Goal: Information Seeking & Learning: Learn about a topic

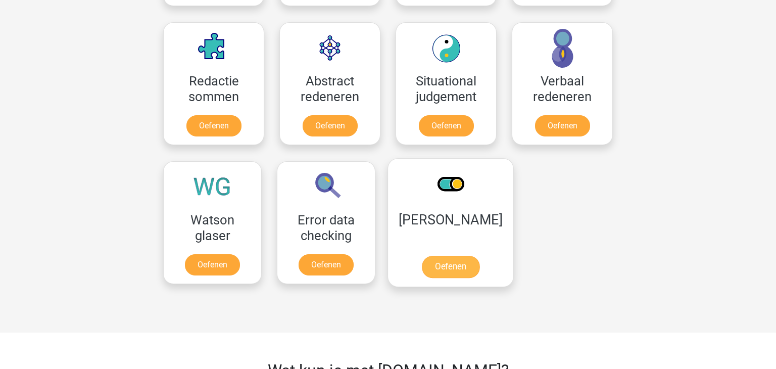
scroll to position [728, 0]
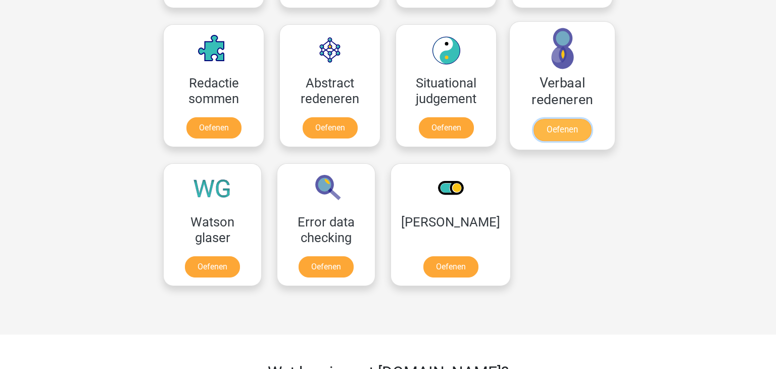
click at [565, 135] on link "Oefenen" at bounding box center [563, 130] width 58 height 22
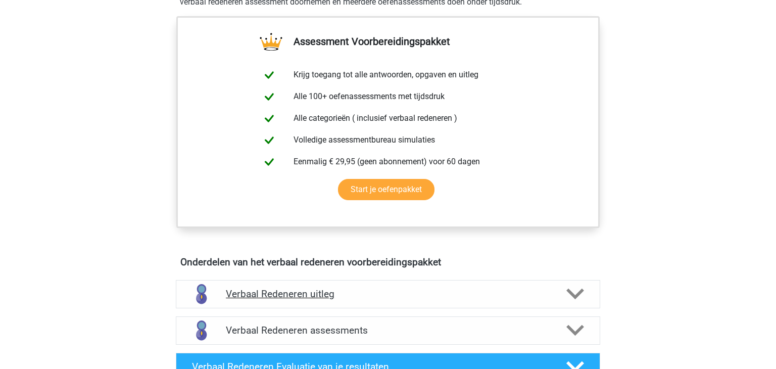
scroll to position [406, 0]
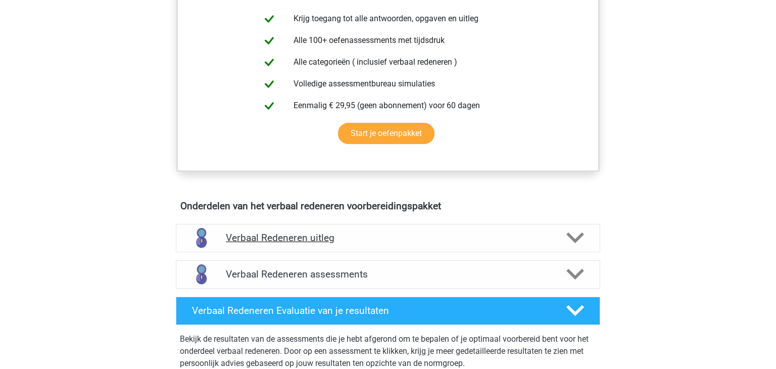
click at [314, 237] on h4 "Verbaal Redeneren uitleg" at bounding box center [388, 238] width 324 height 12
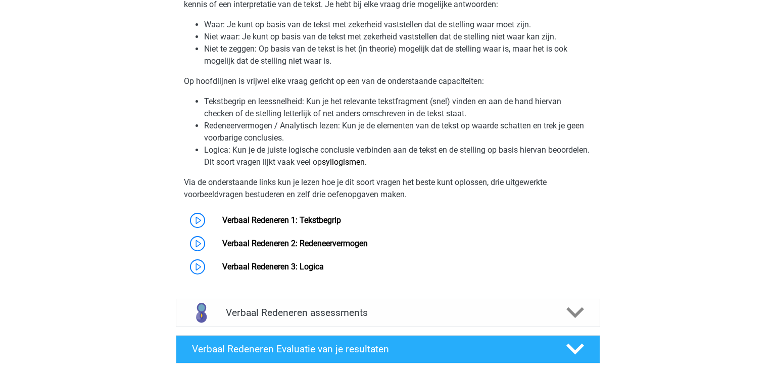
scroll to position [706, 0]
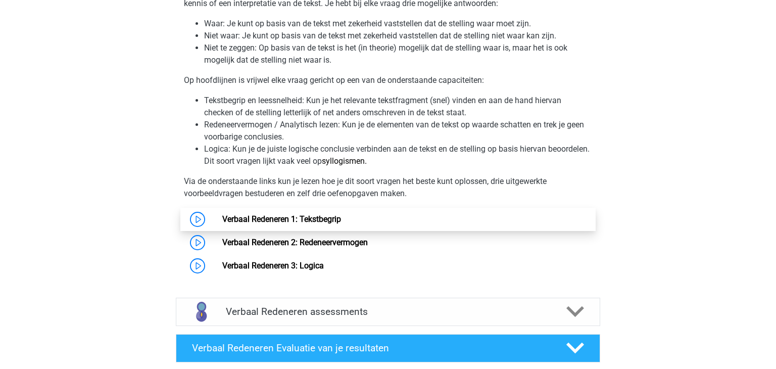
click at [324, 217] on link "Verbaal Redeneren 1: Tekstbegrip" at bounding box center [281, 219] width 119 height 10
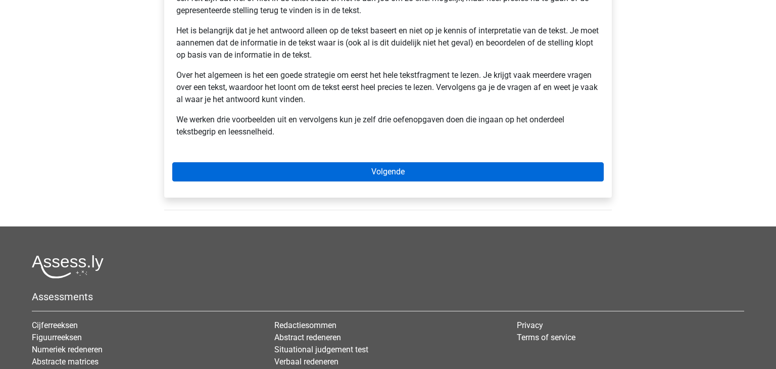
scroll to position [249, 0]
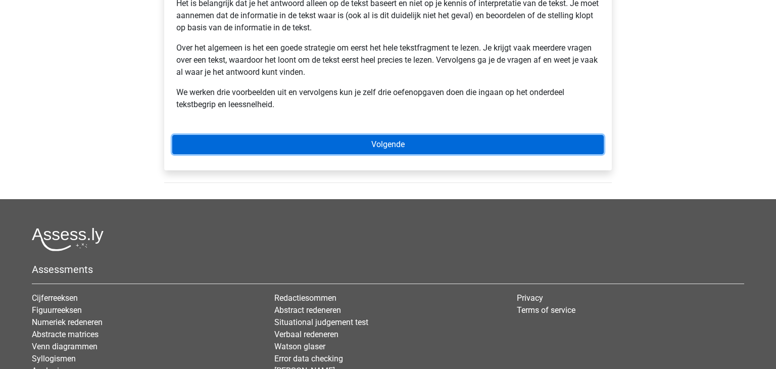
click at [409, 137] on link "Volgende" at bounding box center [388, 144] width 432 height 19
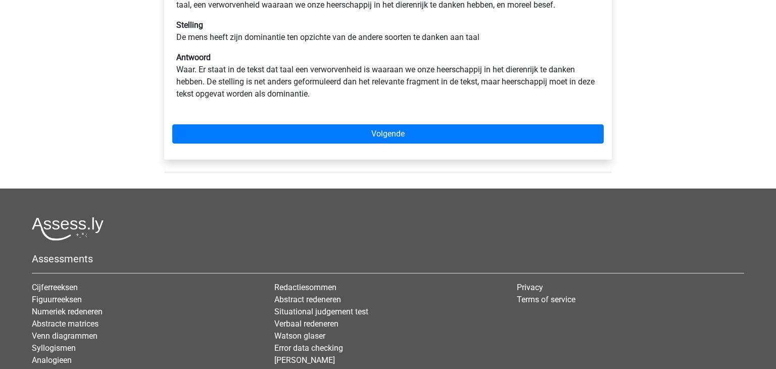
scroll to position [243, 0]
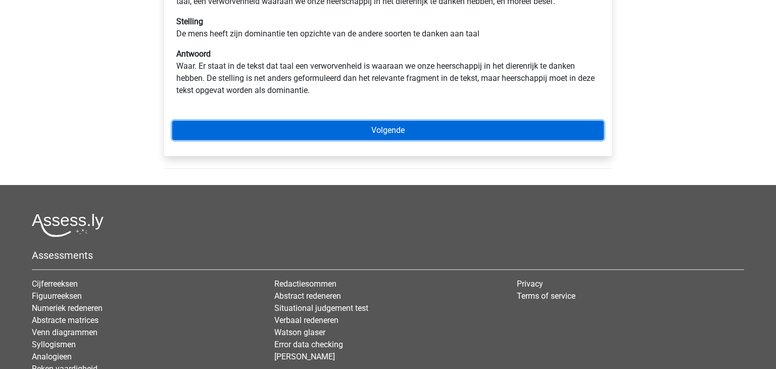
click at [404, 140] on link "Volgende" at bounding box center [388, 130] width 432 height 19
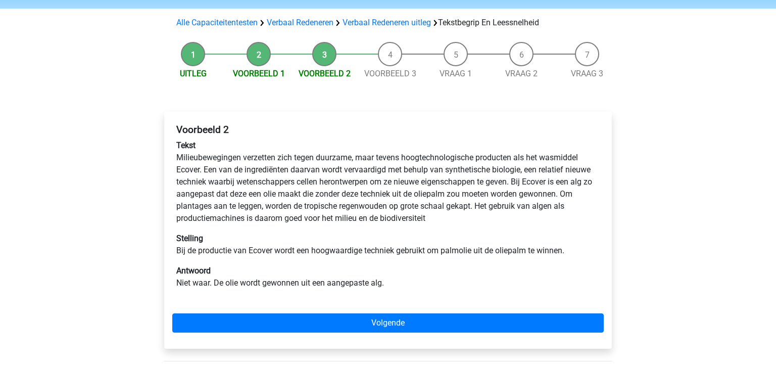
scroll to position [63, 0]
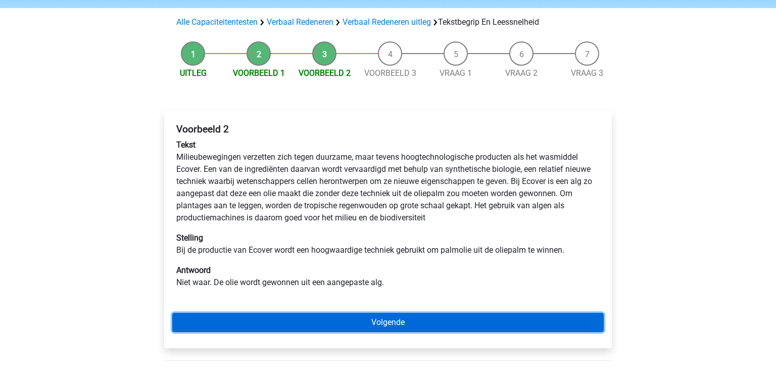
click at [405, 323] on link "Volgende" at bounding box center [388, 322] width 432 height 19
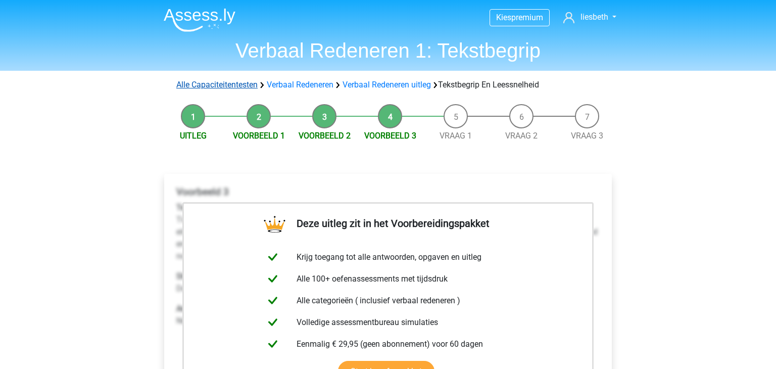
click at [215, 84] on link "Alle Capaciteitentesten" at bounding box center [216, 85] width 81 height 10
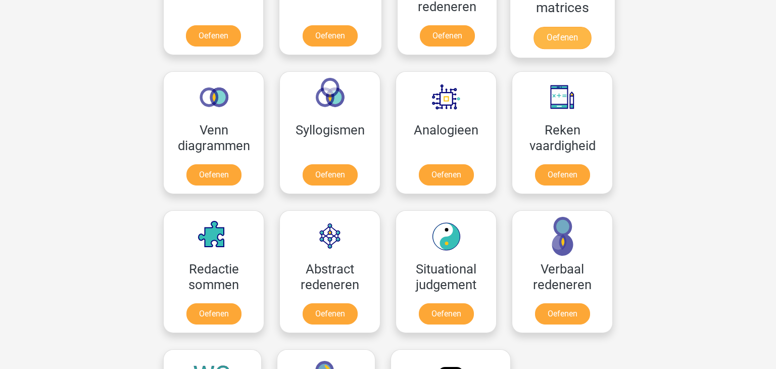
scroll to position [584, 0]
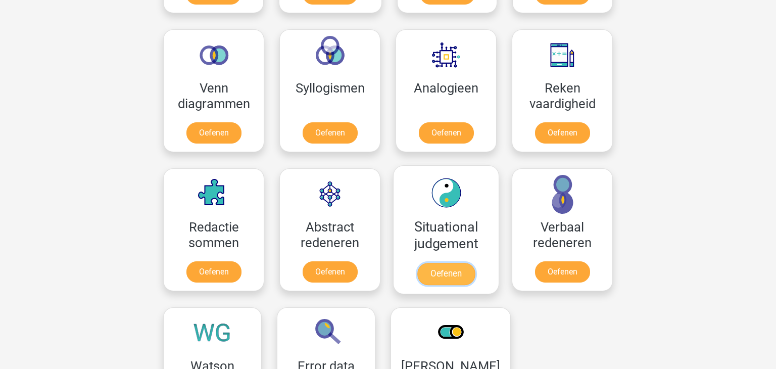
click at [462, 263] on link "Oefenen" at bounding box center [446, 274] width 58 height 22
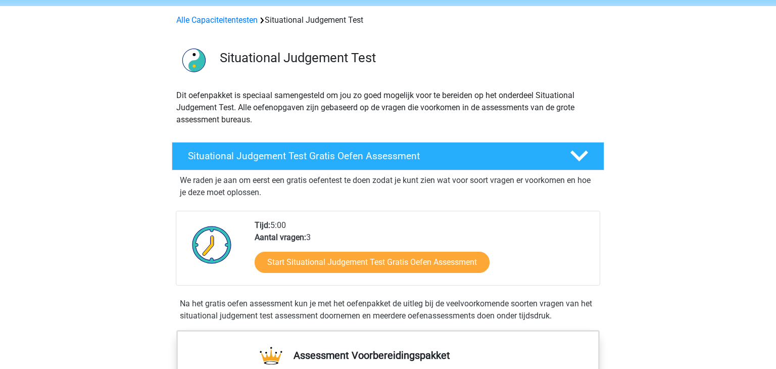
scroll to position [61, 0]
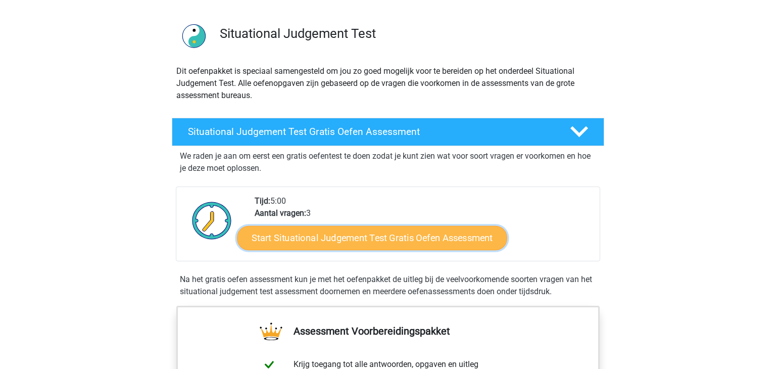
click at [371, 239] on link "Start Situational Judgement Test Gratis Oefen Assessment" at bounding box center [372, 238] width 270 height 24
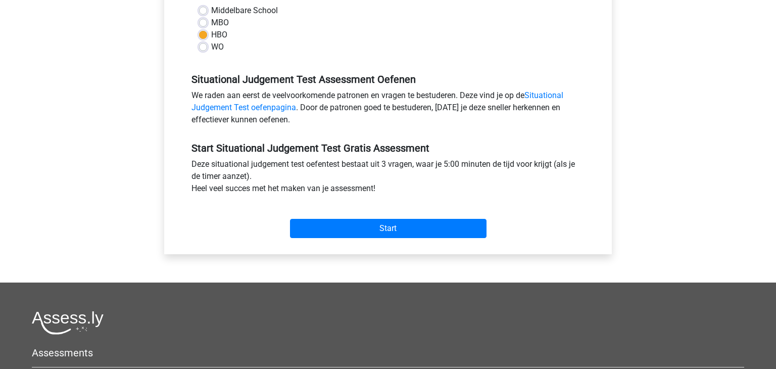
scroll to position [256, 0]
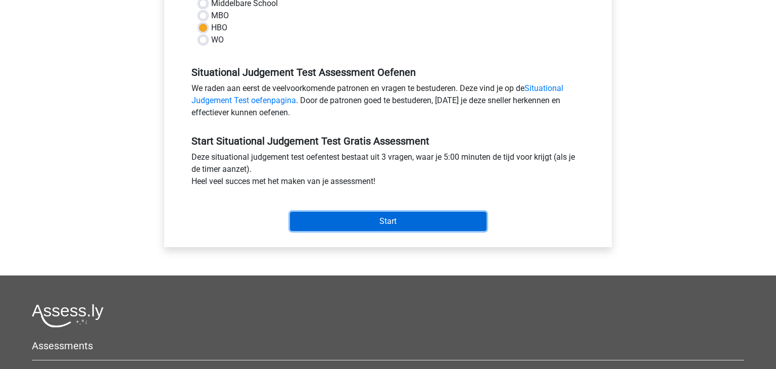
click at [401, 225] on input "Start" at bounding box center [388, 221] width 197 height 19
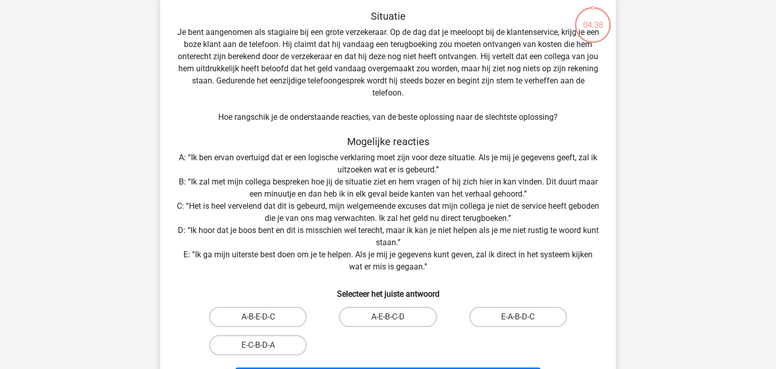
scroll to position [61, 0]
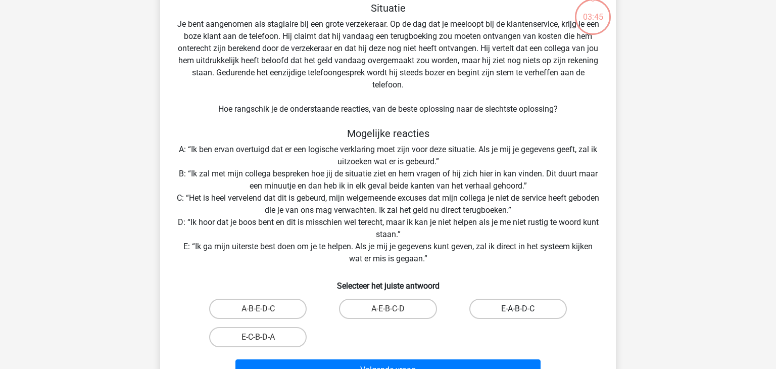
click at [527, 311] on label "E-A-B-D-C" at bounding box center [518, 309] width 98 height 20
click at [525, 311] on input "E-A-B-D-C" at bounding box center [521, 312] width 7 height 7
radio input "true"
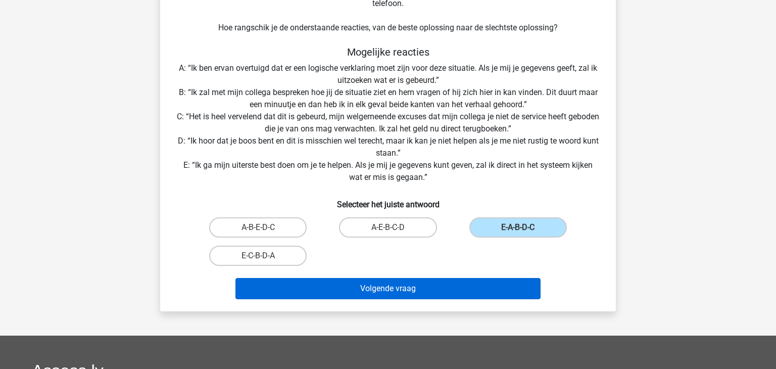
scroll to position [143, 0]
click at [367, 287] on button "Volgende vraag" at bounding box center [389, 287] width 306 height 21
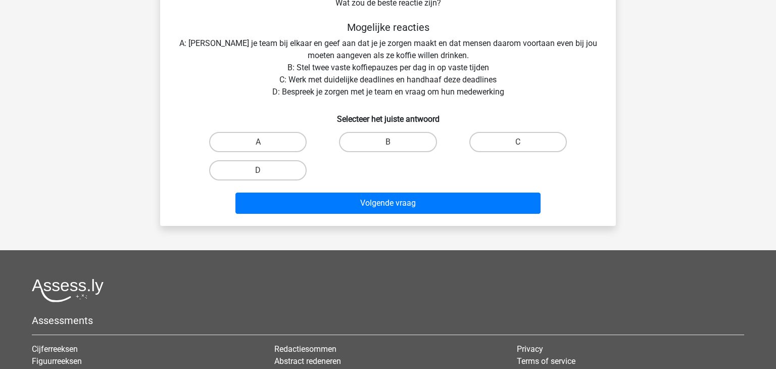
scroll to position [46, 0]
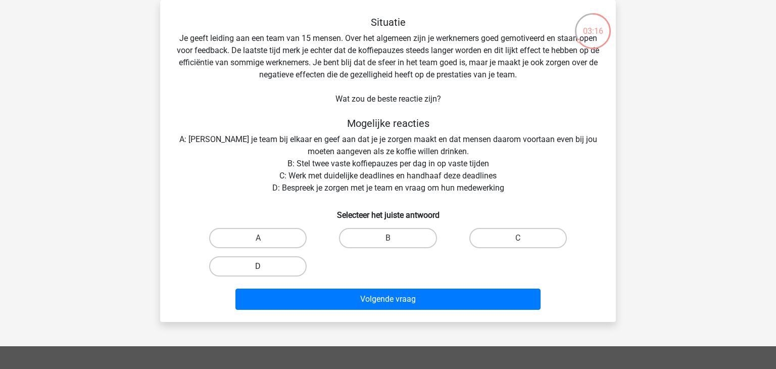
click at [277, 268] on label "D" at bounding box center [258, 266] width 98 height 20
click at [265, 268] on input "D" at bounding box center [261, 269] width 7 height 7
radio input "true"
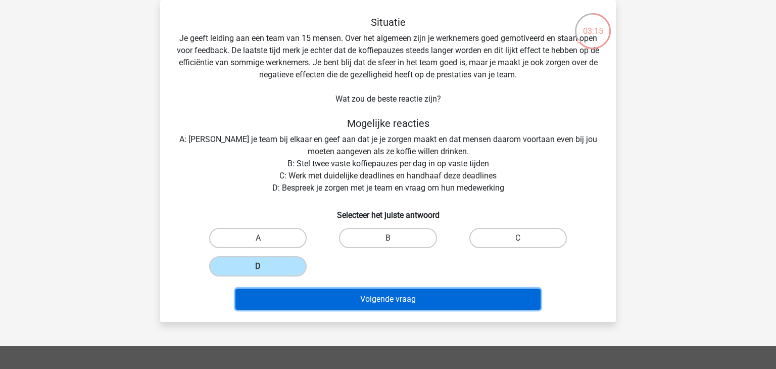
click at [414, 295] on button "Volgende vraag" at bounding box center [389, 299] width 306 height 21
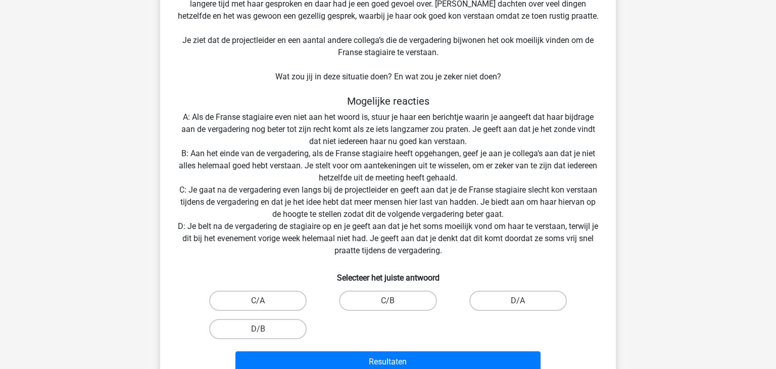
scroll to position [122, 0]
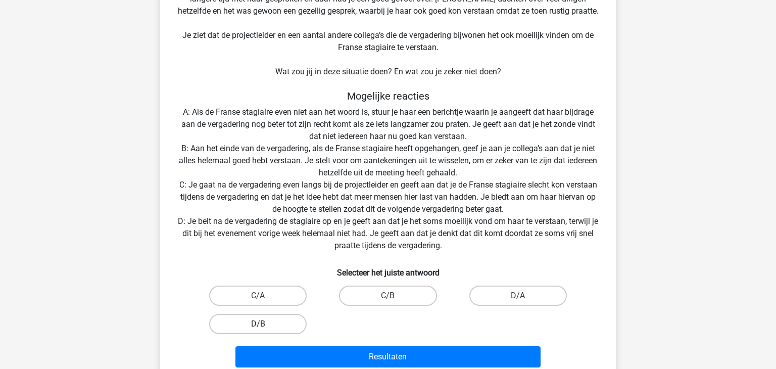
click at [280, 325] on label "D/B" at bounding box center [258, 324] width 98 height 20
click at [265, 325] on input "D/B" at bounding box center [261, 327] width 7 height 7
radio input "true"
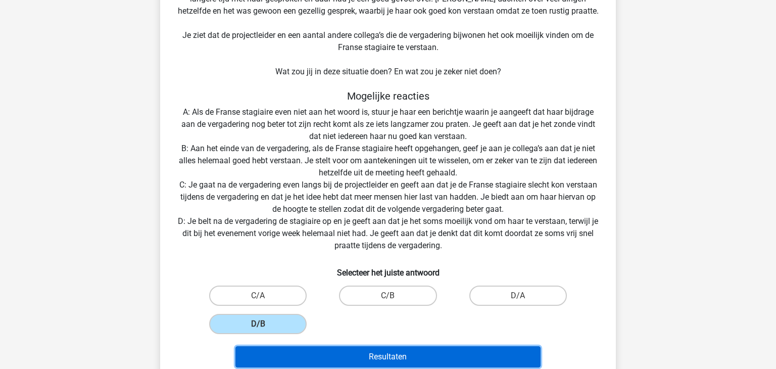
click at [408, 353] on button "Resultaten" at bounding box center [389, 356] width 306 height 21
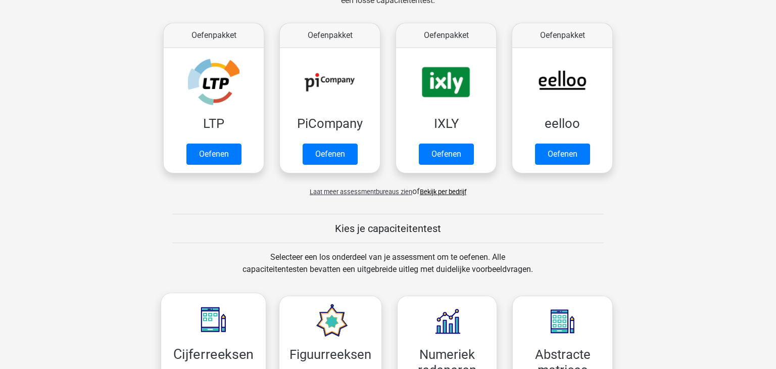
scroll to position [166, 0]
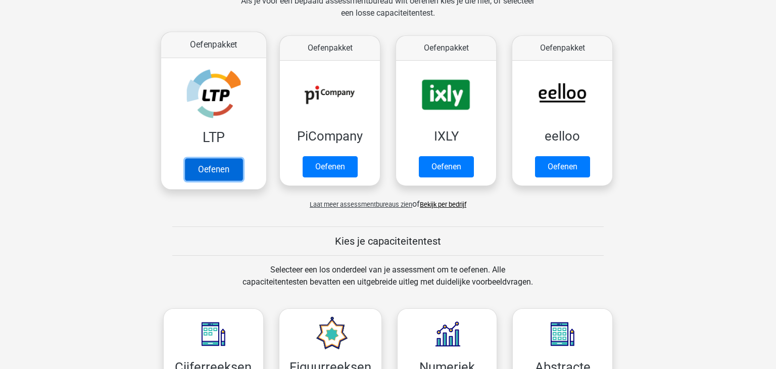
click at [220, 164] on link "Oefenen" at bounding box center [214, 169] width 58 height 22
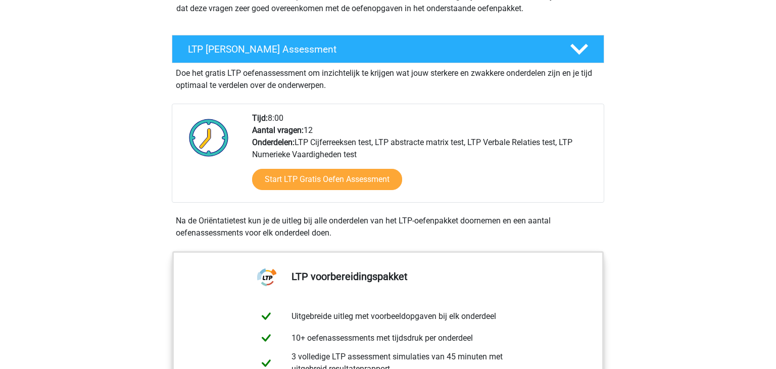
scroll to position [162, 0]
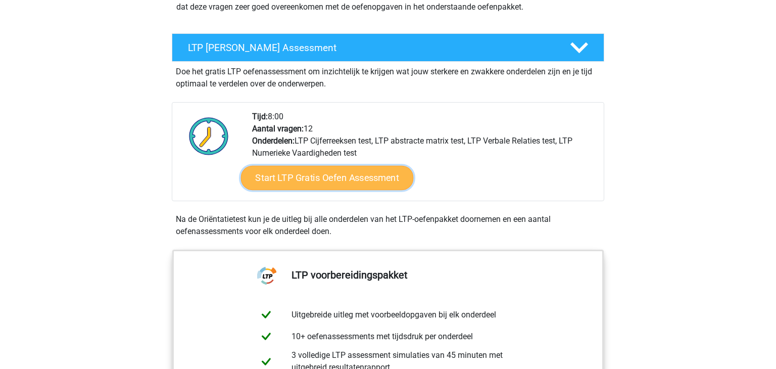
click at [336, 178] on link "Start LTP Gratis Oefen Assessment" at bounding box center [327, 178] width 173 height 24
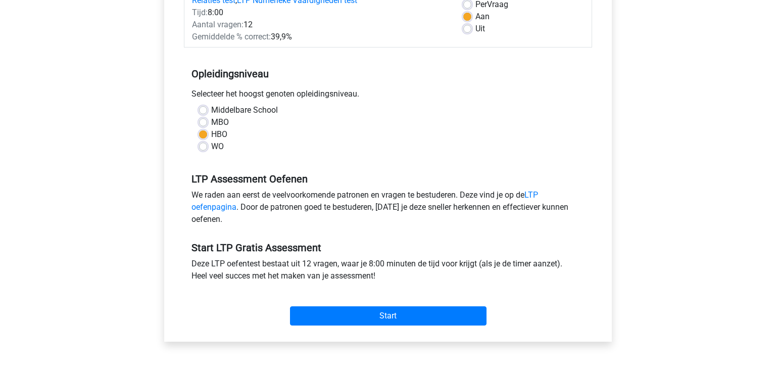
scroll to position [162, 0]
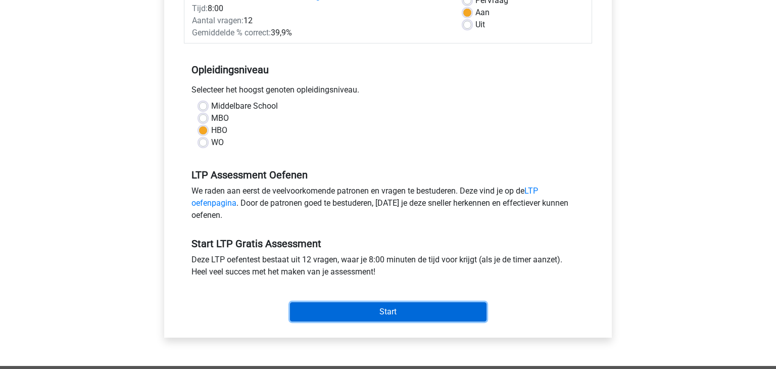
click at [383, 314] on input "Start" at bounding box center [388, 311] width 197 height 19
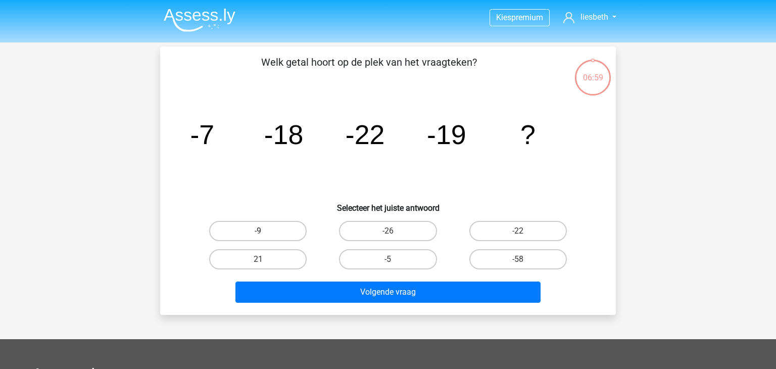
click at [266, 230] on label "-9" at bounding box center [258, 231] width 98 height 20
click at [265, 231] on input "-9" at bounding box center [261, 234] width 7 height 7
radio input "true"
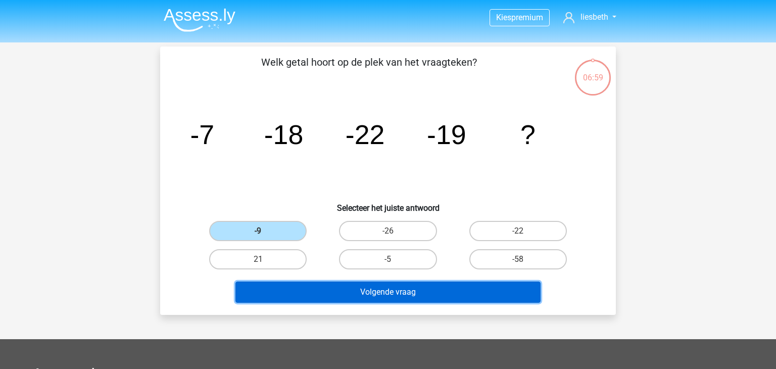
click at [411, 295] on button "Volgende vraag" at bounding box center [389, 291] width 306 height 21
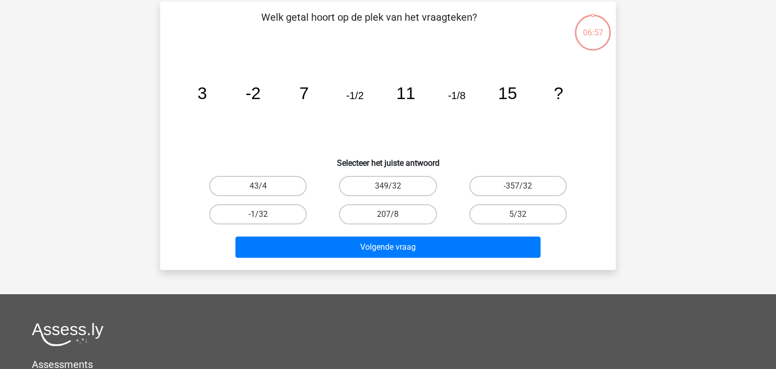
scroll to position [46, 0]
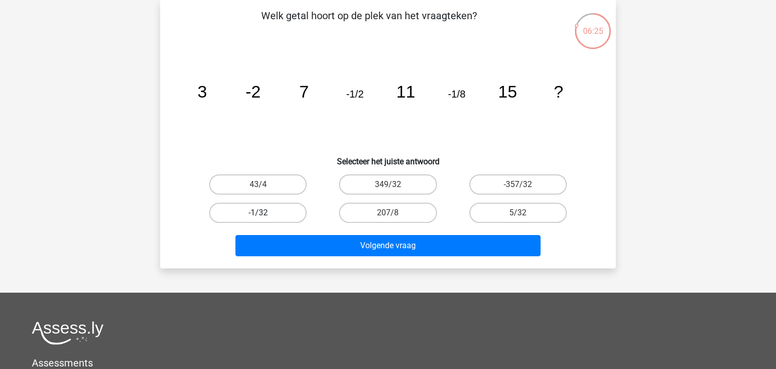
click at [255, 216] on label "-1/32" at bounding box center [258, 213] width 98 height 20
click at [258, 216] on input "-1/32" at bounding box center [261, 216] width 7 height 7
radio input "true"
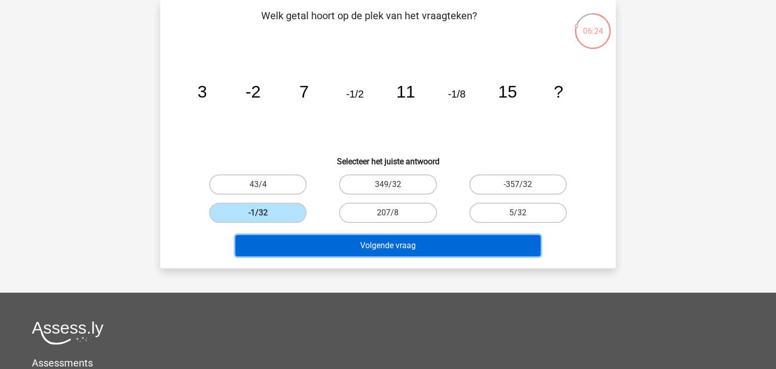
click at [400, 246] on button "Volgende vraag" at bounding box center [389, 245] width 306 height 21
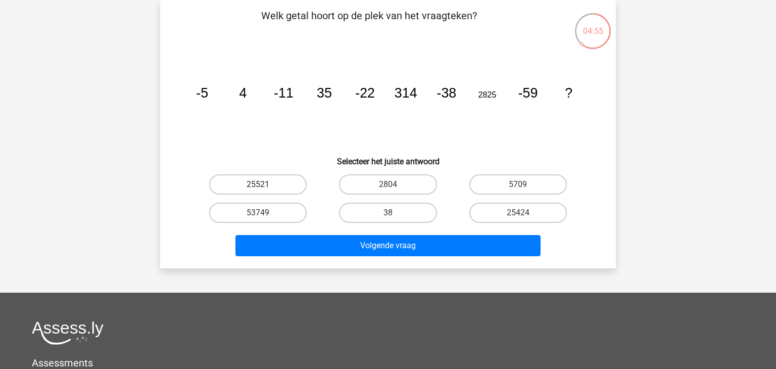
click at [272, 179] on label "25521" at bounding box center [258, 184] width 98 height 20
click at [265, 184] on input "25521" at bounding box center [261, 187] width 7 height 7
radio input "true"
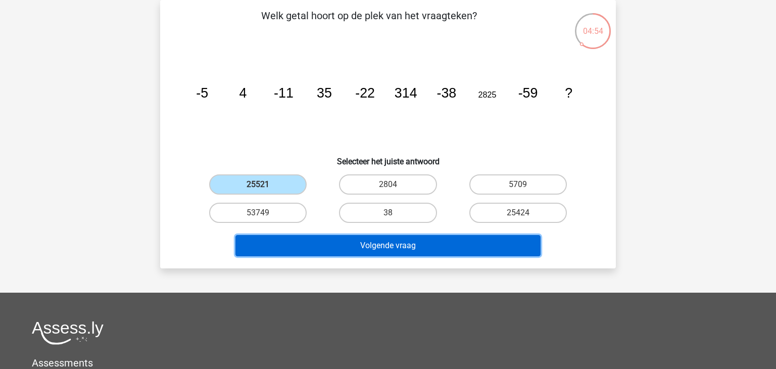
click at [395, 251] on button "Volgende vraag" at bounding box center [389, 245] width 306 height 21
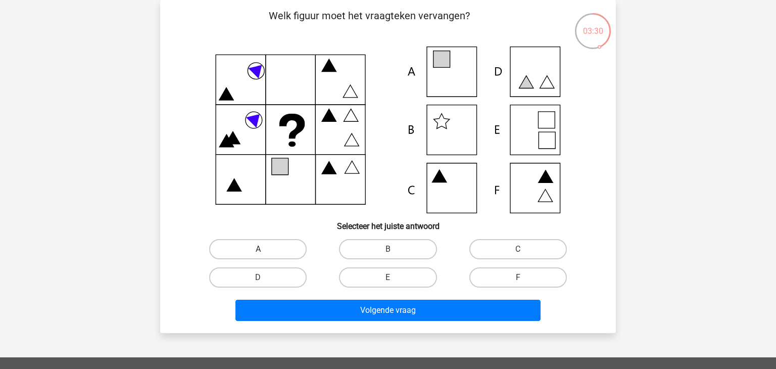
click at [256, 244] on label "A" at bounding box center [258, 249] width 98 height 20
click at [258, 249] on input "A" at bounding box center [261, 252] width 7 height 7
radio input "true"
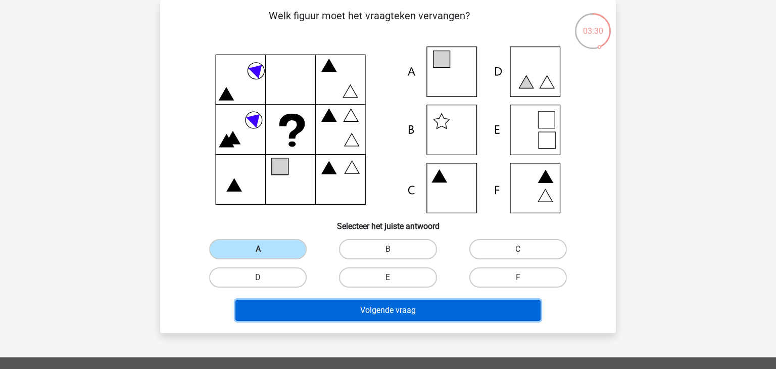
click at [385, 311] on button "Volgende vraag" at bounding box center [389, 310] width 306 height 21
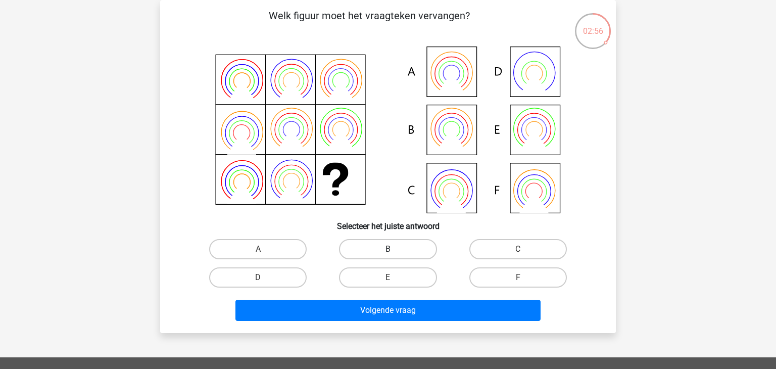
click at [380, 249] on label "B" at bounding box center [388, 249] width 98 height 20
click at [388, 249] on input "B" at bounding box center [391, 252] width 7 height 7
radio input "true"
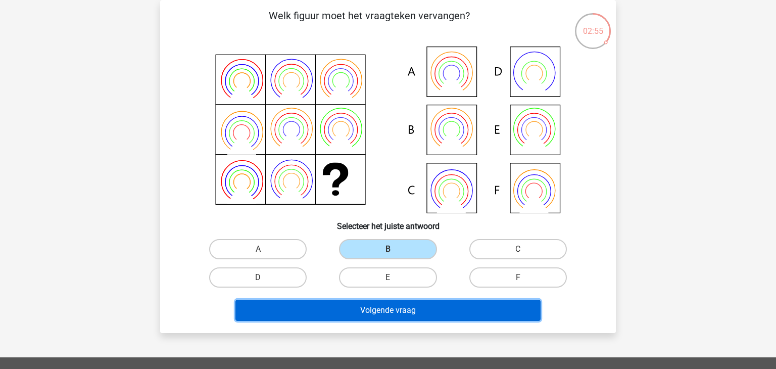
click at [401, 316] on button "Volgende vraag" at bounding box center [389, 310] width 306 height 21
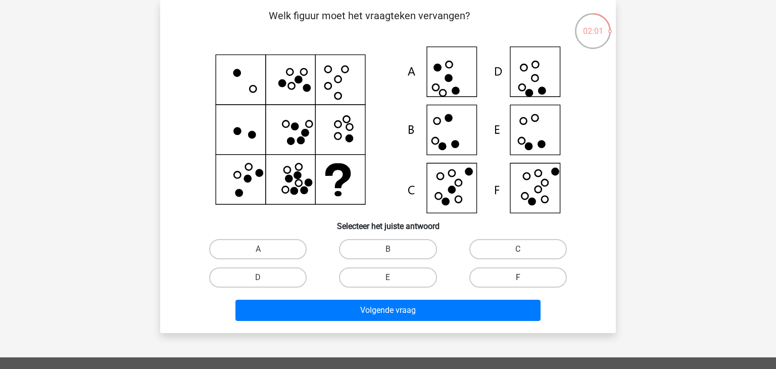
click at [514, 273] on label "F" at bounding box center [518, 277] width 98 height 20
click at [518, 277] on input "F" at bounding box center [521, 280] width 7 height 7
radio input "true"
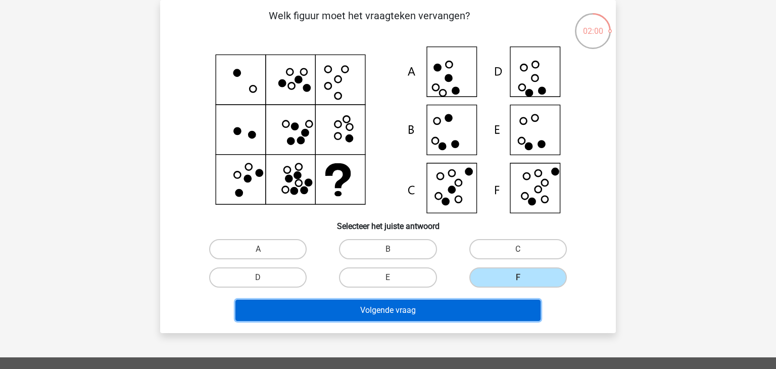
click at [427, 307] on button "Volgende vraag" at bounding box center [389, 310] width 306 height 21
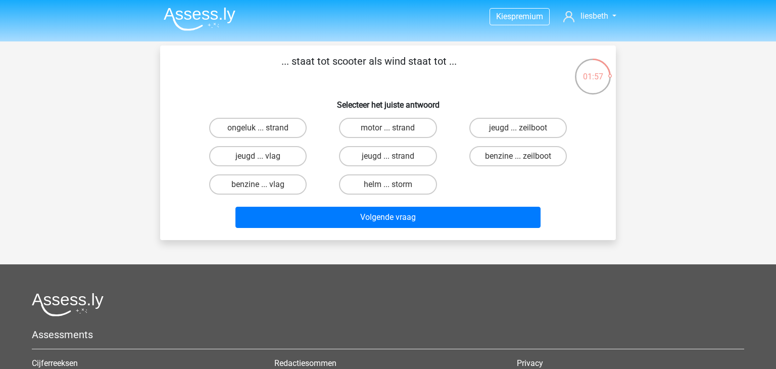
scroll to position [0, 0]
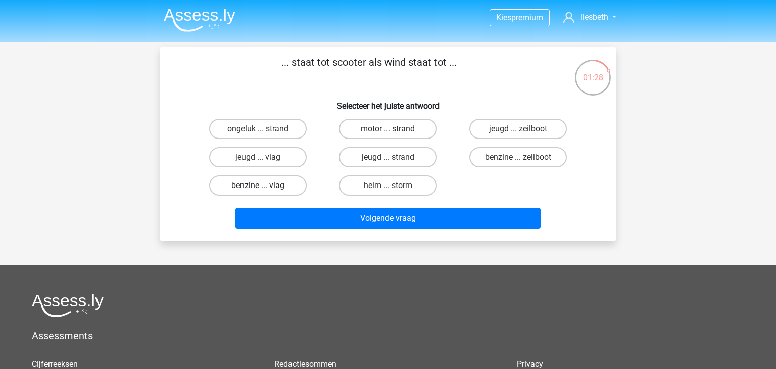
click at [269, 184] on label "benzine ... vlag" at bounding box center [258, 185] width 98 height 20
click at [265, 185] on input "benzine ... vlag" at bounding box center [261, 188] width 7 height 7
radio input "true"
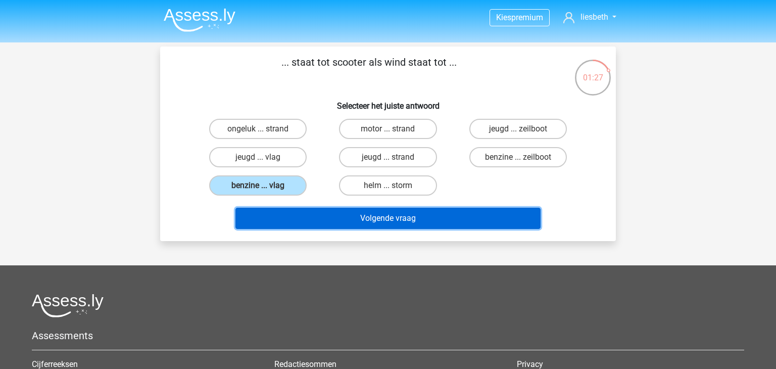
click at [394, 219] on button "Volgende vraag" at bounding box center [389, 218] width 306 height 21
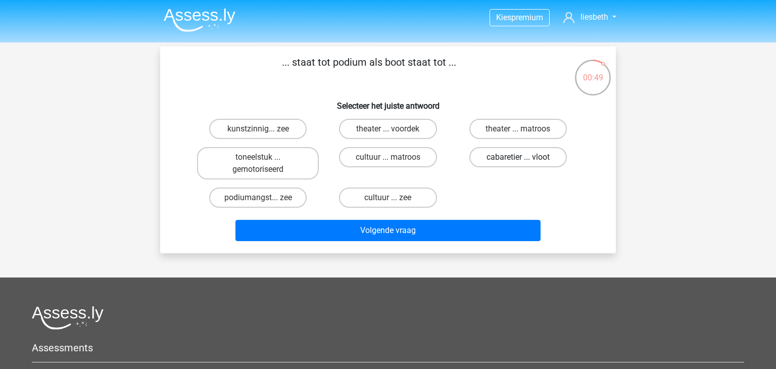
click at [513, 157] on label "cabaretier ... vloot" at bounding box center [518, 157] width 98 height 20
click at [518, 157] on input "cabaretier ... vloot" at bounding box center [521, 160] width 7 height 7
radio input "true"
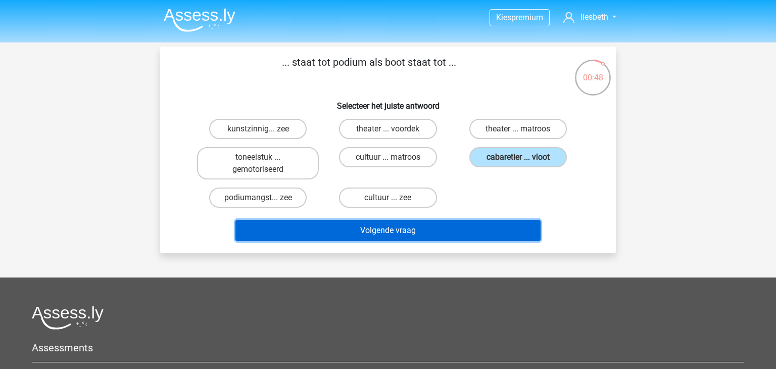
click at [414, 235] on button "Volgende vraag" at bounding box center [389, 230] width 306 height 21
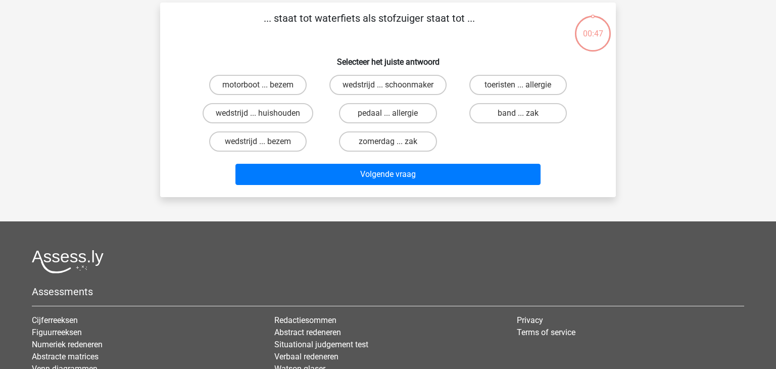
scroll to position [46, 0]
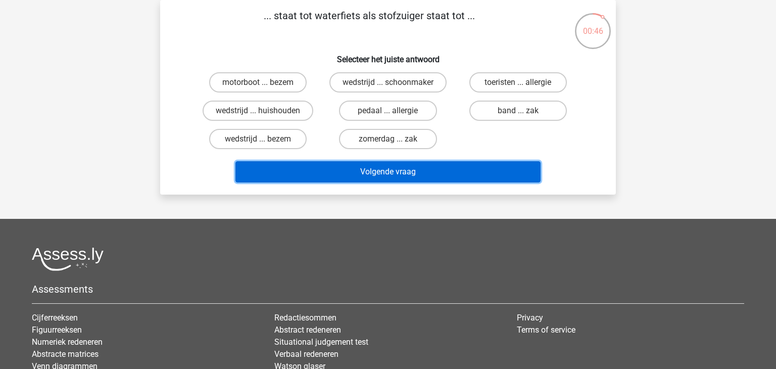
click at [395, 173] on button "Volgende vraag" at bounding box center [389, 171] width 306 height 21
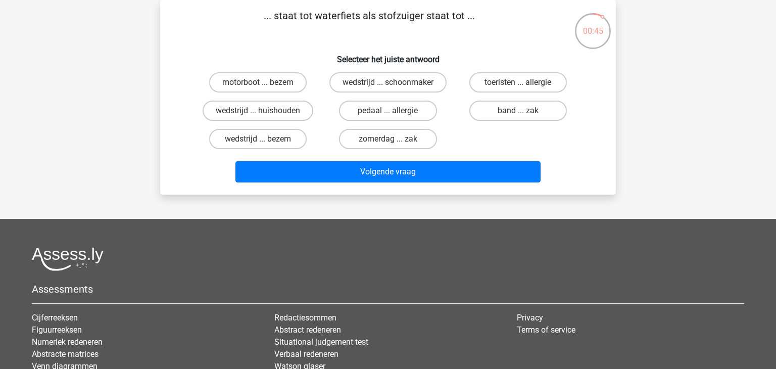
click at [334, 42] on div "... staat tot waterfiets als stofzuiger staat tot ... Selecteer het juiste antw…" at bounding box center [388, 97] width 448 height 178
click at [287, 82] on label "motorboot ... bezem" at bounding box center [258, 82] width 98 height 20
click at [265, 82] on input "motorboot ... bezem" at bounding box center [261, 85] width 7 height 7
radio input "true"
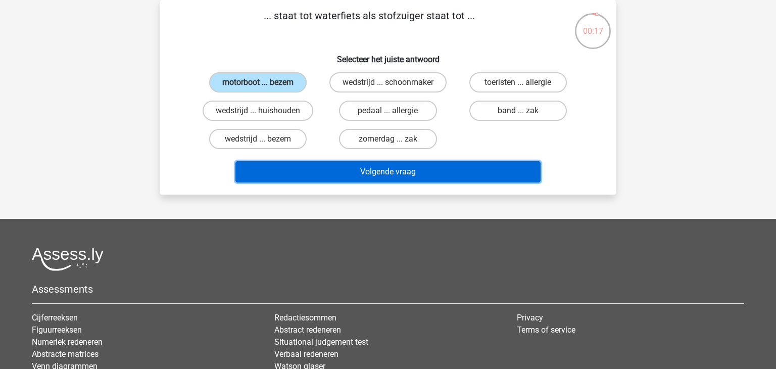
click at [384, 172] on button "Volgende vraag" at bounding box center [389, 171] width 306 height 21
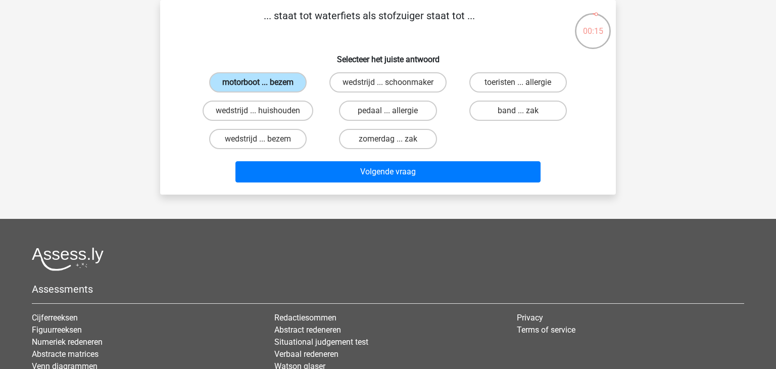
click at [275, 79] on label "motorboot ... bezem" at bounding box center [258, 82] width 98 height 20
click at [265, 82] on input "motorboot ... bezem" at bounding box center [261, 85] width 7 height 7
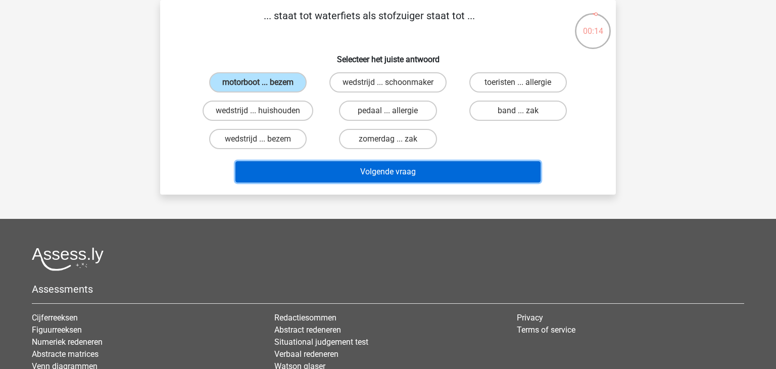
click at [400, 171] on button "Volgende vraag" at bounding box center [389, 171] width 306 height 21
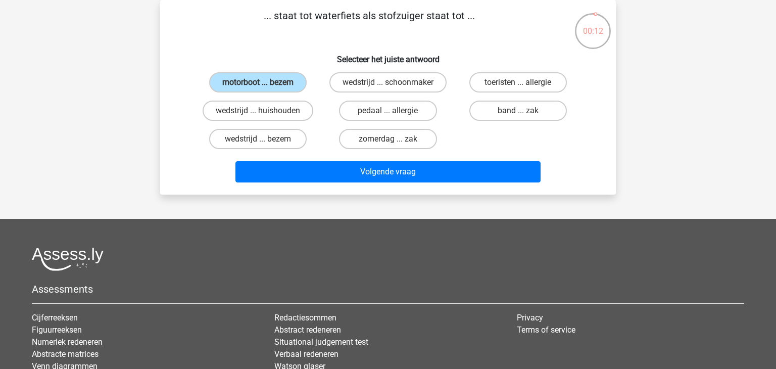
click at [273, 53] on h6 "Selecteer het juiste antwoord" at bounding box center [388, 55] width 424 height 18
click at [290, 83] on label "motorboot ... bezem" at bounding box center [258, 82] width 98 height 20
click at [265, 83] on input "motorboot ... bezem" at bounding box center [261, 85] width 7 height 7
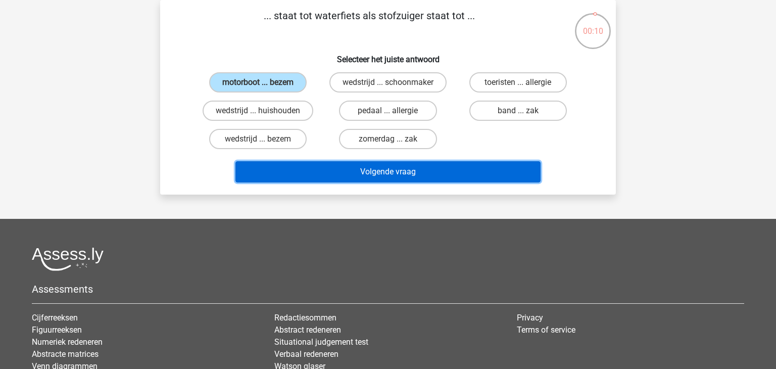
click at [373, 171] on button "Volgende vraag" at bounding box center [389, 171] width 306 height 21
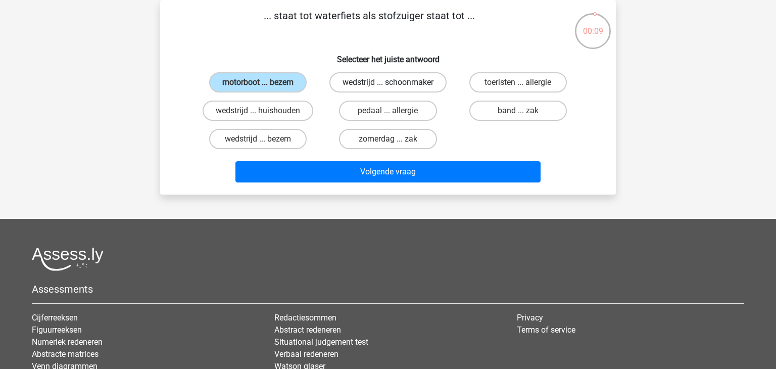
click at [379, 80] on label "wedstrijd ... schoonmaker" at bounding box center [388, 82] width 117 height 20
click at [388, 82] on input "wedstrijd ... schoonmaker" at bounding box center [391, 85] width 7 height 7
radio input "true"
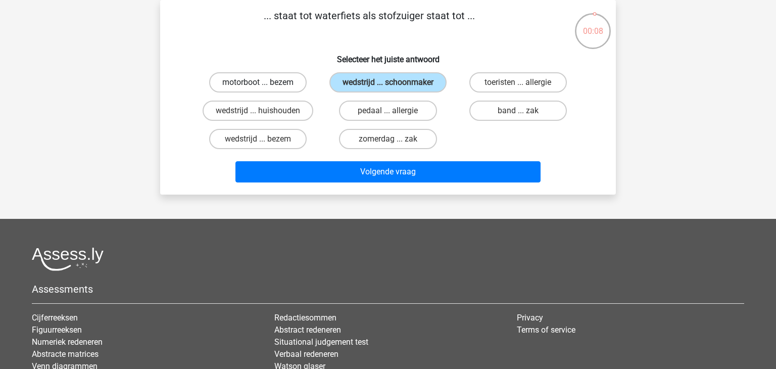
click at [274, 82] on label "motorboot ... bezem" at bounding box center [258, 82] width 98 height 20
click at [265, 82] on input "motorboot ... bezem" at bounding box center [261, 85] width 7 height 7
radio input "true"
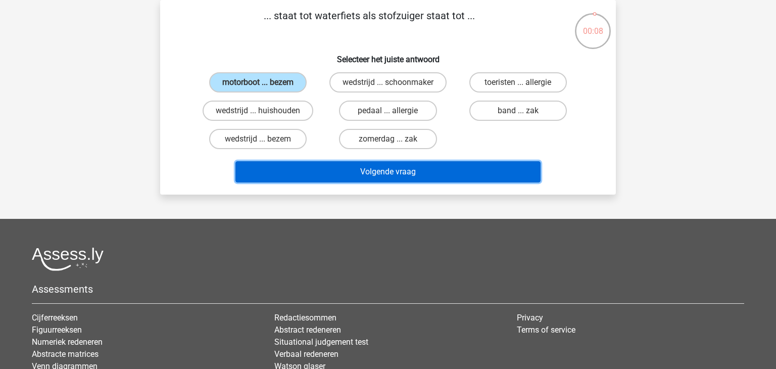
click at [343, 167] on button "Volgende vraag" at bounding box center [389, 171] width 306 height 21
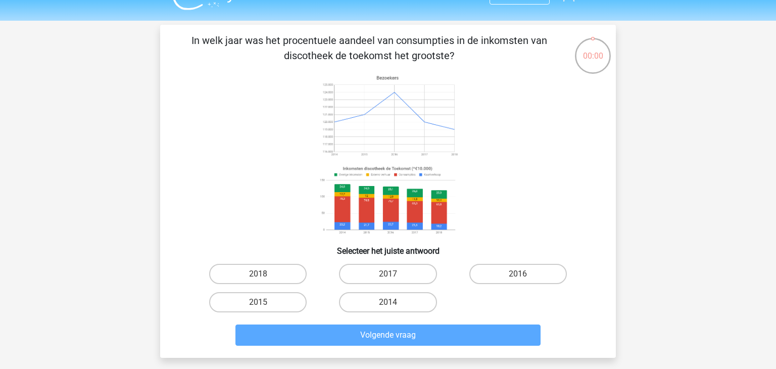
scroll to position [22, 0]
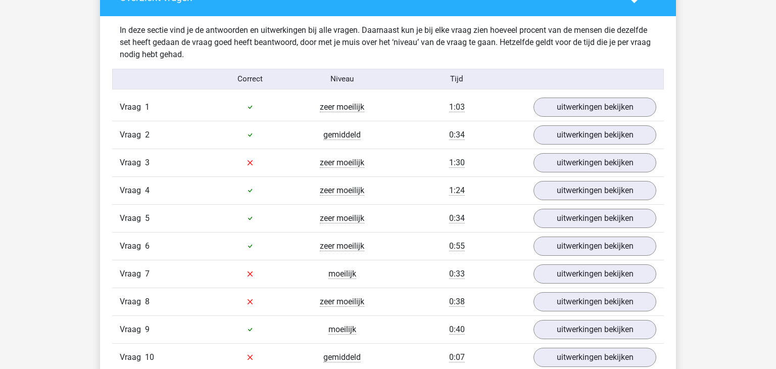
scroll to position [1065, 0]
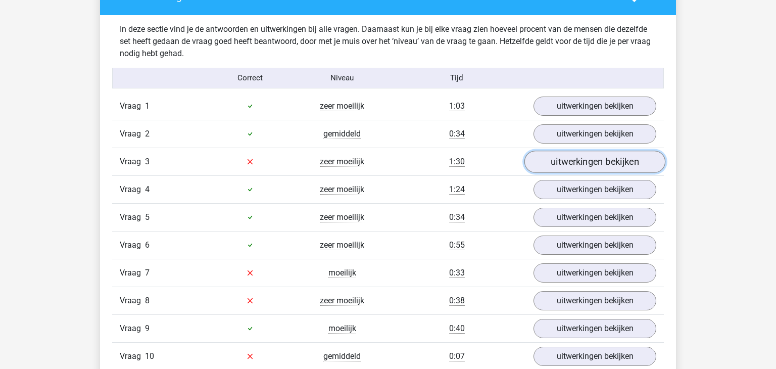
click at [584, 159] on link "uitwerkingen bekijken" at bounding box center [595, 162] width 141 height 22
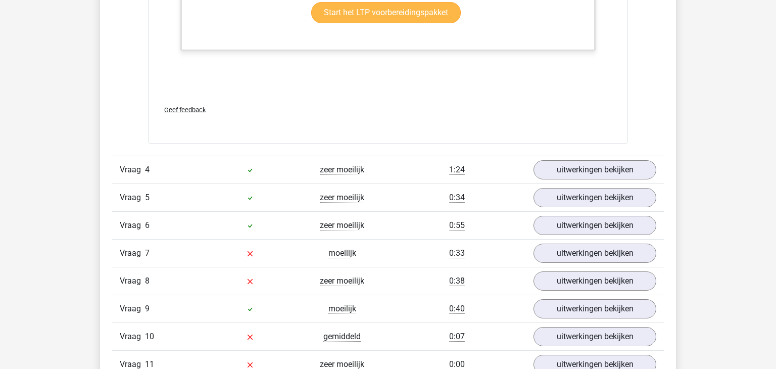
scroll to position [1708, 0]
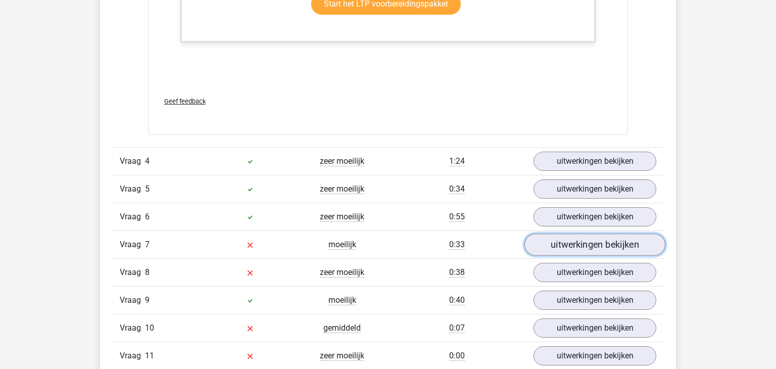
click at [575, 246] on link "uitwerkingen bekijken" at bounding box center [595, 244] width 141 height 22
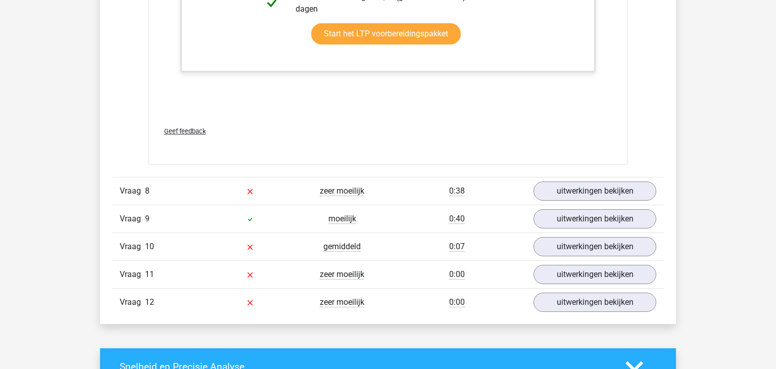
scroll to position [2318, 0]
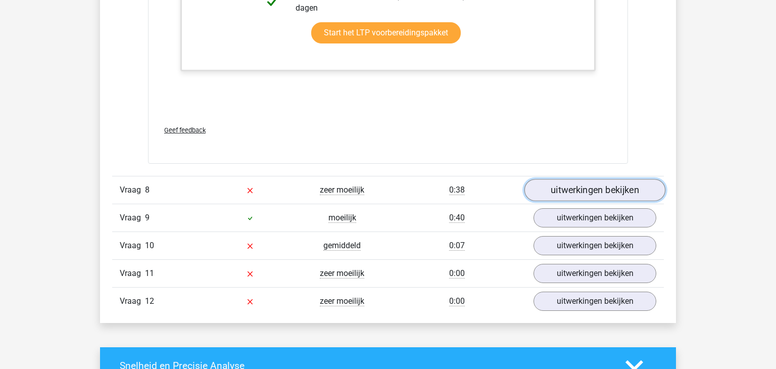
click at [607, 191] on link "uitwerkingen bekijken" at bounding box center [595, 190] width 141 height 22
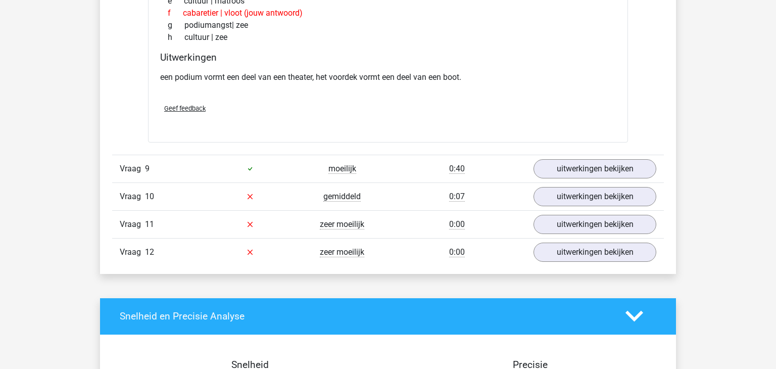
scroll to position [2636, 0]
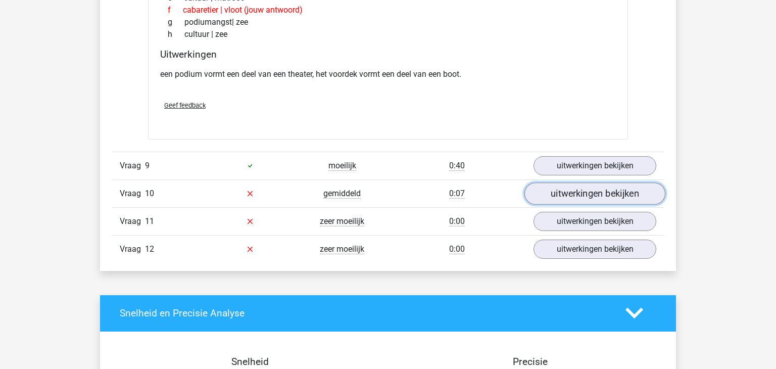
click at [579, 193] on link "uitwerkingen bekijken" at bounding box center [595, 193] width 141 height 22
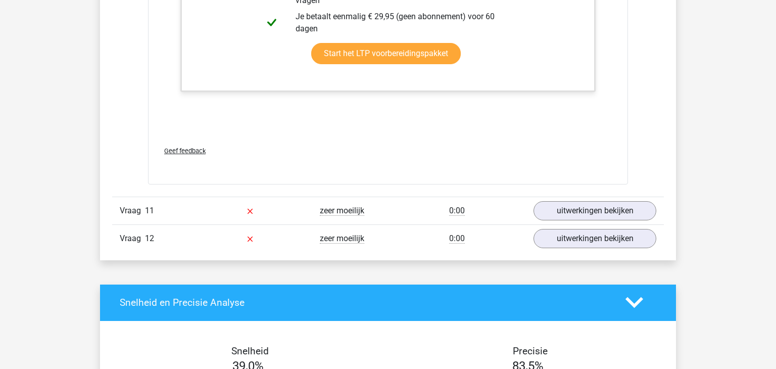
scroll to position [3347, 0]
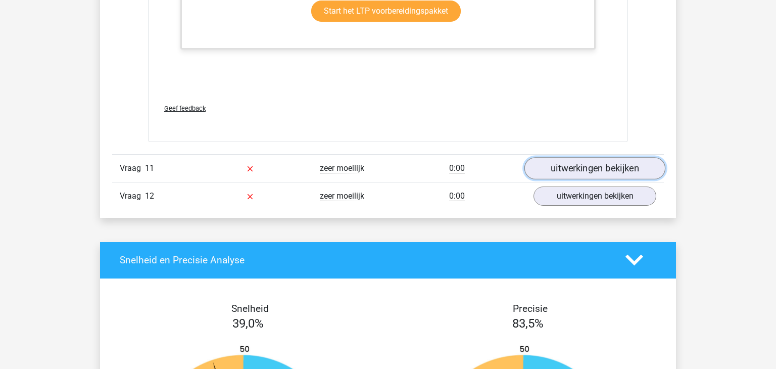
click at [579, 169] on link "uitwerkingen bekijken" at bounding box center [595, 168] width 141 height 22
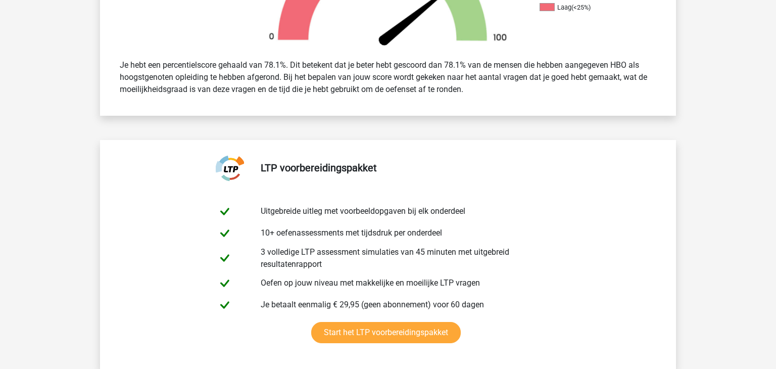
scroll to position [0, 0]
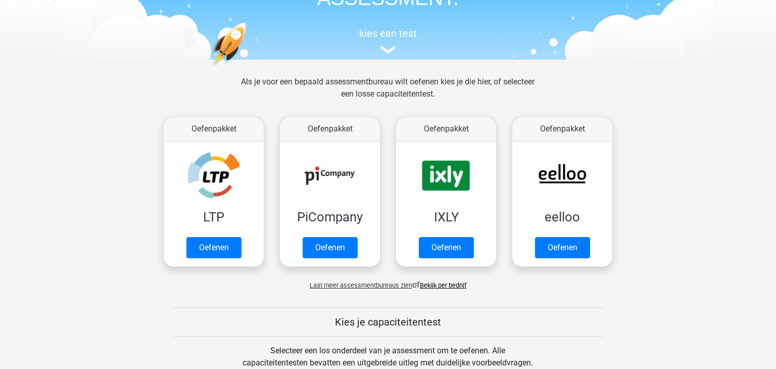
click at [324, 247] on link "Oefenen" at bounding box center [330, 247] width 55 height 21
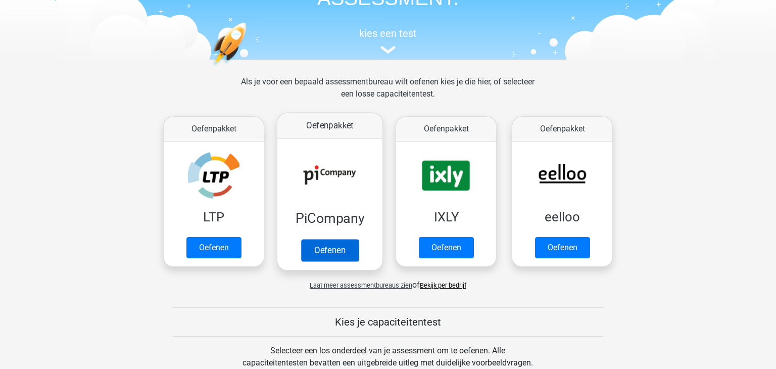
scroll to position [85, 0]
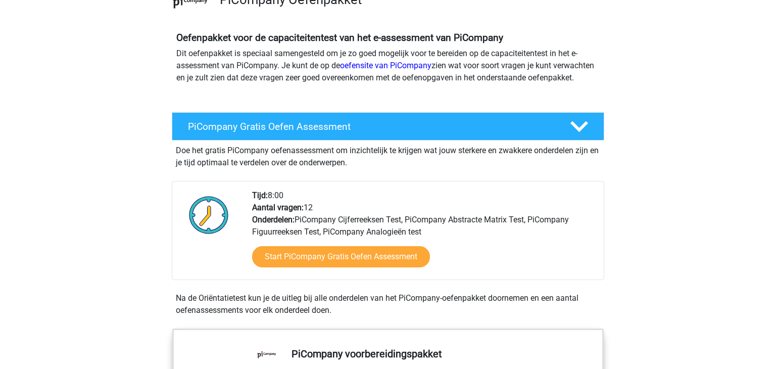
scroll to position [95, 0]
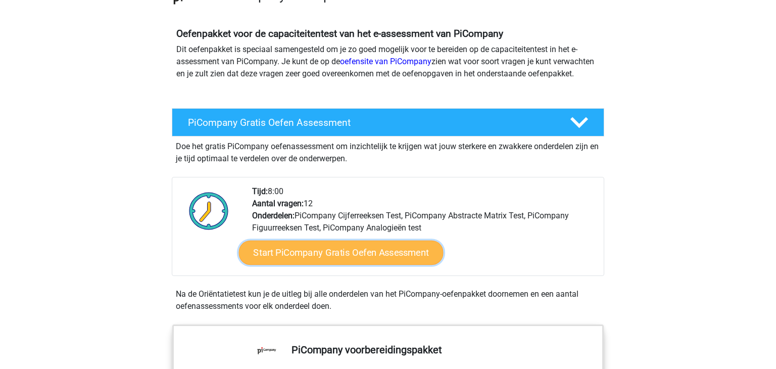
click at [393, 263] on link "Start PiCompany Gratis Oefen Assessment" at bounding box center [341, 253] width 205 height 24
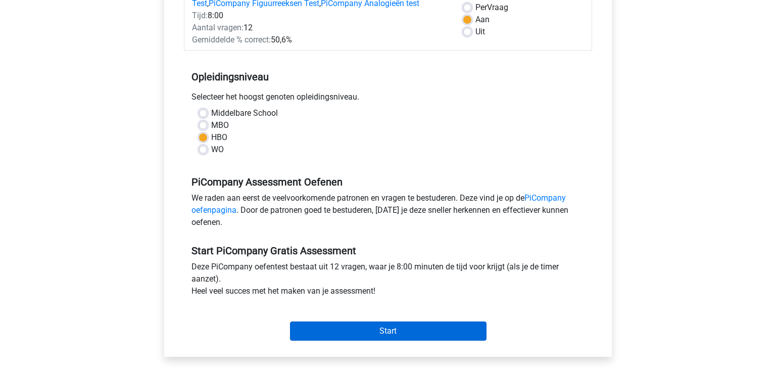
scroll to position [156, 0]
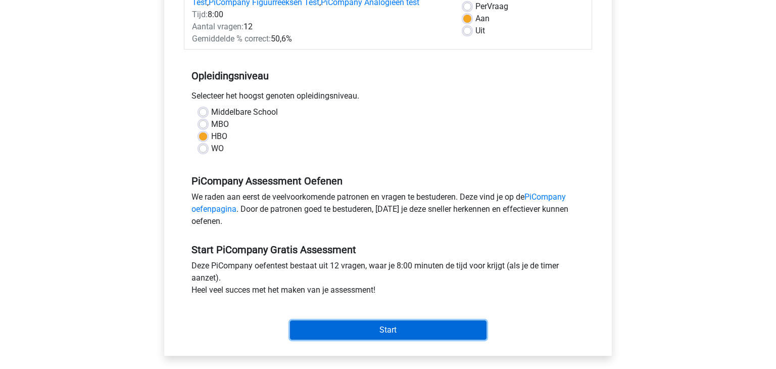
click at [385, 337] on input "Start" at bounding box center [388, 329] width 197 height 19
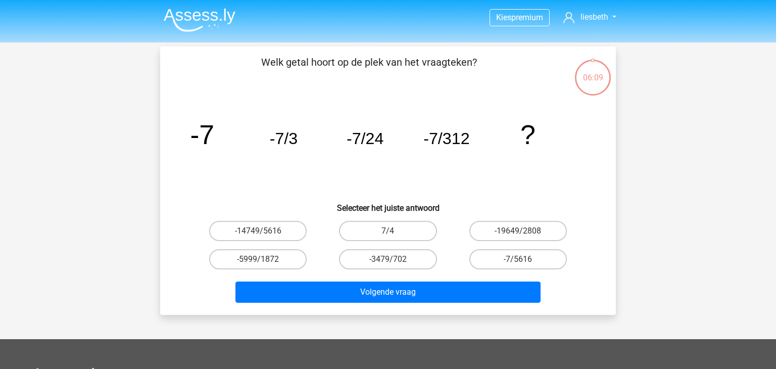
click at [524, 260] on input "-7/5616" at bounding box center [521, 262] width 7 height 7
radio input "true"
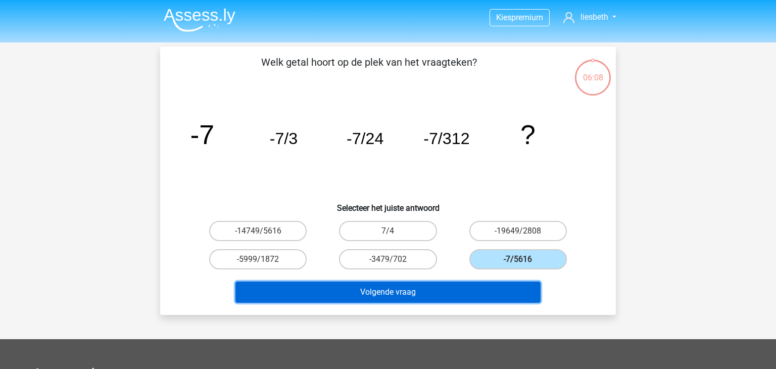
click at [425, 290] on button "Volgende vraag" at bounding box center [389, 291] width 306 height 21
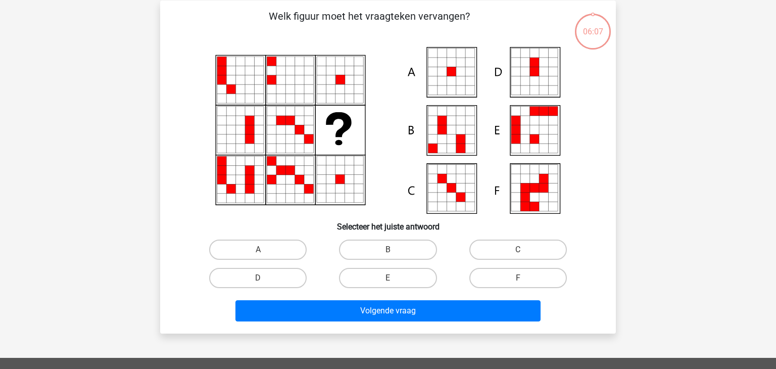
scroll to position [46, 0]
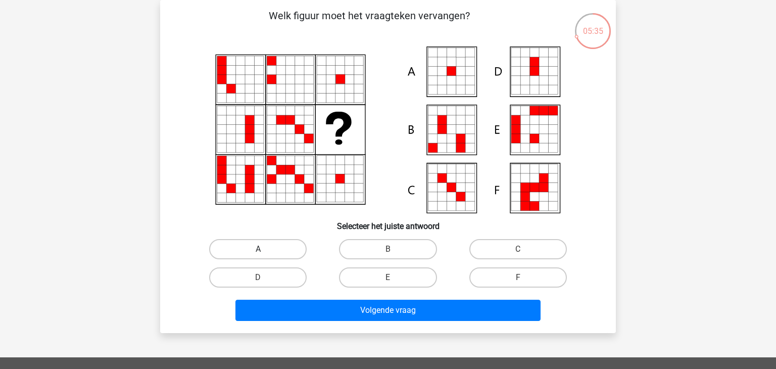
click at [273, 248] on label "A" at bounding box center [258, 249] width 98 height 20
click at [265, 249] on input "A" at bounding box center [261, 252] width 7 height 7
radio input "true"
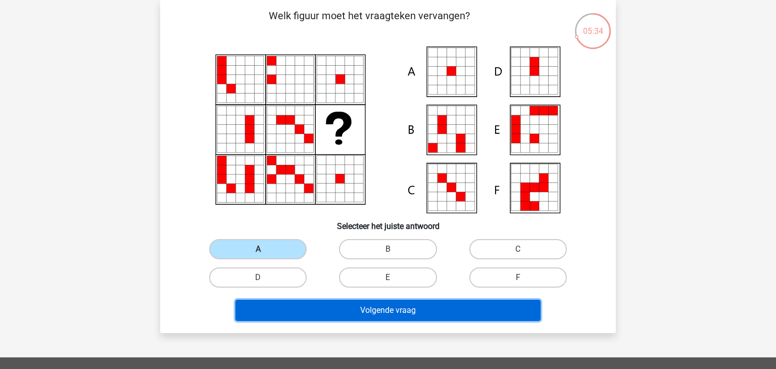
click at [370, 309] on button "Volgende vraag" at bounding box center [389, 310] width 306 height 21
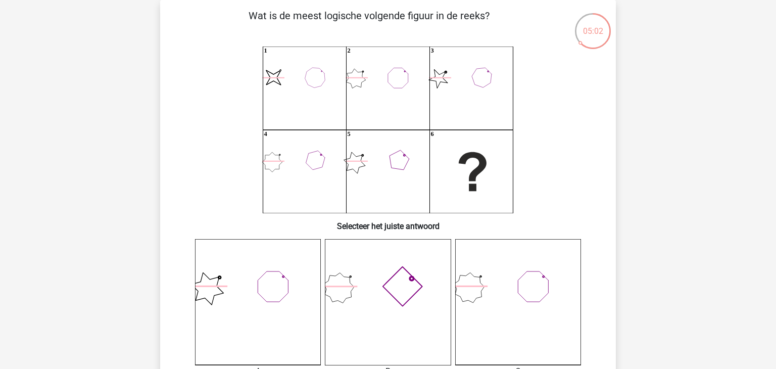
click at [405, 290] on icon at bounding box center [388, 302] width 126 height 126
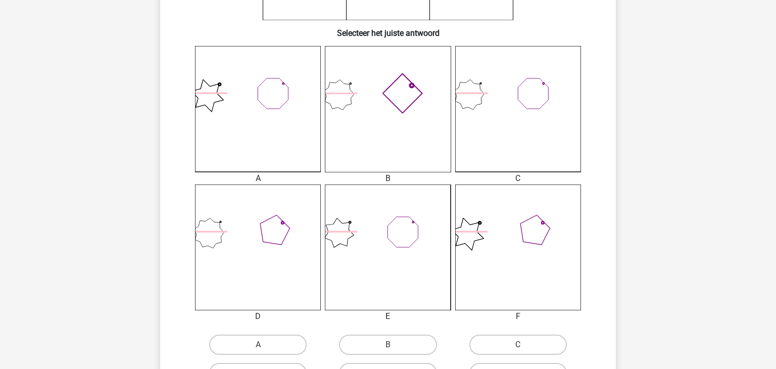
scroll to position [274, 0]
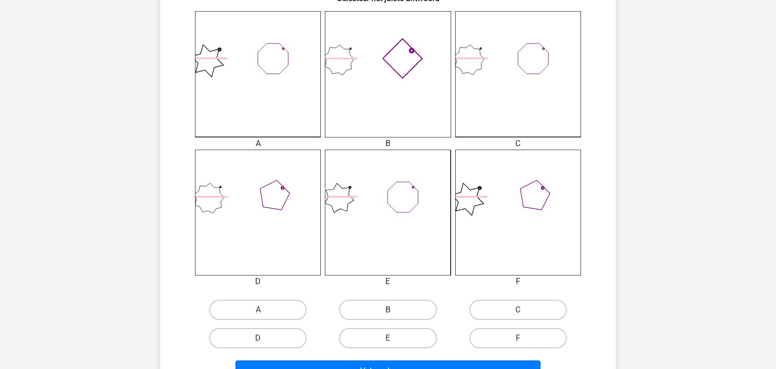
click at [397, 307] on label "B" at bounding box center [388, 310] width 98 height 20
click at [395, 310] on input "B" at bounding box center [391, 313] width 7 height 7
radio input "true"
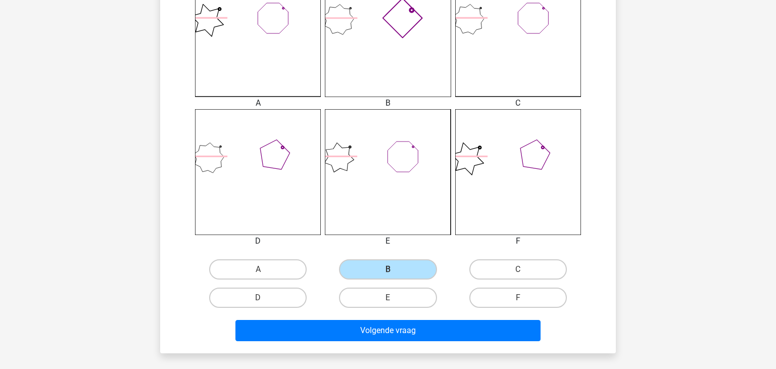
scroll to position [345, 0]
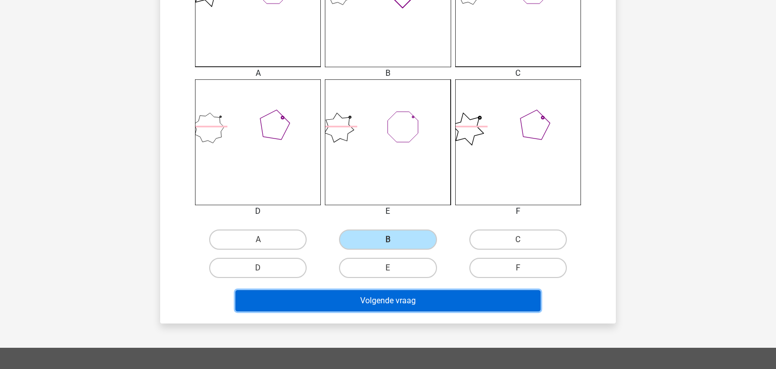
click at [419, 297] on button "Volgende vraag" at bounding box center [389, 300] width 306 height 21
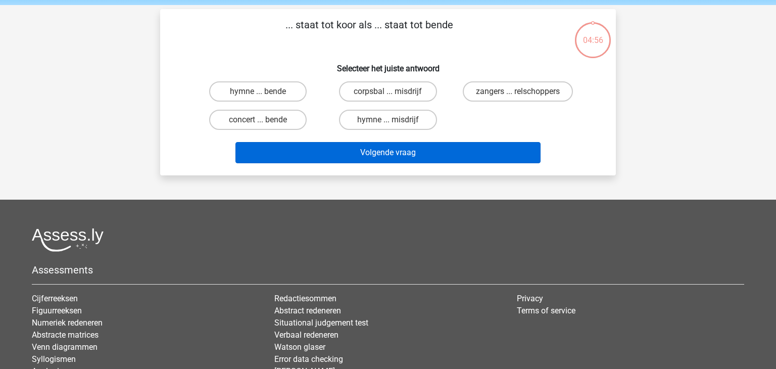
scroll to position [0, 0]
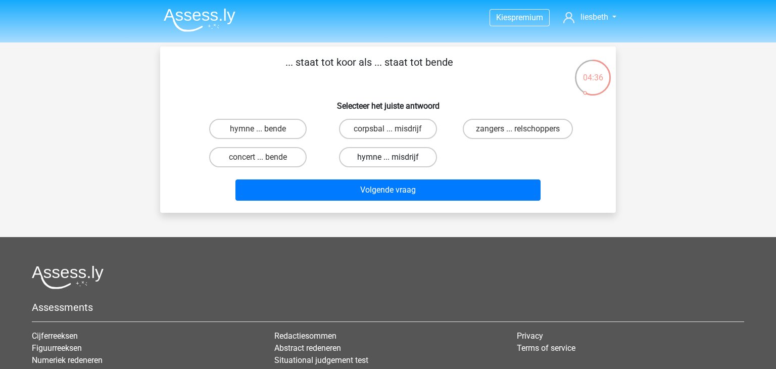
click at [415, 158] on label "hymne ... misdrijf" at bounding box center [388, 157] width 98 height 20
click at [395, 158] on input "hymne ... misdrijf" at bounding box center [391, 160] width 7 height 7
radio input "true"
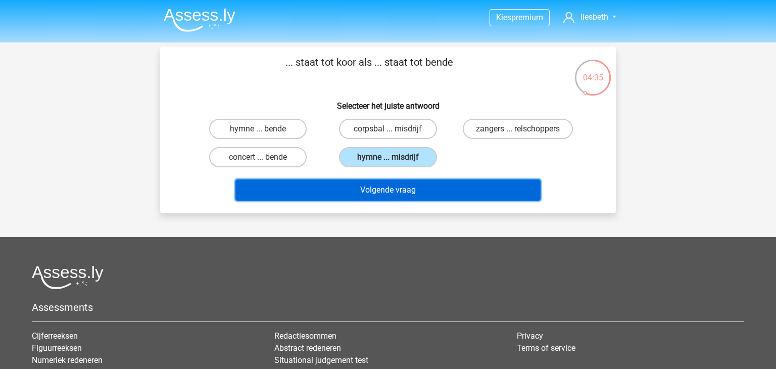
click at [417, 191] on button "Volgende vraag" at bounding box center [389, 189] width 306 height 21
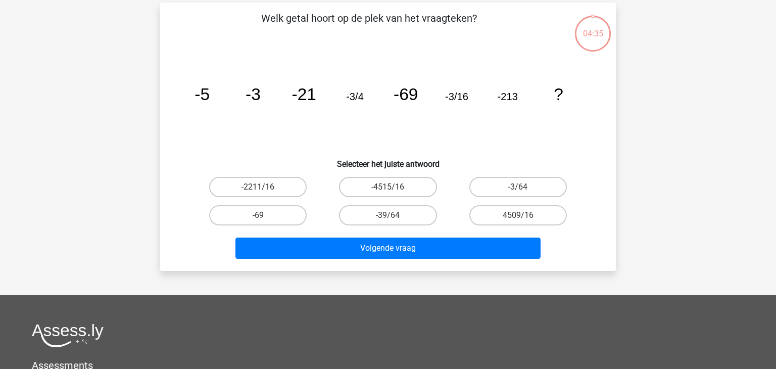
scroll to position [46, 0]
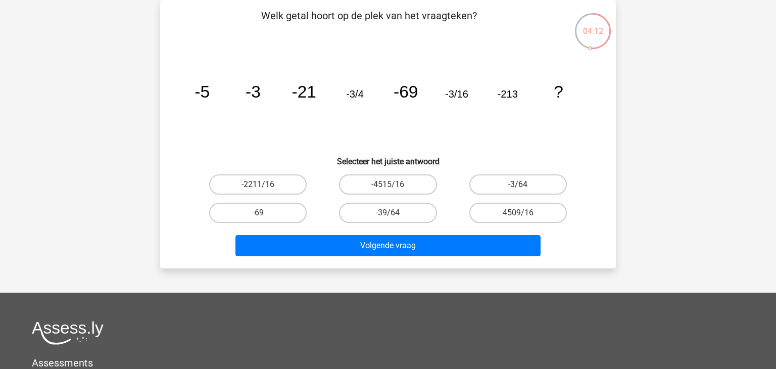
click at [517, 185] on label "-3/64" at bounding box center [518, 184] width 98 height 20
click at [518, 185] on input "-3/64" at bounding box center [521, 187] width 7 height 7
radio input "true"
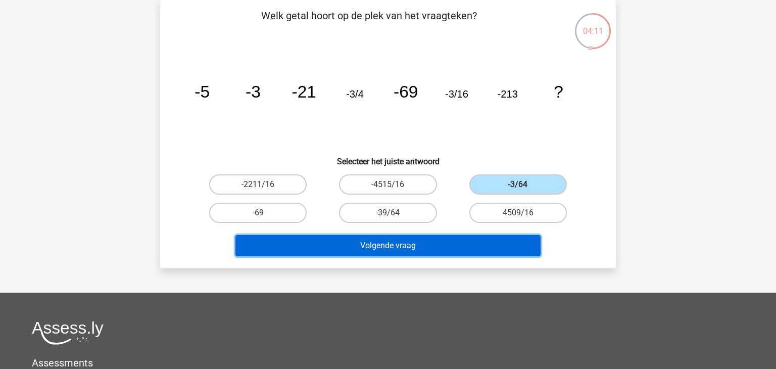
click at [433, 244] on button "Volgende vraag" at bounding box center [389, 245] width 306 height 21
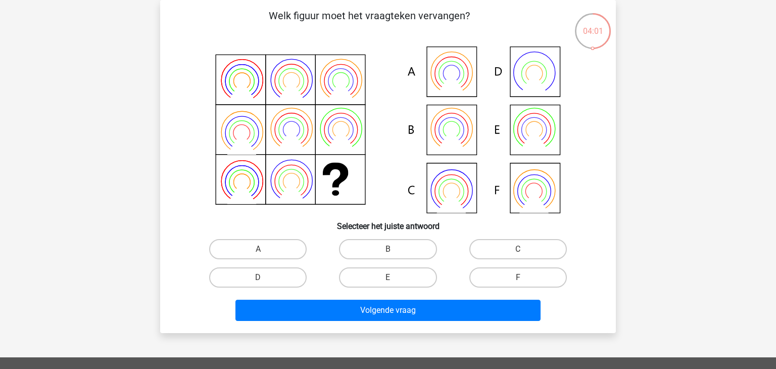
click at [456, 119] on icon at bounding box center [451, 129] width 25 height 25
click at [398, 248] on label "B" at bounding box center [388, 249] width 98 height 20
click at [395, 249] on input "B" at bounding box center [391, 252] width 7 height 7
radio input "true"
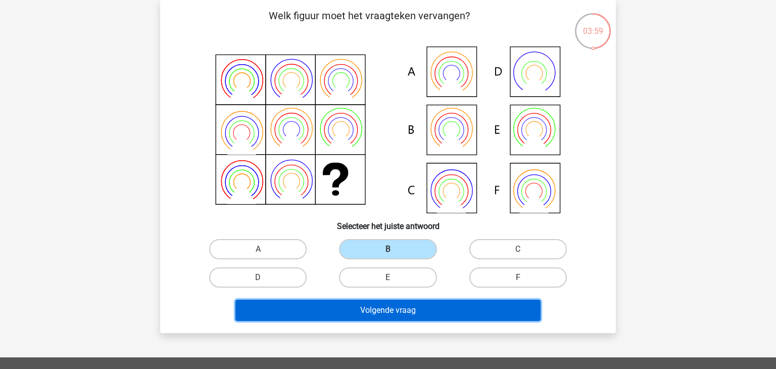
click at [393, 313] on button "Volgende vraag" at bounding box center [389, 310] width 306 height 21
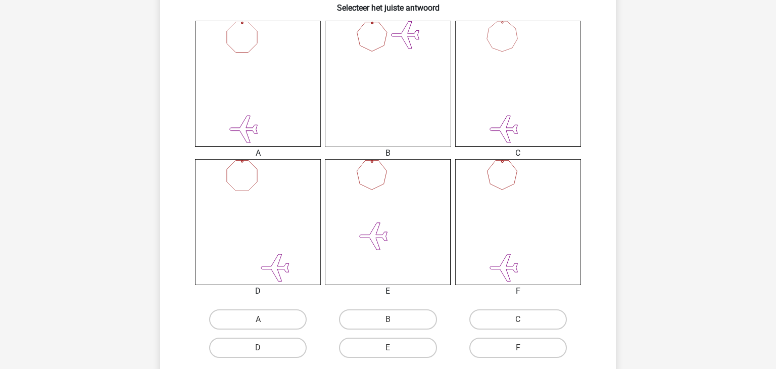
scroll to position [274, 0]
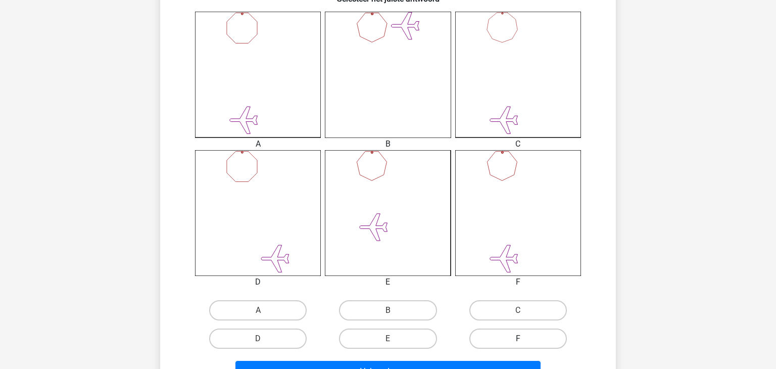
click at [527, 337] on label "F" at bounding box center [518, 338] width 98 height 20
click at [525, 339] on input "F" at bounding box center [521, 342] width 7 height 7
radio input "true"
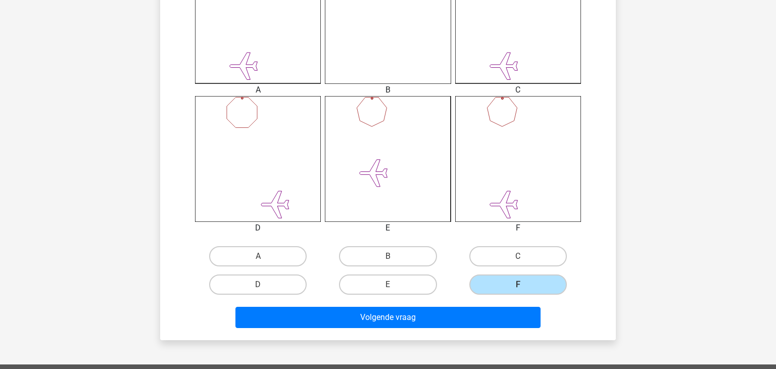
scroll to position [362, 0]
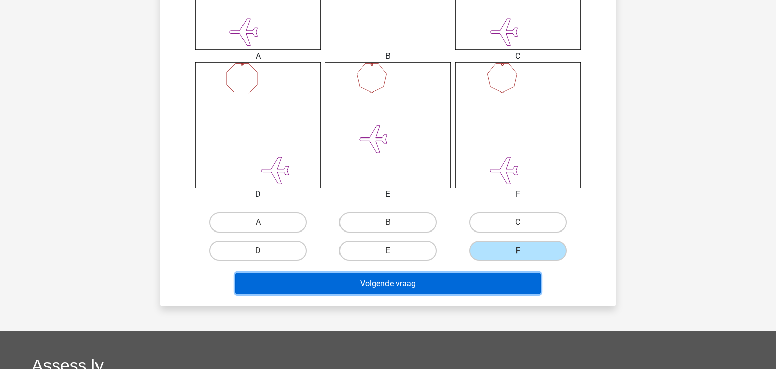
click at [414, 285] on button "Volgende vraag" at bounding box center [389, 283] width 306 height 21
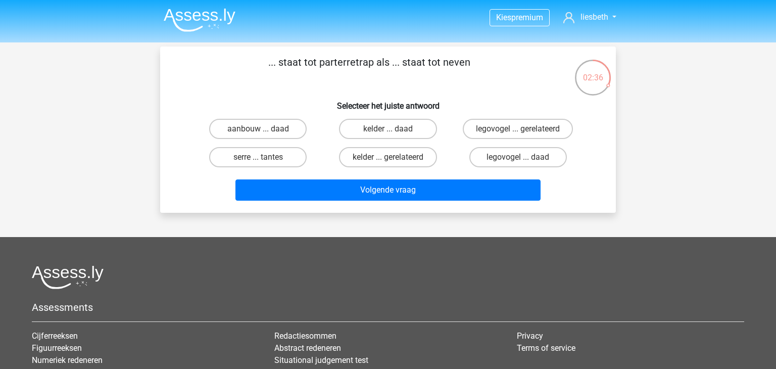
scroll to position [0, 0]
click at [274, 159] on label "serre ... tantes" at bounding box center [258, 157] width 98 height 20
click at [265, 159] on input "serre ... tantes" at bounding box center [261, 160] width 7 height 7
radio input "true"
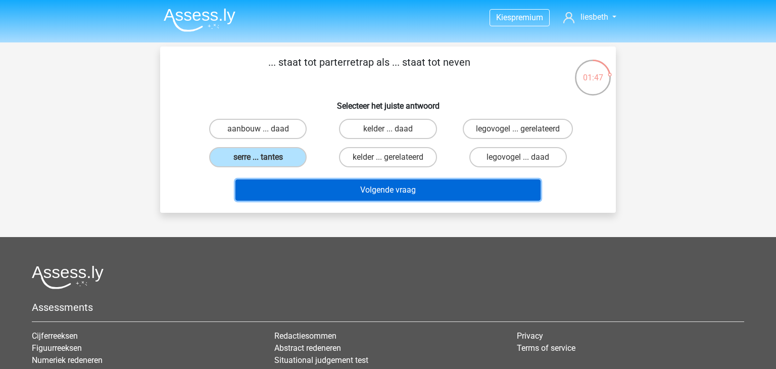
click at [422, 198] on button "Volgende vraag" at bounding box center [389, 189] width 306 height 21
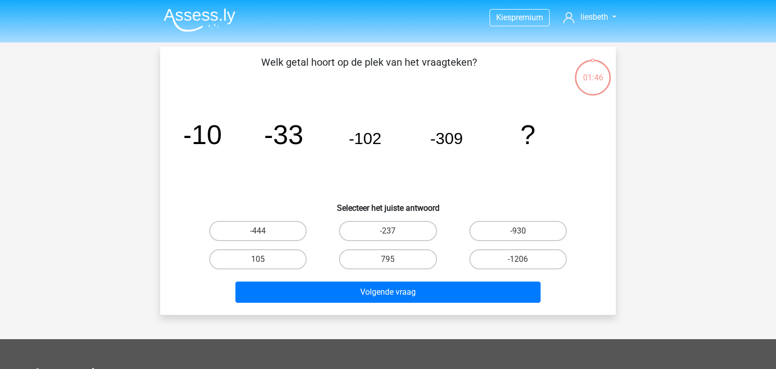
scroll to position [46, 0]
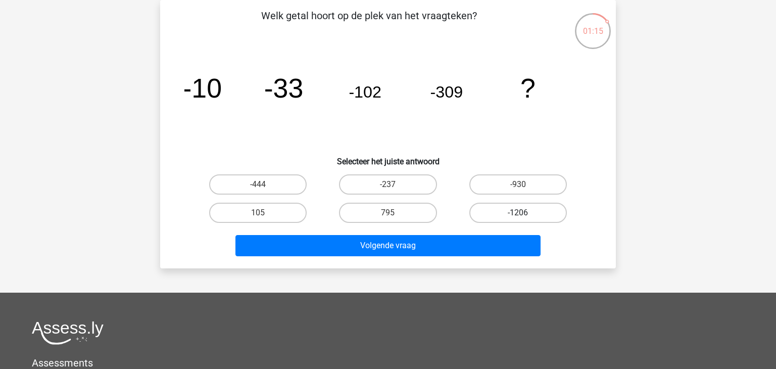
click at [533, 215] on label "-1206" at bounding box center [518, 213] width 98 height 20
click at [525, 215] on input "-1206" at bounding box center [521, 216] width 7 height 7
radio input "true"
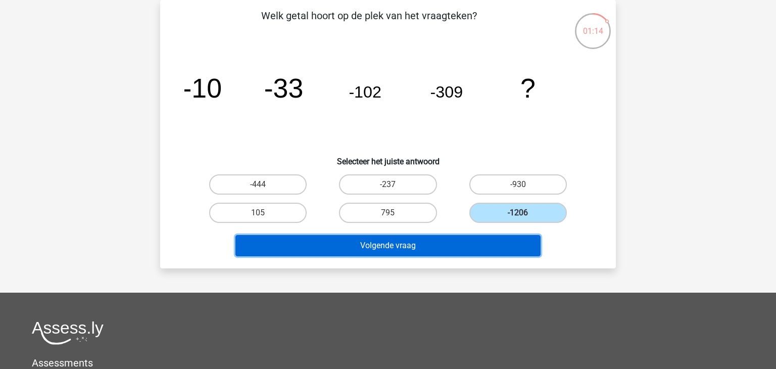
click at [414, 246] on button "Volgende vraag" at bounding box center [389, 245] width 306 height 21
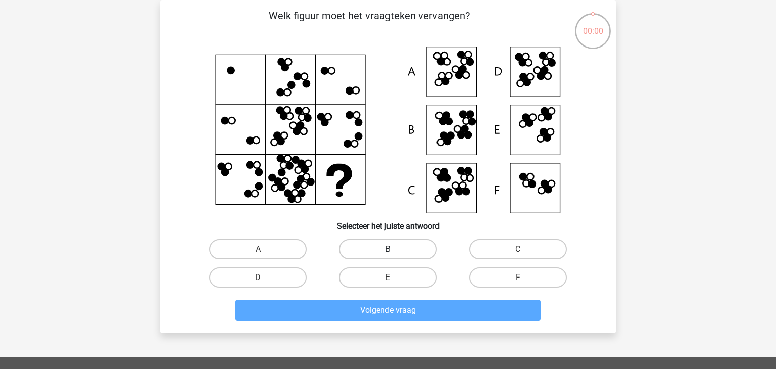
click at [400, 245] on label "B" at bounding box center [388, 249] width 98 height 20
click at [395, 249] on input "B" at bounding box center [391, 252] width 7 height 7
radio input "true"
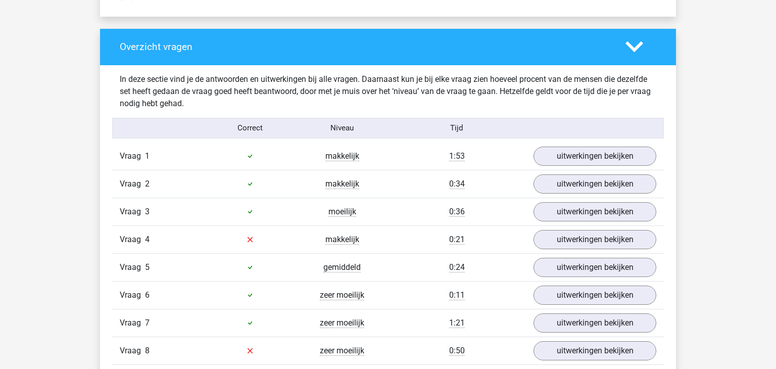
scroll to position [1049, 0]
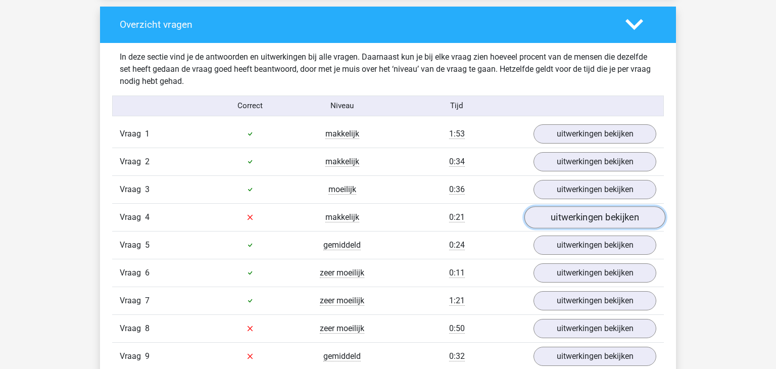
click at [585, 217] on link "uitwerkingen bekijken" at bounding box center [595, 217] width 141 height 22
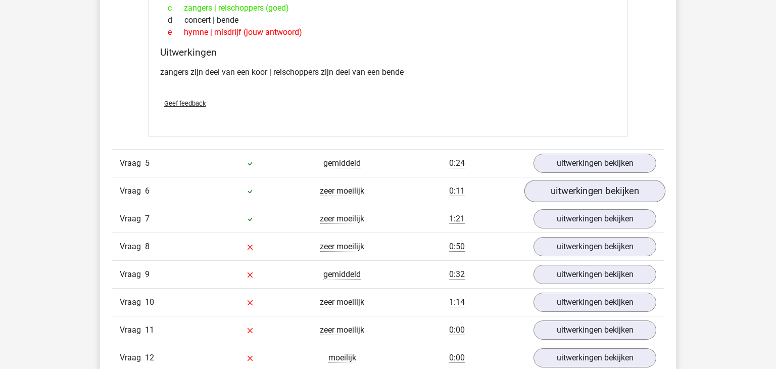
scroll to position [1348, 0]
click at [580, 238] on link "uitwerkingen bekijken" at bounding box center [595, 246] width 141 height 22
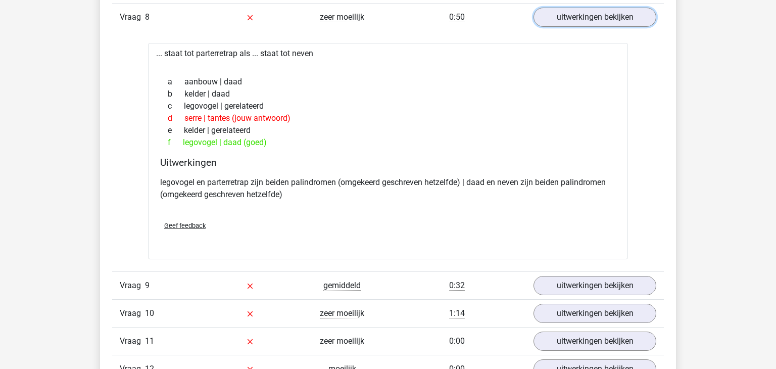
scroll to position [1665, 0]
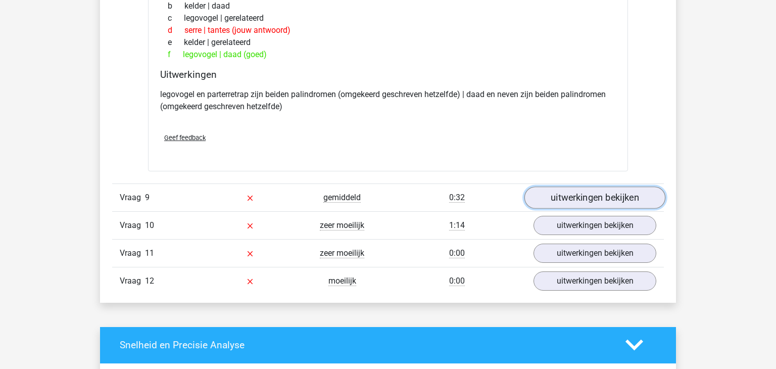
click at [589, 200] on link "uitwerkingen bekijken" at bounding box center [595, 197] width 141 height 22
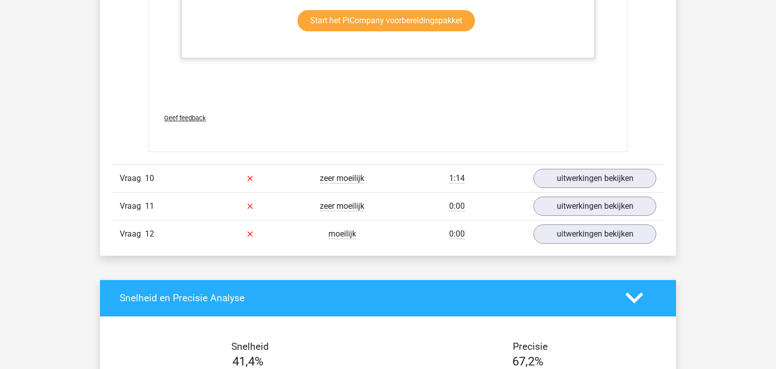
scroll to position [2329, 0]
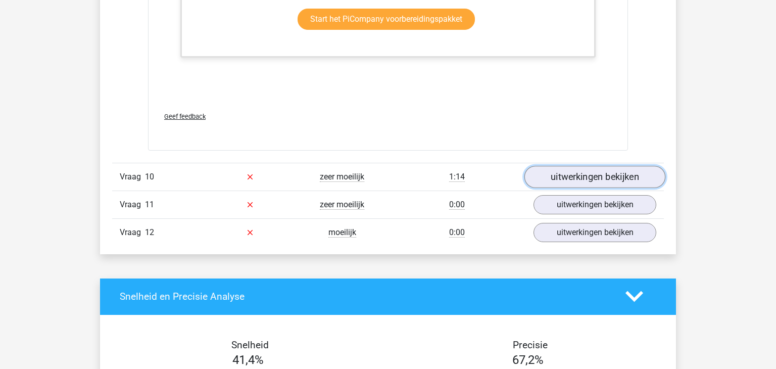
click at [623, 170] on link "uitwerkingen bekijken" at bounding box center [595, 177] width 141 height 22
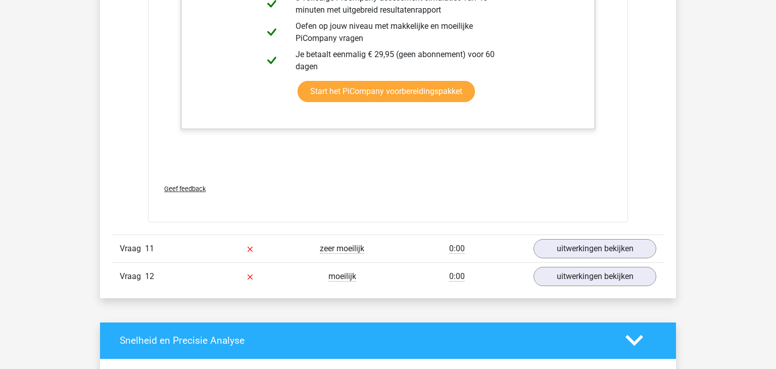
scroll to position [2959, 0]
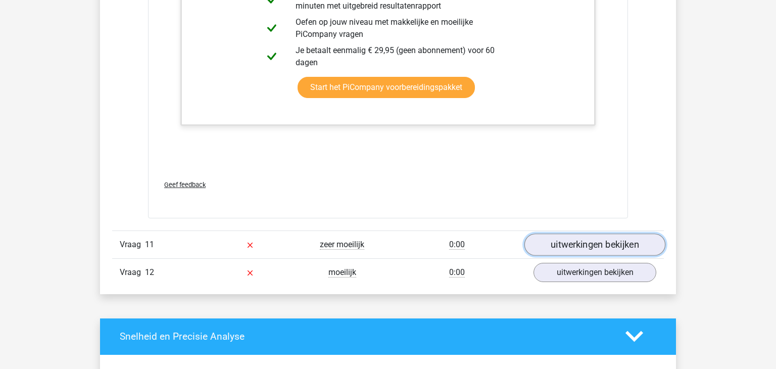
click at [587, 242] on link "uitwerkingen bekijken" at bounding box center [595, 244] width 141 height 22
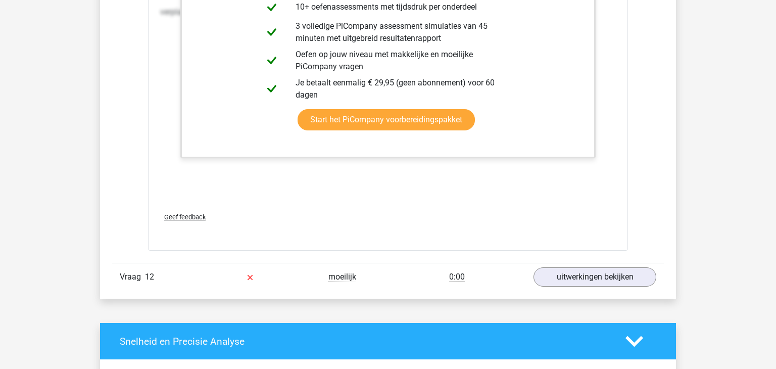
scroll to position [3921, 0]
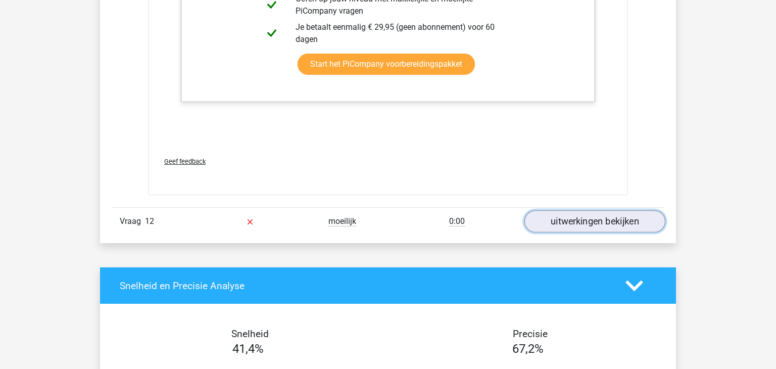
click at [604, 224] on link "uitwerkingen bekijken" at bounding box center [595, 221] width 141 height 22
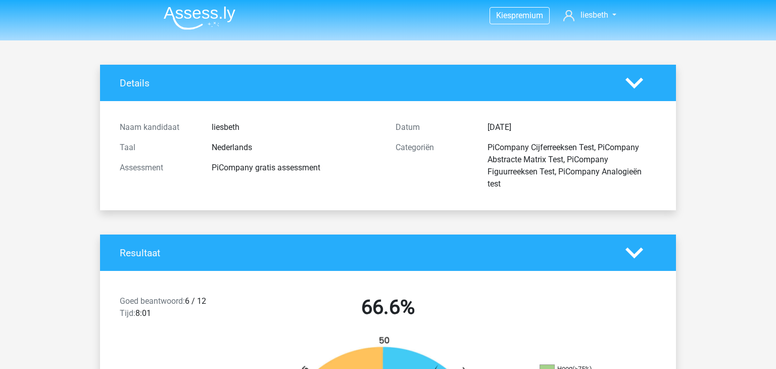
scroll to position [0, 0]
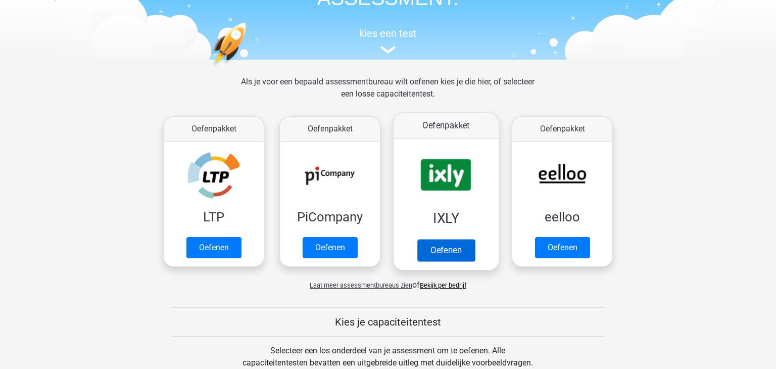
scroll to position [85, 0]
click at [453, 253] on link "Oefenen" at bounding box center [446, 250] width 58 height 22
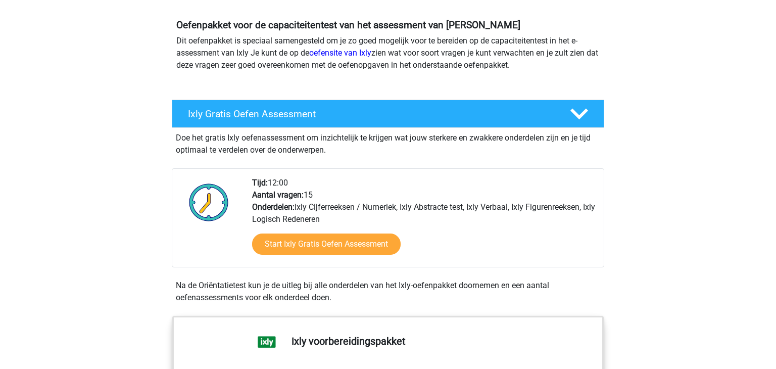
scroll to position [118, 0]
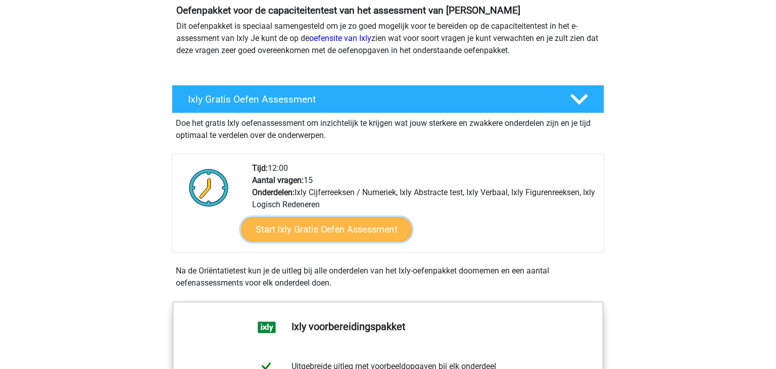
click at [322, 232] on link "Start Ixly Gratis Oefen Assessment" at bounding box center [326, 229] width 171 height 24
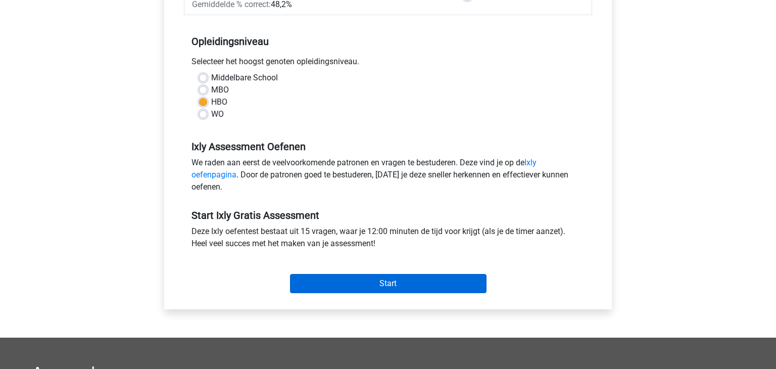
scroll to position [192, 0]
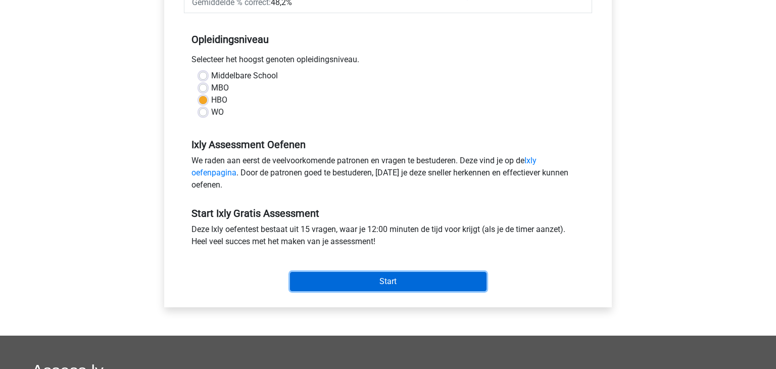
click at [377, 280] on input "Start" at bounding box center [388, 281] width 197 height 19
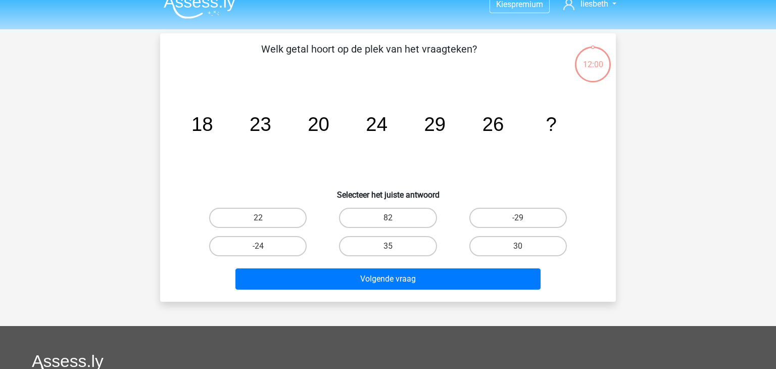
scroll to position [16, 0]
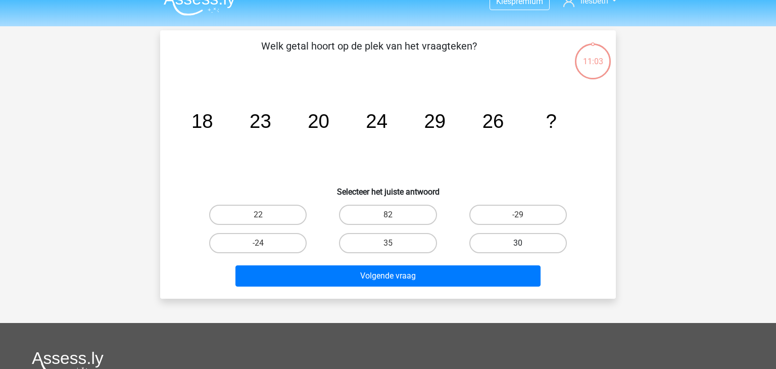
click at [502, 245] on label "30" at bounding box center [518, 243] width 98 height 20
click at [518, 245] on input "30" at bounding box center [521, 246] width 7 height 7
radio input "true"
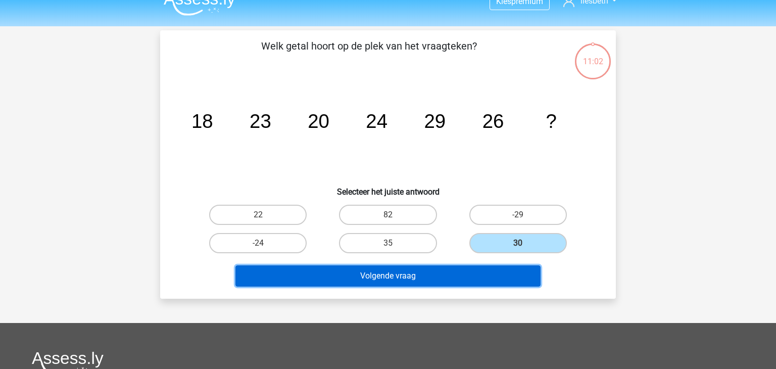
click at [439, 275] on button "Volgende vraag" at bounding box center [389, 275] width 306 height 21
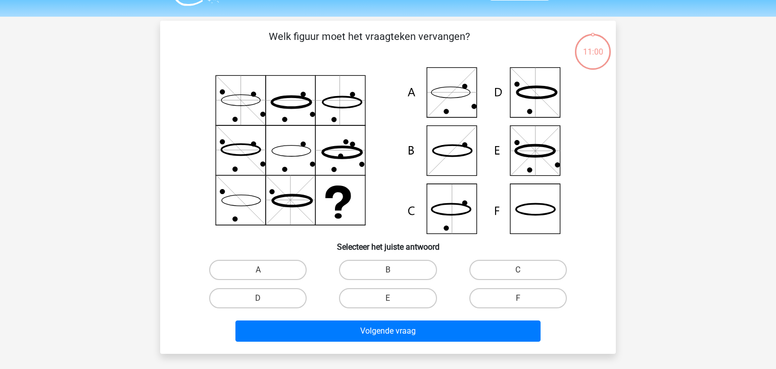
scroll to position [46, 0]
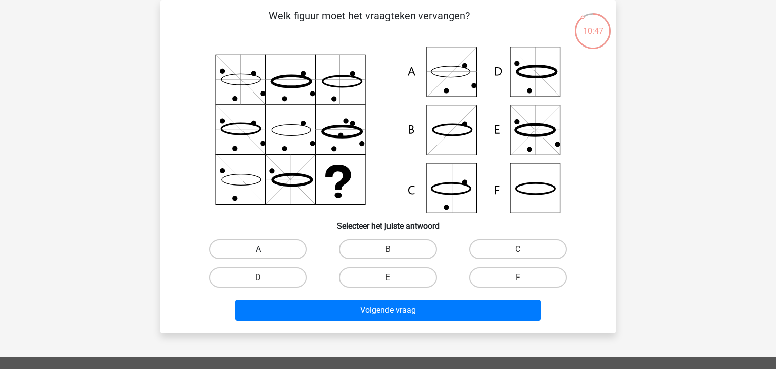
click at [256, 245] on label "A" at bounding box center [258, 249] width 98 height 20
click at [258, 249] on input "A" at bounding box center [261, 252] width 7 height 7
radio input "true"
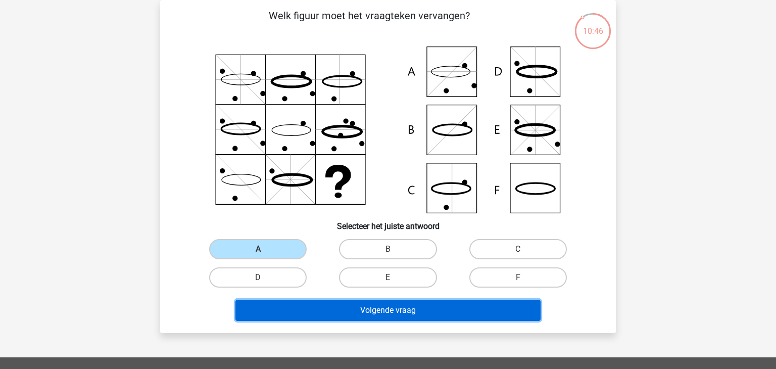
click at [338, 317] on button "Volgende vraag" at bounding box center [389, 310] width 306 height 21
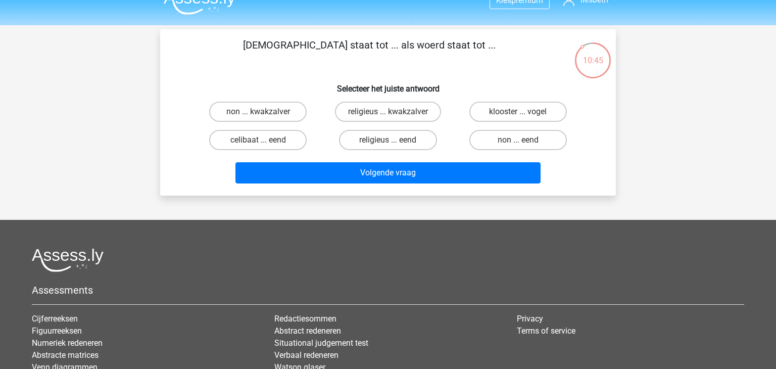
scroll to position [0, 0]
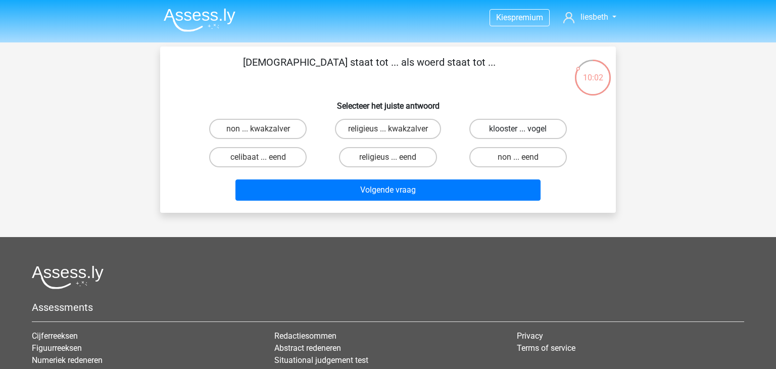
click at [518, 131] on label "klooster ... vogel" at bounding box center [518, 129] width 98 height 20
click at [518, 131] on input "klooster ... vogel" at bounding box center [521, 132] width 7 height 7
radio input "true"
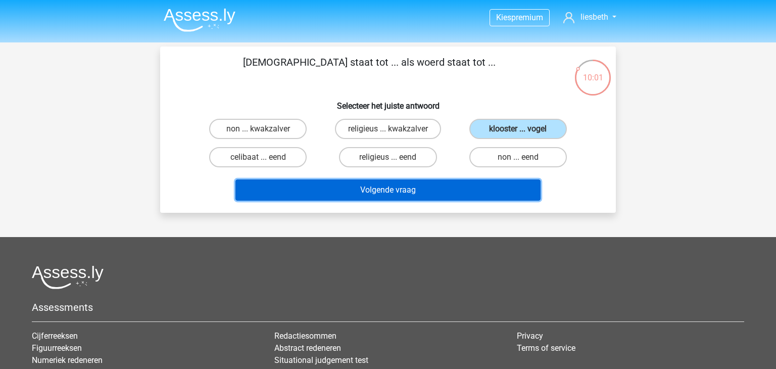
click at [390, 186] on button "Volgende vraag" at bounding box center [389, 189] width 306 height 21
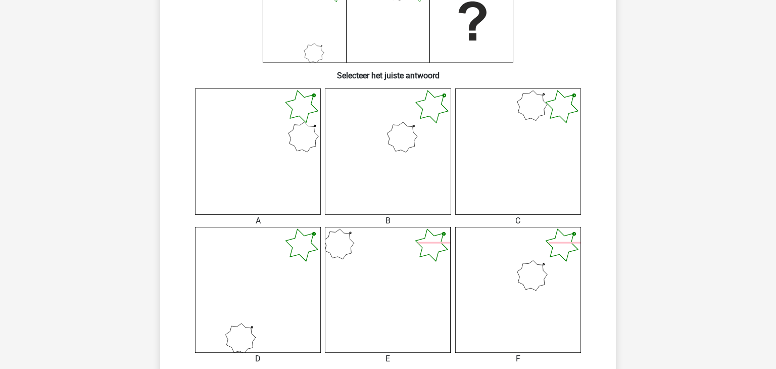
scroll to position [224, 0]
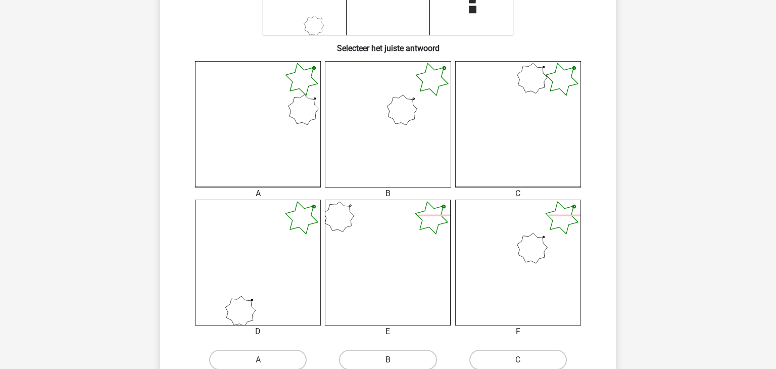
click at [402, 358] on label "B" at bounding box center [388, 360] width 98 height 20
click at [395, 360] on input "B" at bounding box center [391, 363] width 7 height 7
radio input "true"
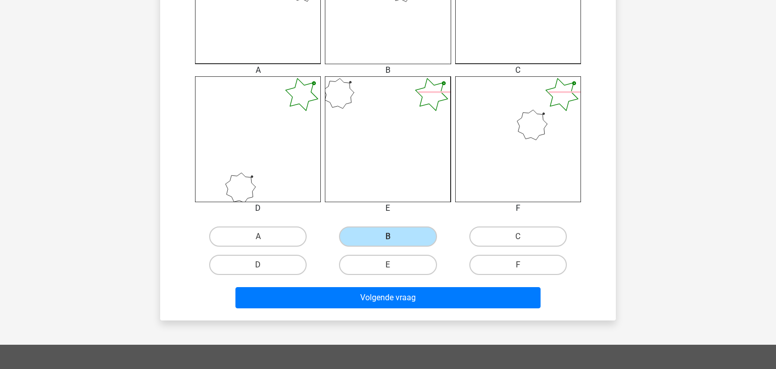
scroll to position [358, 0]
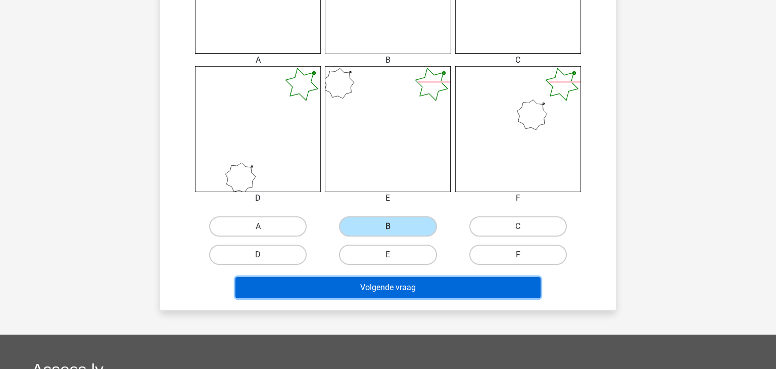
click at [410, 288] on button "Volgende vraag" at bounding box center [389, 287] width 306 height 21
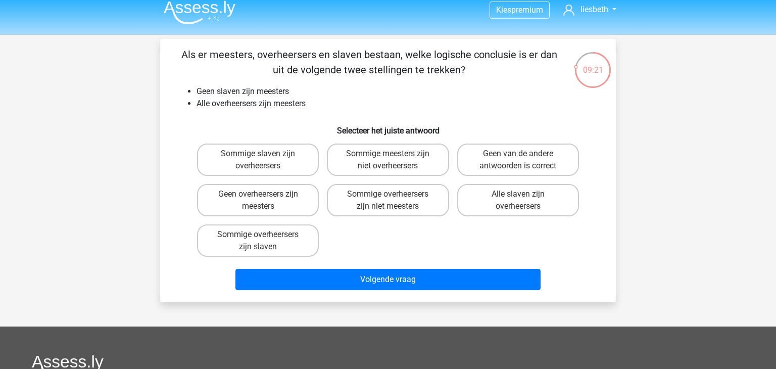
scroll to position [7, 0]
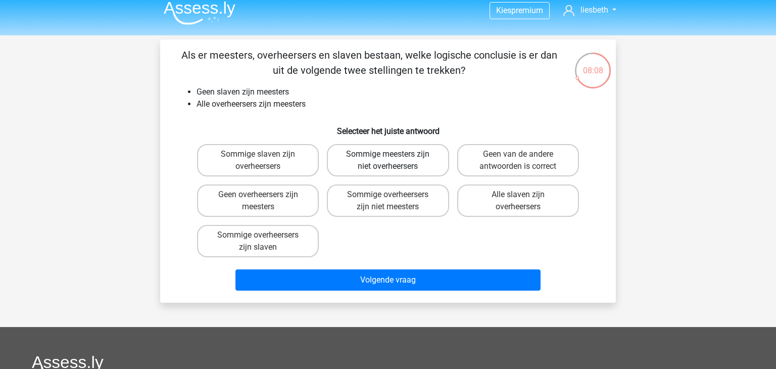
click at [398, 154] on label "Sommige meesters zijn niet overheersers" at bounding box center [388, 160] width 122 height 32
click at [395, 154] on input "Sommige meesters zijn niet overheersers" at bounding box center [391, 157] width 7 height 7
radio input "true"
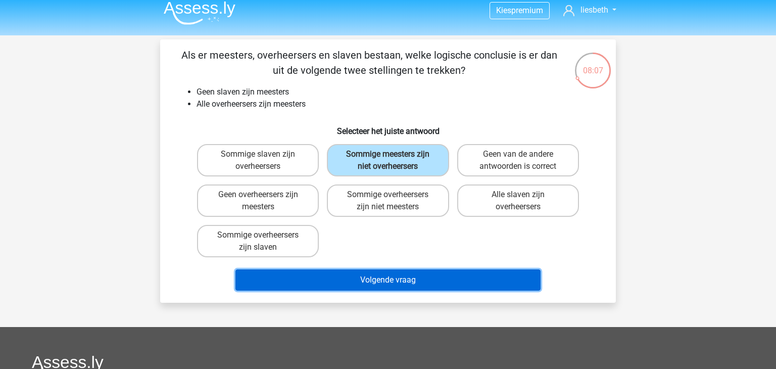
click at [369, 287] on button "Volgende vraag" at bounding box center [389, 279] width 306 height 21
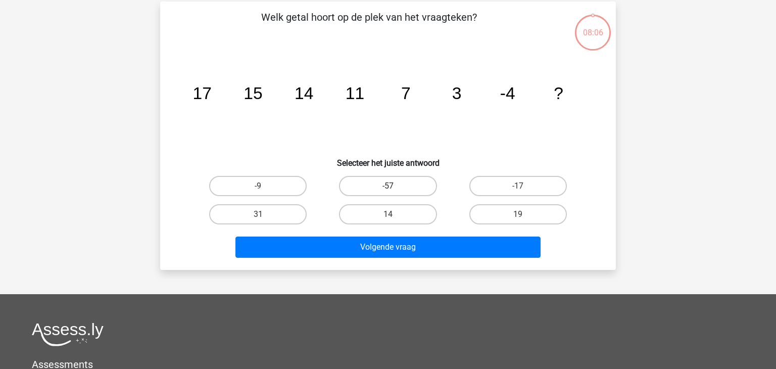
scroll to position [46, 0]
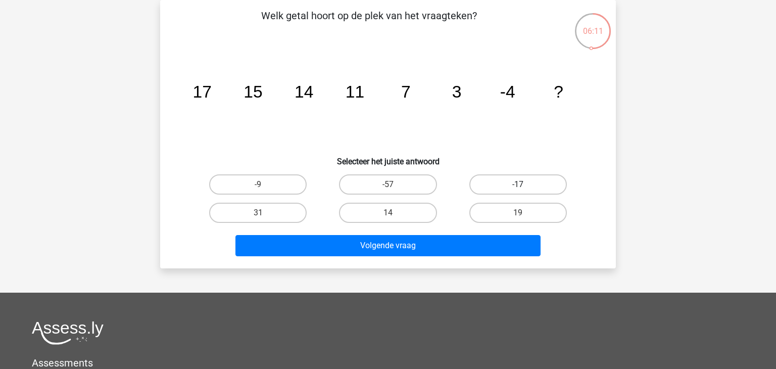
click at [504, 183] on label "-17" at bounding box center [518, 184] width 98 height 20
click at [518, 184] on input "-17" at bounding box center [521, 187] width 7 height 7
radio input "true"
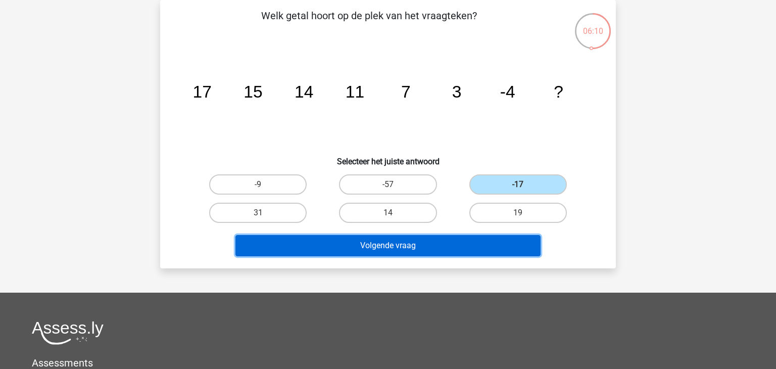
click at [429, 248] on button "Volgende vraag" at bounding box center [389, 245] width 306 height 21
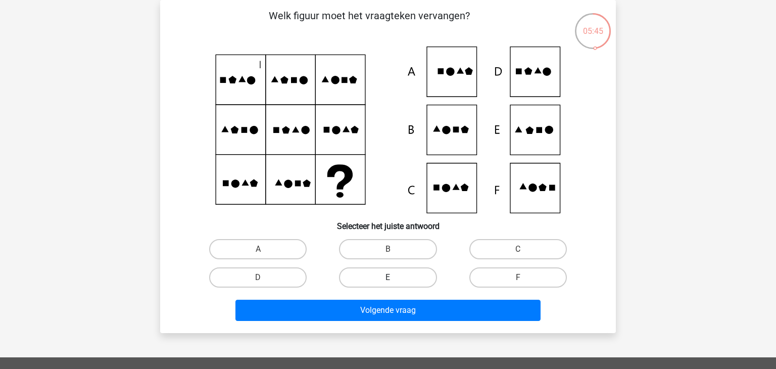
click at [399, 278] on label "E" at bounding box center [388, 277] width 98 height 20
click at [395, 278] on input "E" at bounding box center [391, 280] width 7 height 7
radio input "true"
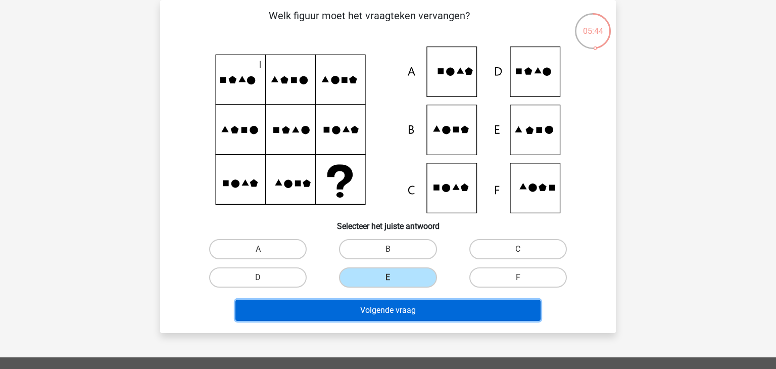
click at [396, 307] on button "Volgende vraag" at bounding box center [389, 310] width 306 height 21
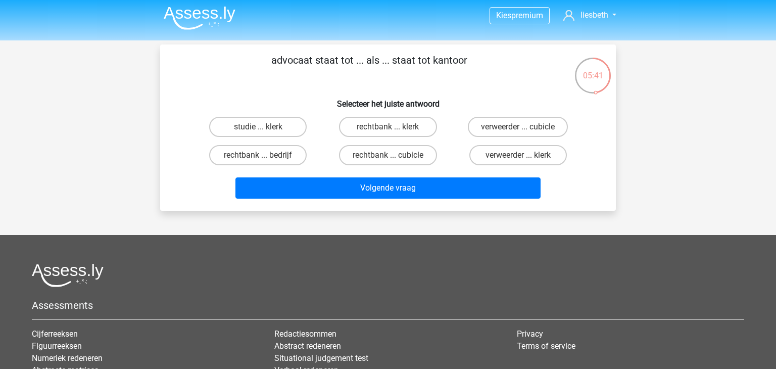
scroll to position [0, 0]
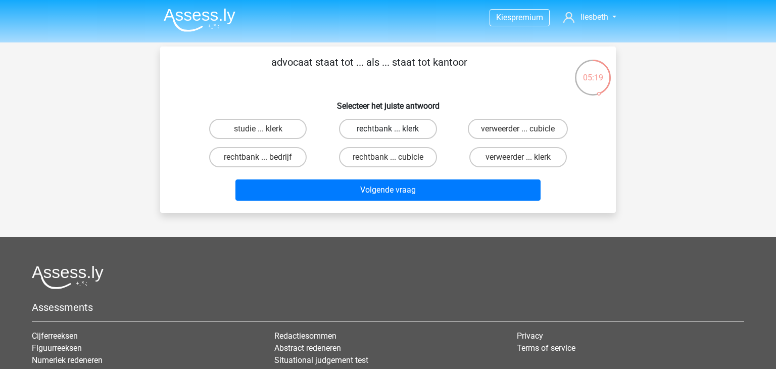
click at [402, 128] on label "rechtbank ... klerk" at bounding box center [388, 129] width 98 height 20
click at [395, 129] on input "rechtbank ... klerk" at bounding box center [391, 132] width 7 height 7
radio input "true"
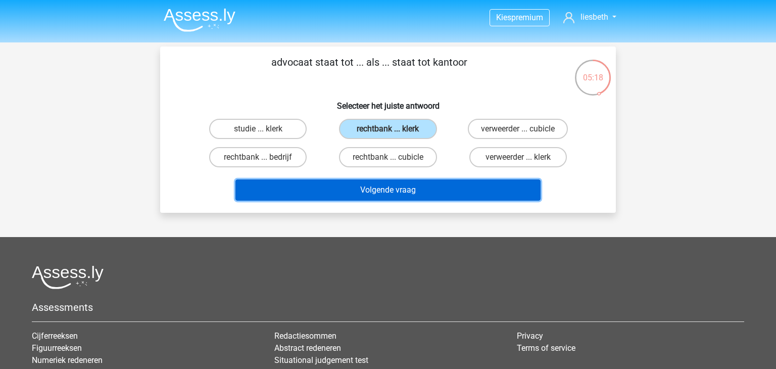
click at [388, 195] on button "Volgende vraag" at bounding box center [389, 189] width 306 height 21
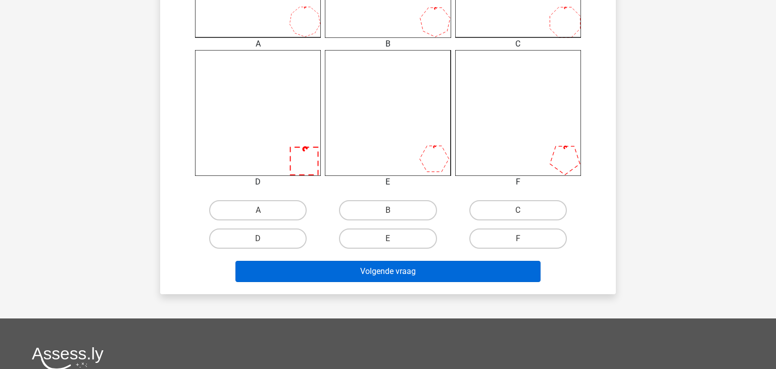
scroll to position [382, 0]
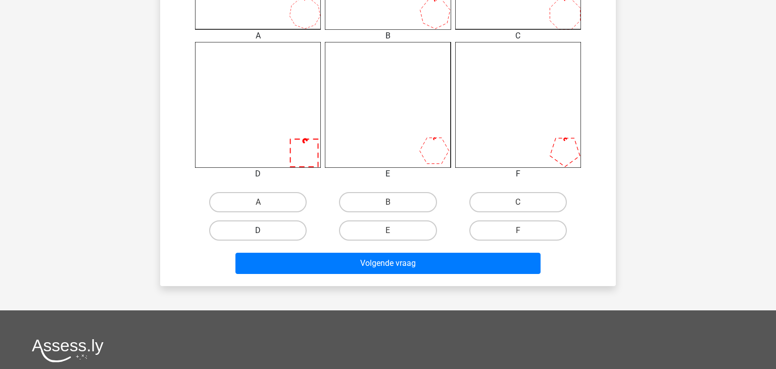
click at [288, 232] on label "D" at bounding box center [258, 230] width 98 height 20
click at [265, 232] on input "D" at bounding box center [261, 233] width 7 height 7
radio input "true"
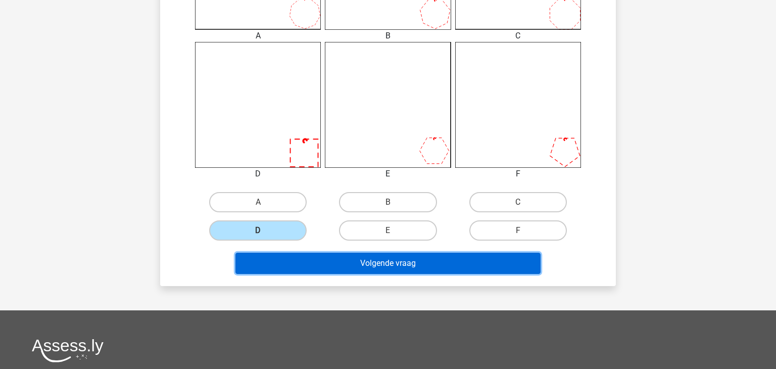
click at [396, 267] on button "Volgende vraag" at bounding box center [389, 263] width 306 height 21
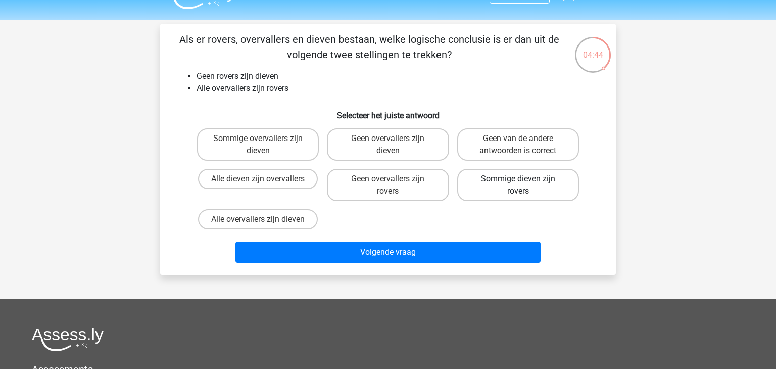
scroll to position [0, 0]
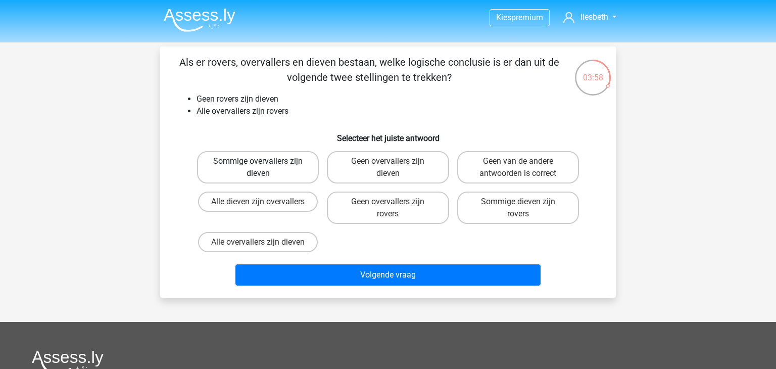
click at [239, 167] on label "Sommige overvallers zijn dieven" at bounding box center [258, 167] width 122 height 32
click at [258, 167] on input "Sommige overvallers zijn dieven" at bounding box center [261, 164] width 7 height 7
radio input "true"
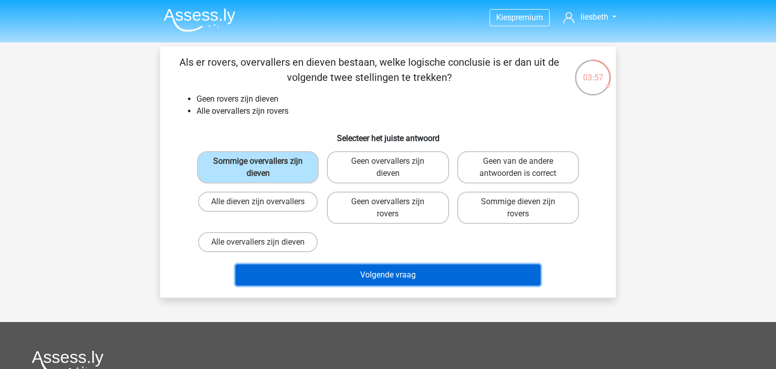
click at [390, 273] on button "Volgende vraag" at bounding box center [389, 274] width 306 height 21
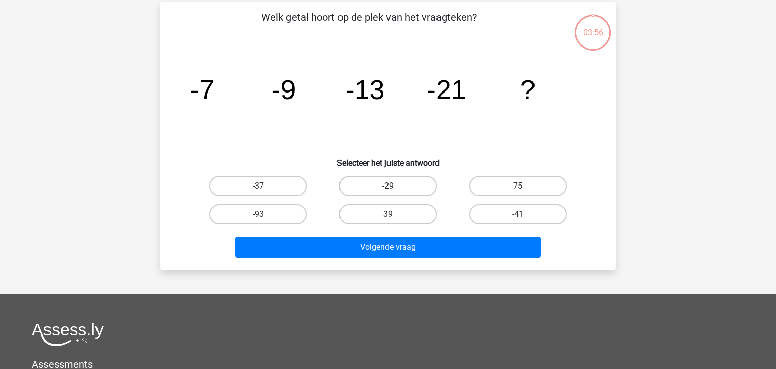
scroll to position [46, 0]
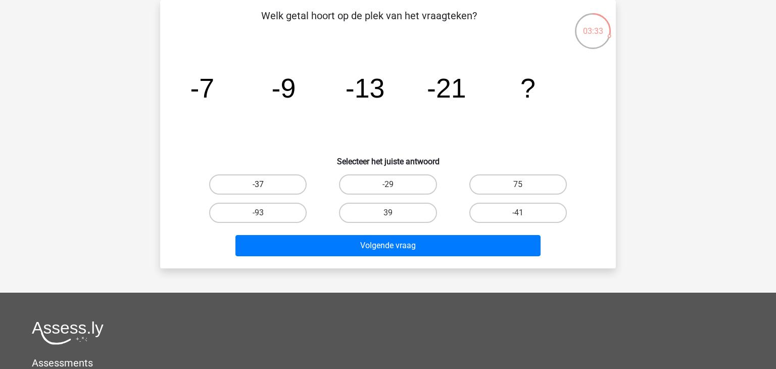
click at [257, 187] on label "-37" at bounding box center [258, 184] width 98 height 20
click at [258, 187] on input "-37" at bounding box center [261, 187] width 7 height 7
radio input "true"
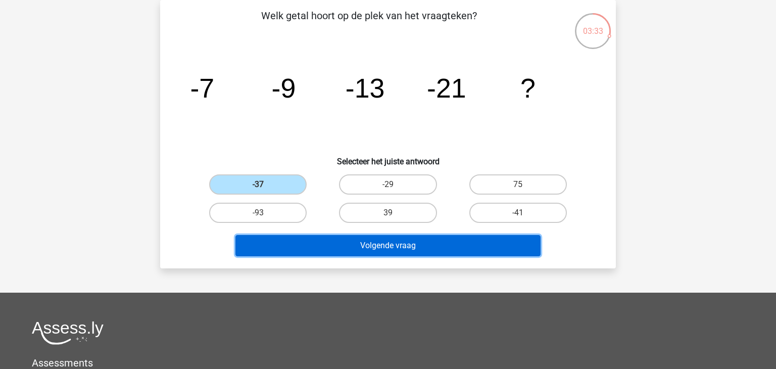
click at [397, 244] on button "Volgende vraag" at bounding box center [389, 245] width 306 height 21
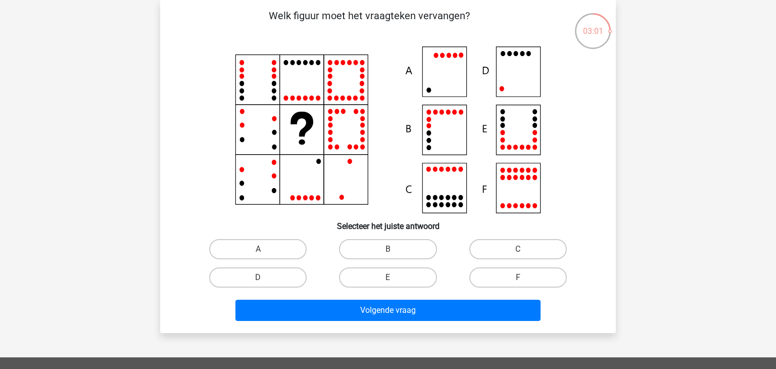
click at [515, 69] on icon at bounding box center [387, 129] width 407 height 167
click at [264, 281] on input "D" at bounding box center [261, 280] width 7 height 7
radio input "true"
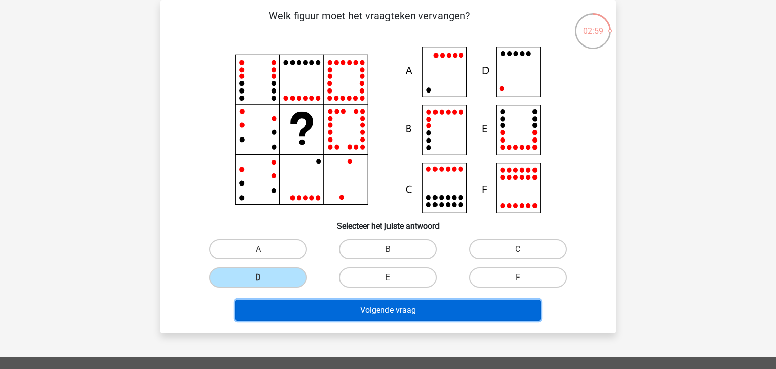
click at [392, 312] on button "Volgende vraag" at bounding box center [389, 310] width 306 height 21
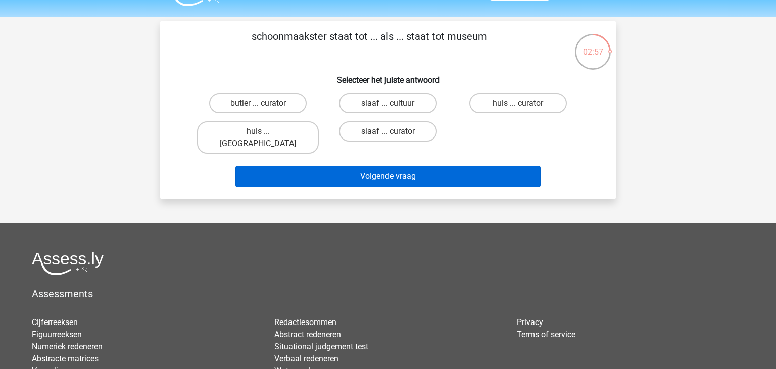
scroll to position [0, 0]
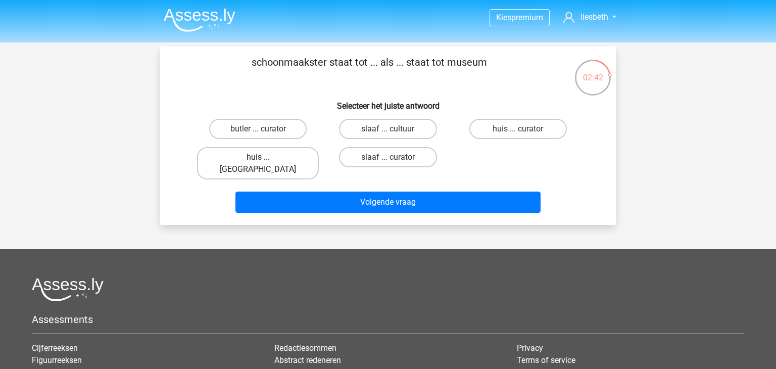
click at [258, 156] on label "huis ... louvre" at bounding box center [258, 163] width 122 height 32
click at [258, 157] on input "huis ... louvre" at bounding box center [261, 160] width 7 height 7
radio input "true"
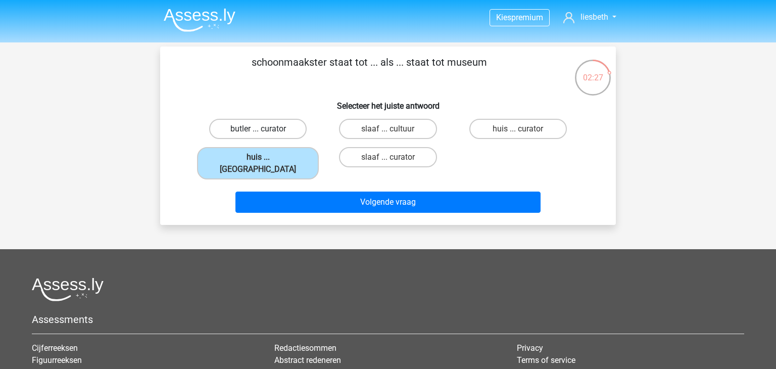
click at [262, 128] on label "butler ... curator" at bounding box center [258, 129] width 98 height 20
click at [262, 129] on input "butler ... curator" at bounding box center [261, 132] width 7 height 7
radio input "true"
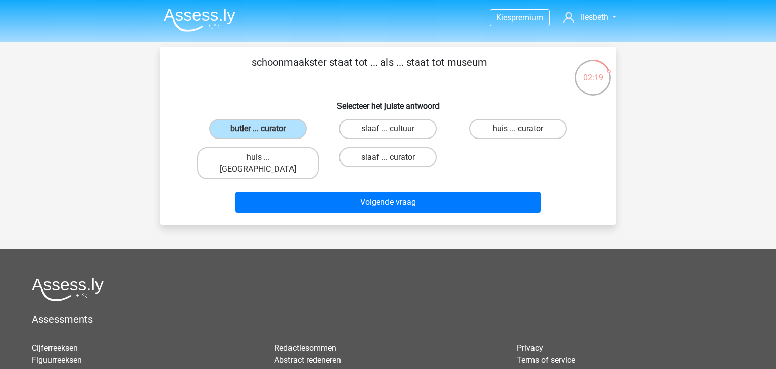
click at [537, 129] on label "huis ... curator" at bounding box center [518, 129] width 98 height 20
click at [525, 129] on input "huis ... curator" at bounding box center [521, 132] width 7 height 7
radio input "true"
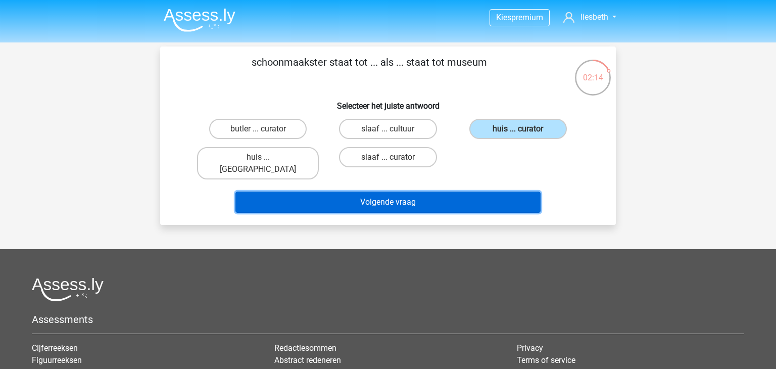
click at [419, 192] on button "Volgende vraag" at bounding box center [389, 202] width 306 height 21
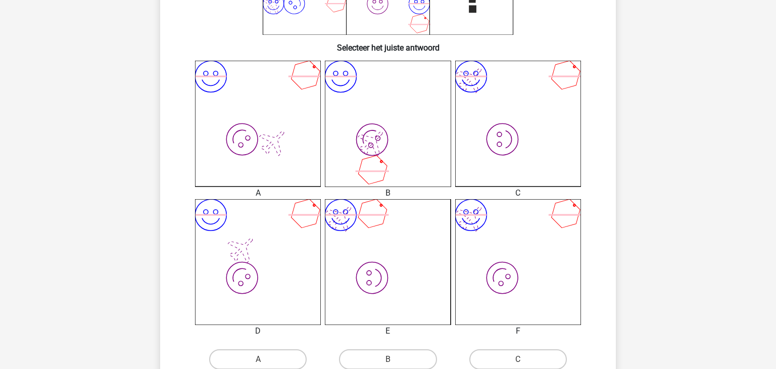
scroll to position [320, 0]
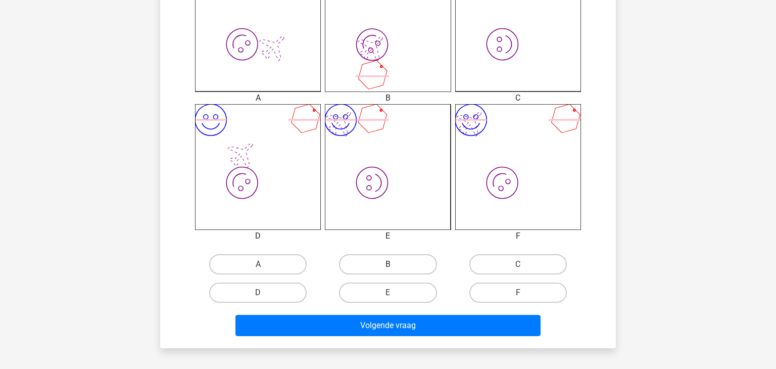
click at [394, 259] on label "B" at bounding box center [388, 264] width 98 height 20
click at [394, 264] on input "B" at bounding box center [391, 267] width 7 height 7
radio input "true"
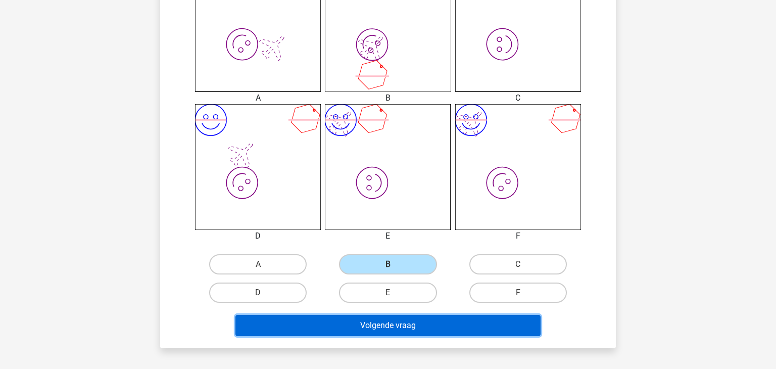
click at [400, 329] on button "Volgende vraag" at bounding box center [389, 325] width 306 height 21
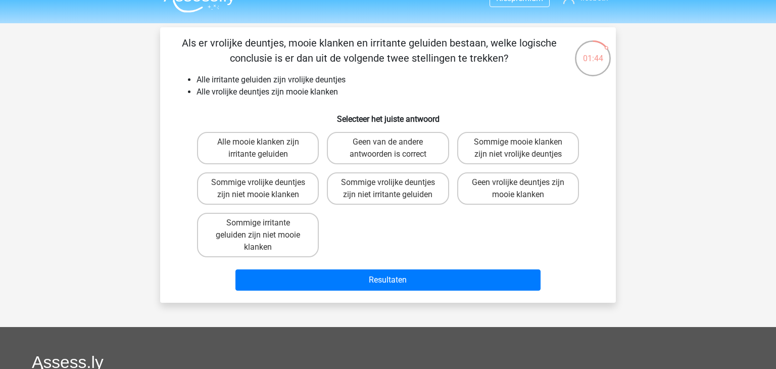
scroll to position [11, 0]
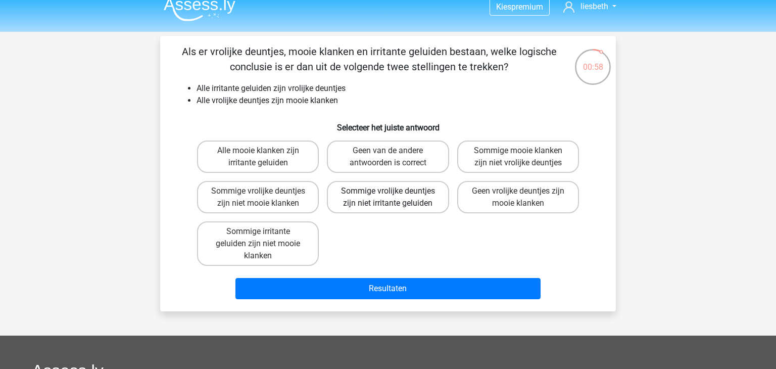
click at [384, 192] on label "Sommige vrolijke deuntjes zijn niet irritante geluiden" at bounding box center [388, 197] width 122 height 32
click at [388, 192] on input "Sommige vrolijke deuntjes zijn niet irritante geluiden" at bounding box center [391, 194] width 7 height 7
radio input "true"
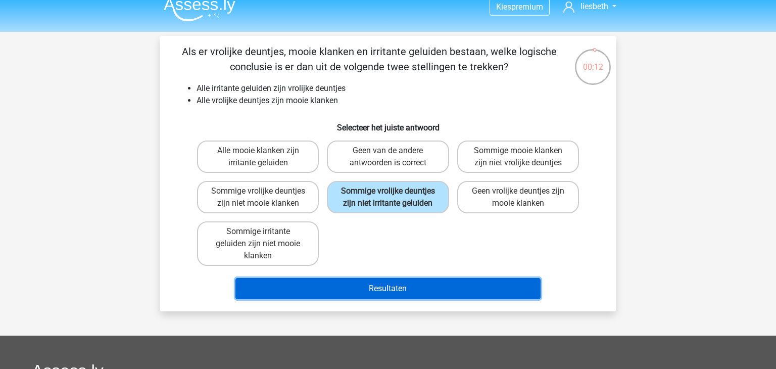
click at [404, 287] on button "Resultaten" at bounding box center [389, 288] width 306 height 21
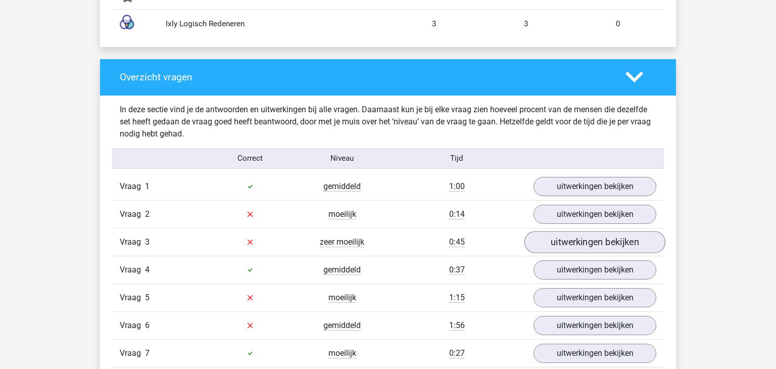
scroll to position [1039, 0]
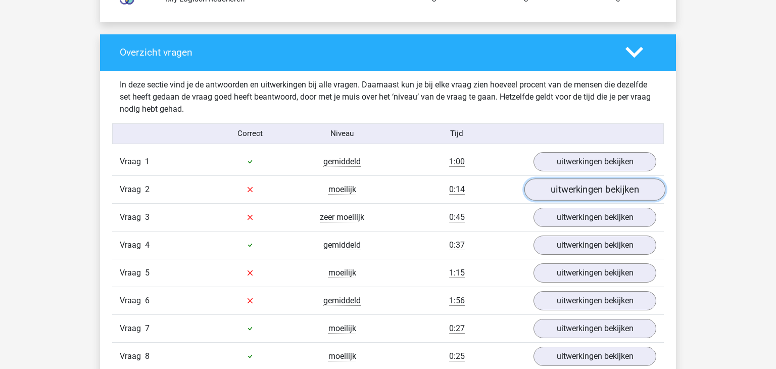
click at [619, 188] on link "uitwerkingen bekijken" at bounding box center [595, 189] width 141 height 22
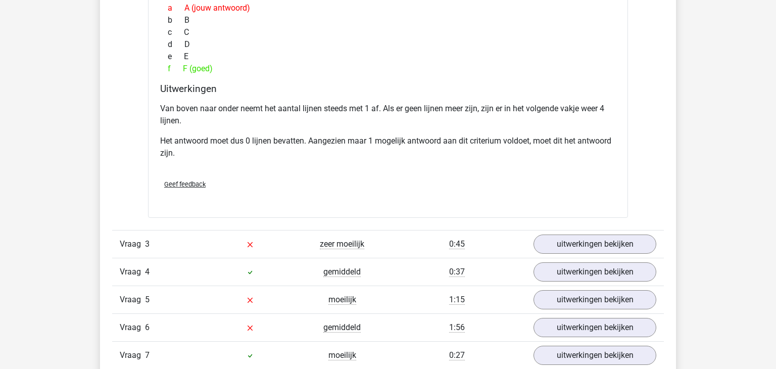
scroll to position [1460, 0]
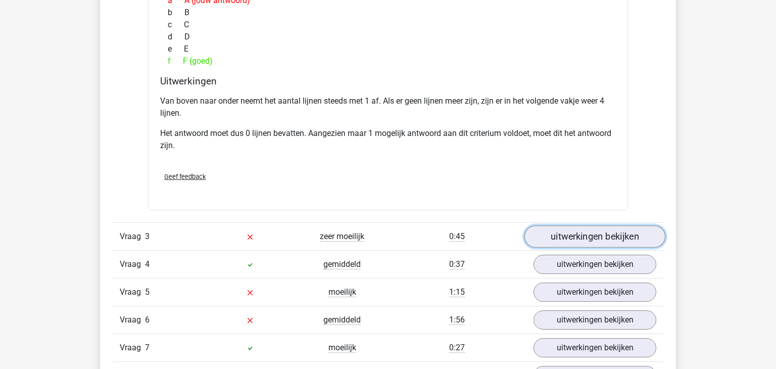
click at [585, 231] on link "uitwerkingen bekijken" at bounding box center [595, 236] width 141 height 22
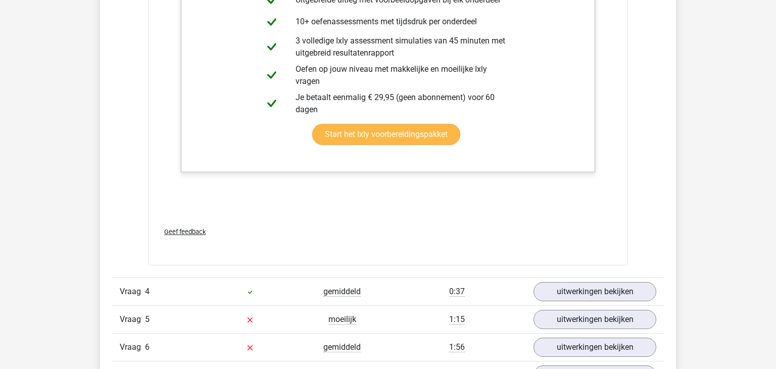
scroll to position [2041, 0]
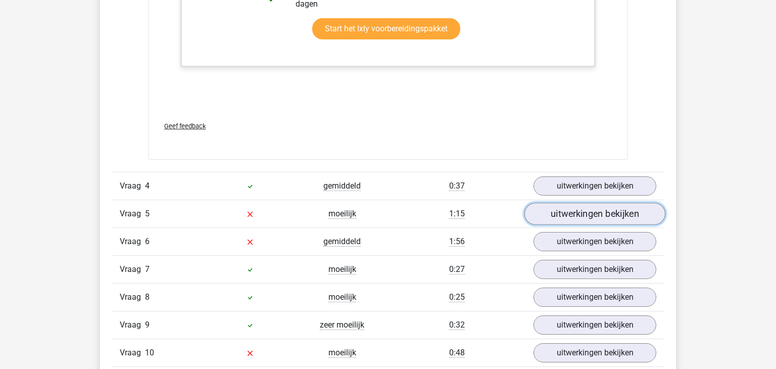
click at [608, 214] on link "uitwerkingen bekijken" at bounding box center [595, 214] width 141 height 22
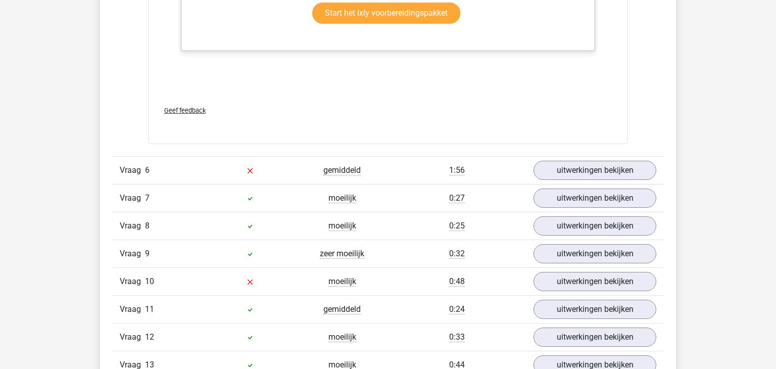
scroll to position [2676, 0]
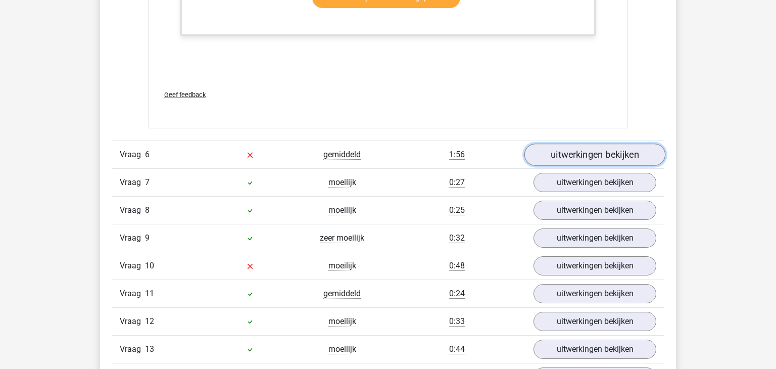
click at [585, 150] on link "uitwerkingen bekijken" at bounding box center [595, 155] width 141 height 22
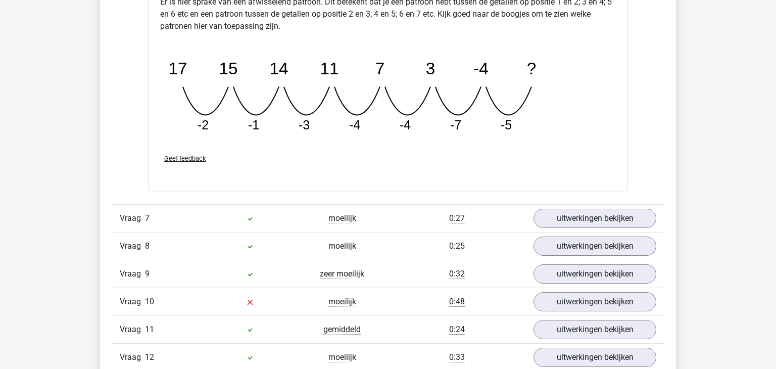
scroll to position [3203, 0]
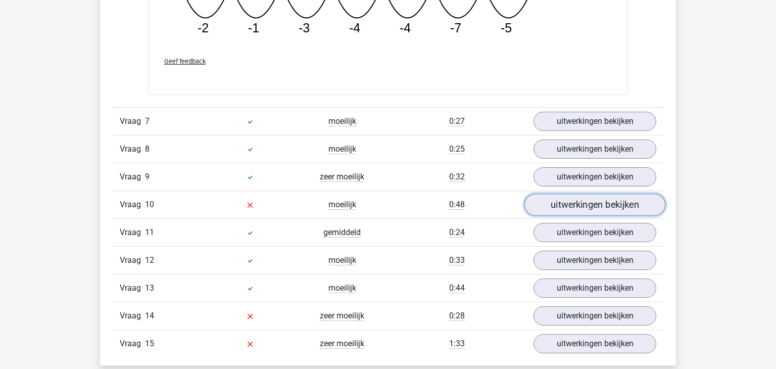
click at [581, 204] on link "uitwerkingen bekijken" at bounding box center [595, 205] width 141 height 22
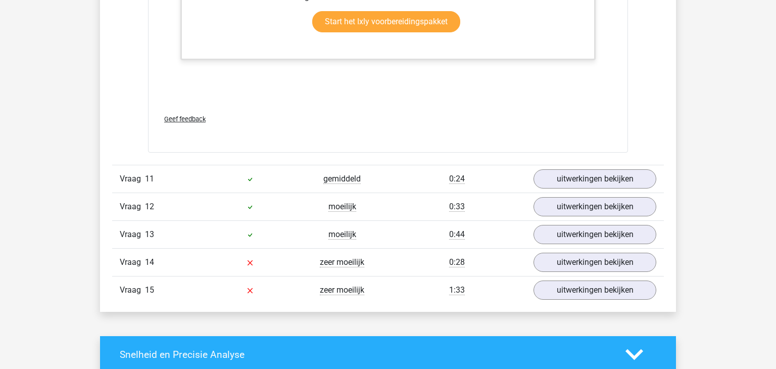
scroll to position [3807, 0]
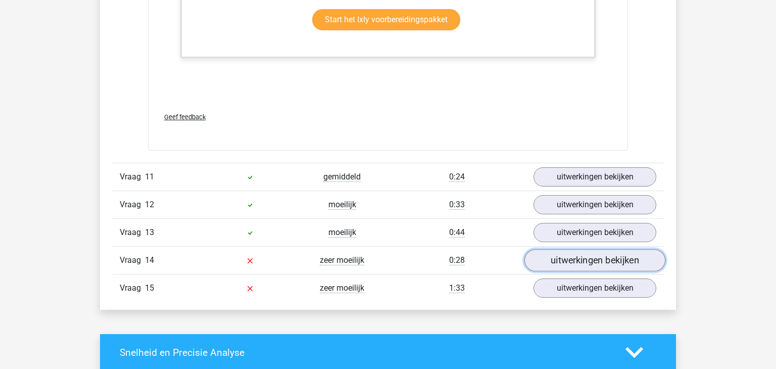
click at [567, 253] on link "uitwerkingen bekijken" at bounding box center [595, 260] width 141 height 22
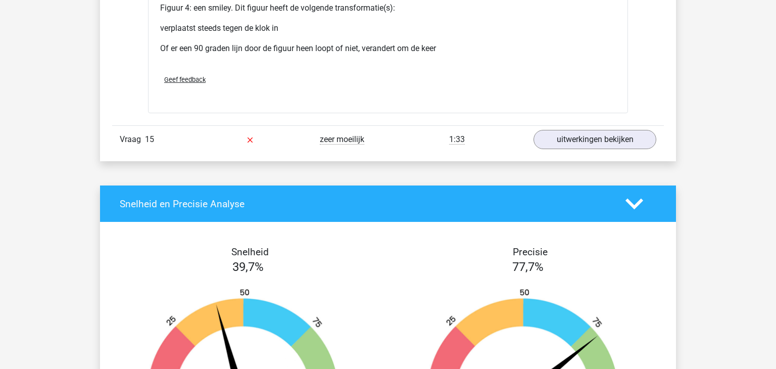
scroll to position [4806, 0]
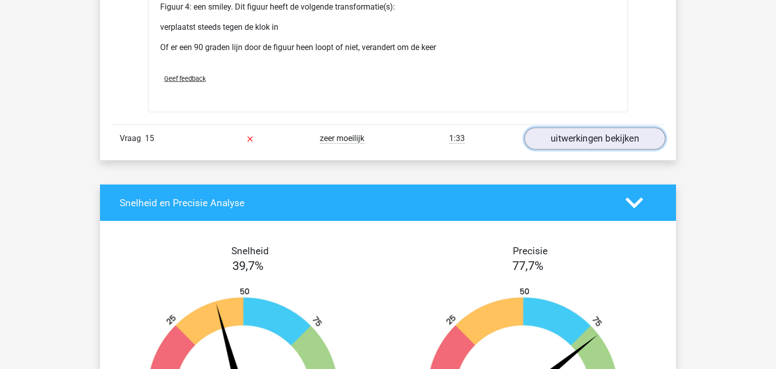
click at [590, 131] on link "uitwerkingen bekijken" at bounding box center [595, 138] width 141 height 22
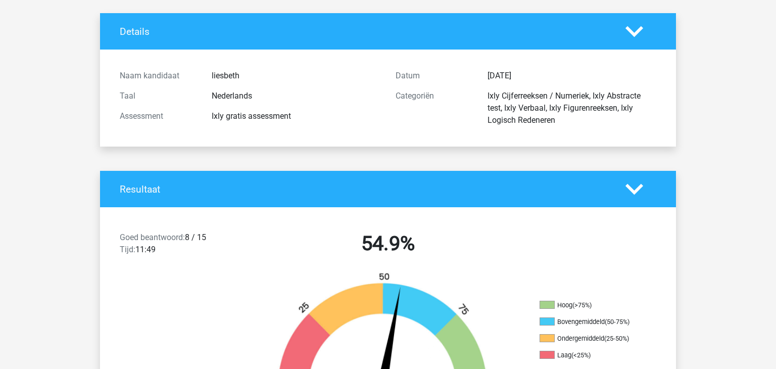
scroll to position [0, 0]
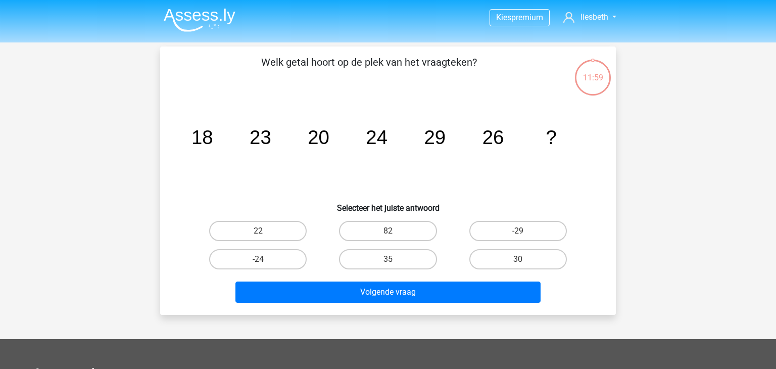
scroll to position [11, 0]
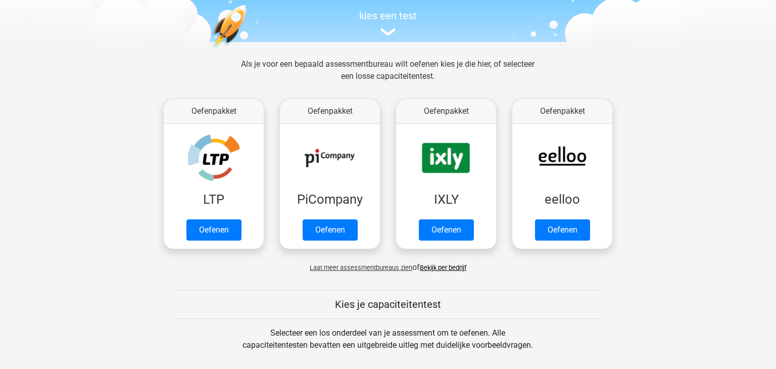
scroll to position [103, 0]
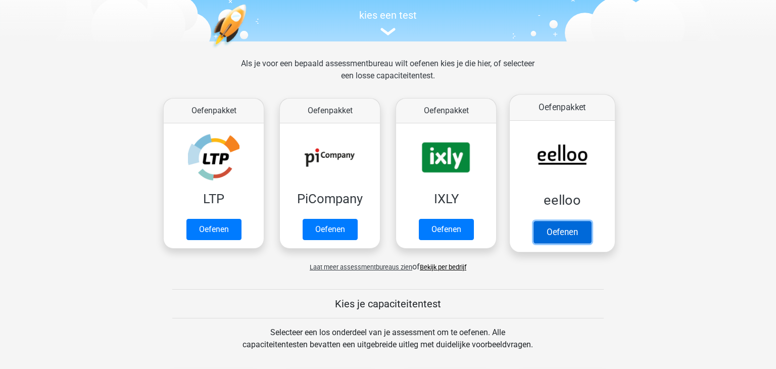
click at [564, 226] on link "Oefenen" at bounding box center [563, 232] width 58 height 22
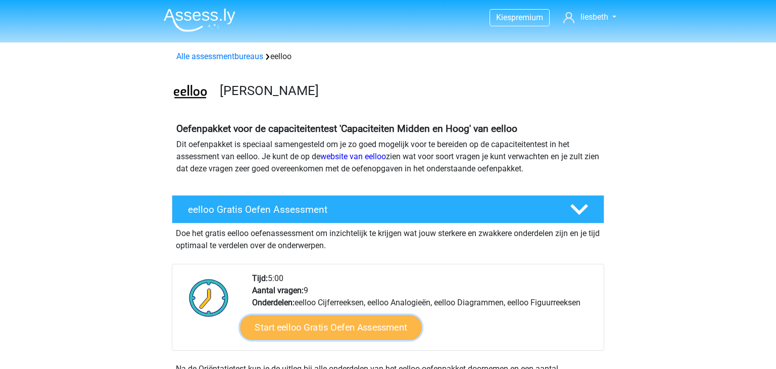
click at [342, 330] on link "Start eelloo Gratis Oefen Assessment" at bounding box center [331, 327] width 181 height 24
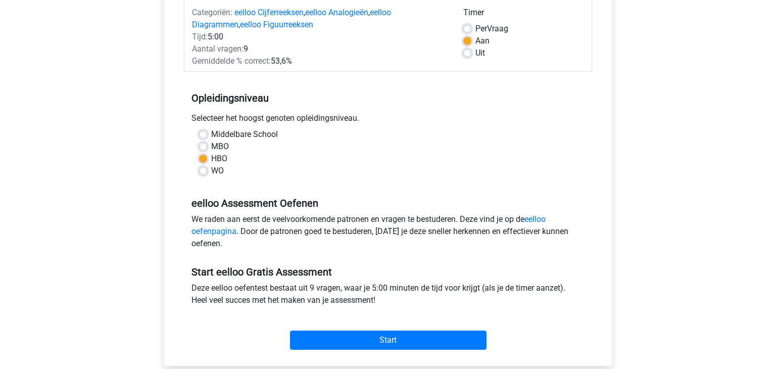
scroll to position [160, 0]
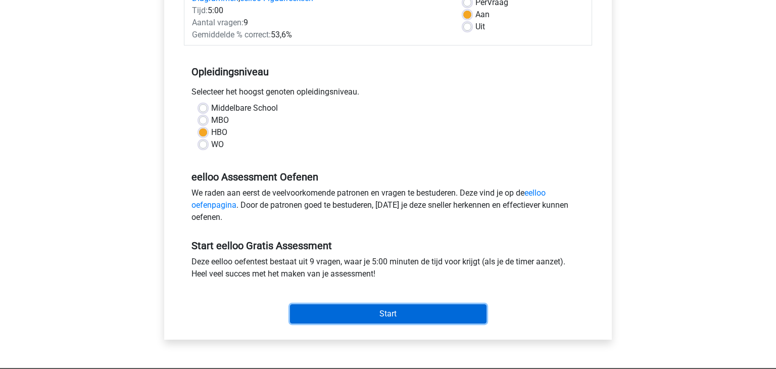
click at [356, 312] on input "Start" at bounding box center [388, 313] width 197 height 19
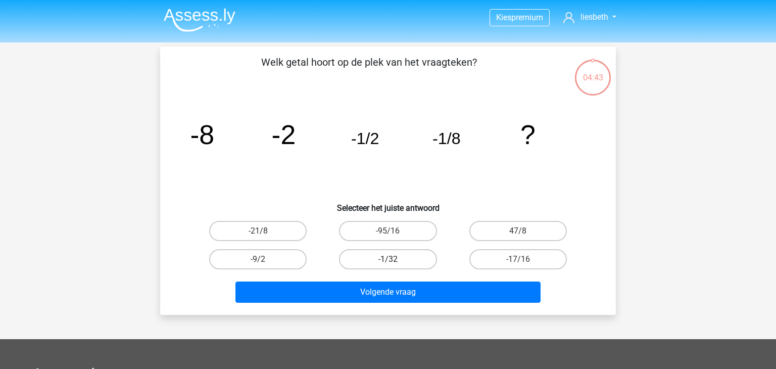
click at [393, 256] on label "-1/32" at bounding box center [388, 259] width 98 height 20
click at [393, 259] on input "-1/32" at bounding box center [391, 262] width 7 height 7
radio input "true"
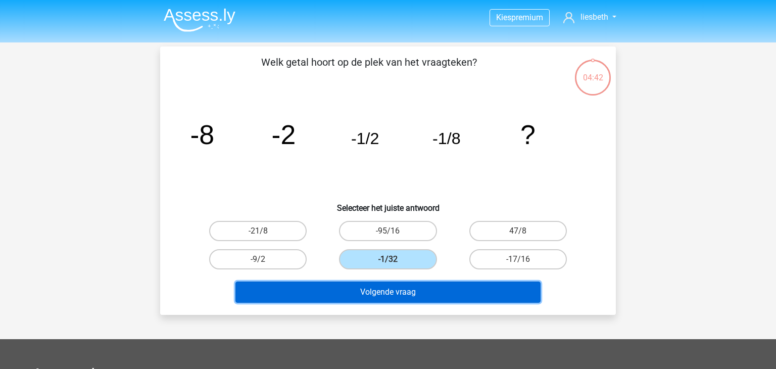
click at [391, 291] on button "Volgende vraag" at bounding box center [389, 291] width 306 height 21
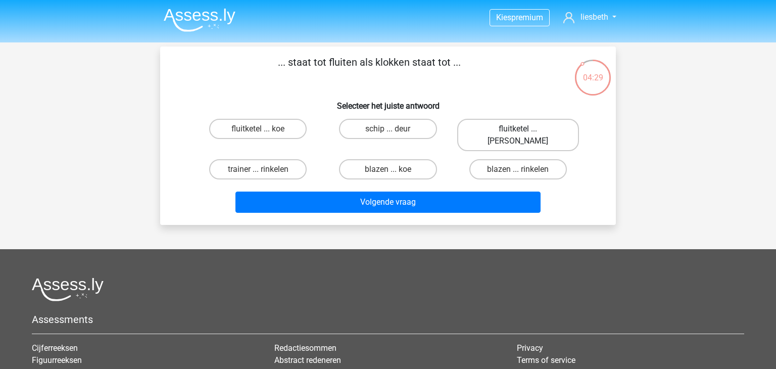
click at [532, 131] on label "fluitketel ... luiden" at bounding box center [518, 135] width 122 height 32
click at [525, 131] on input "fluitketel ... luiden" at bounding box center [521, 132] width 7 height 7
radio input "true"
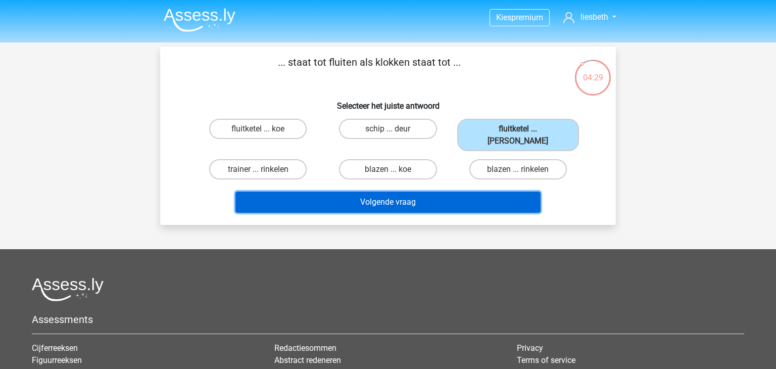
click at [384, 192] on button "Volgende vraag" at bounding box center [389, 202] width 306 height 21
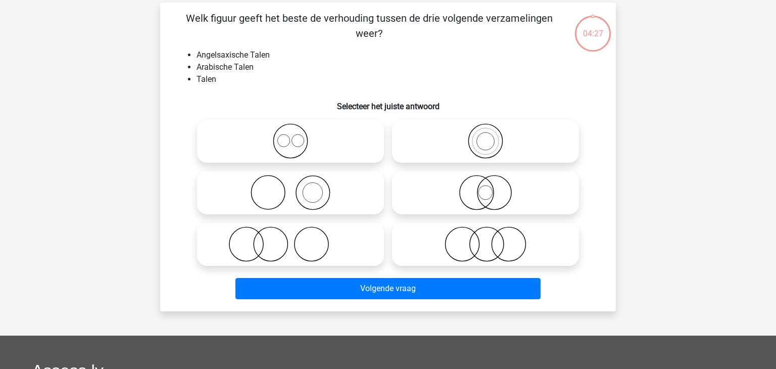
scroll to position [46, 0]
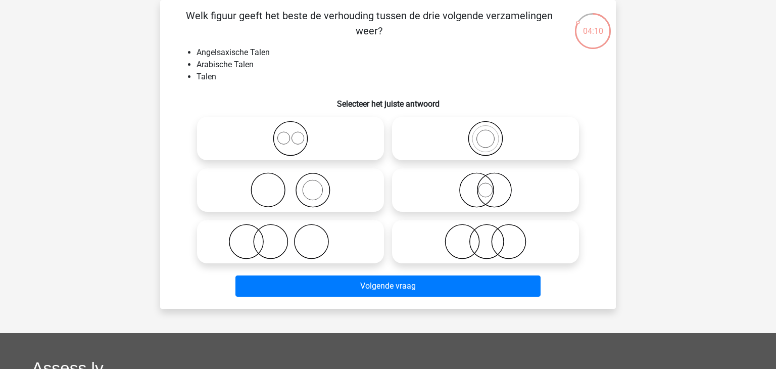
click at [293, 139] on icon at bounding box center [290, 138] width 179 height 35
click at [293, 133] on input "radio" at bounding box center [294, 130] width 7 height 7
radio input "true"
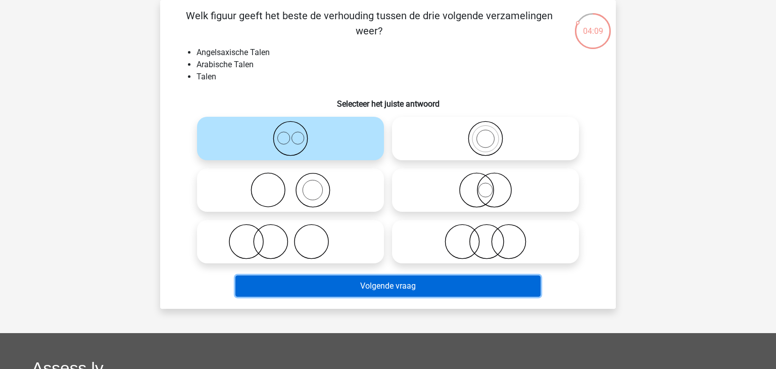
click at [373, 289] on button "Volgende vraag" at bounding box center [389, 285] width 306 height 21
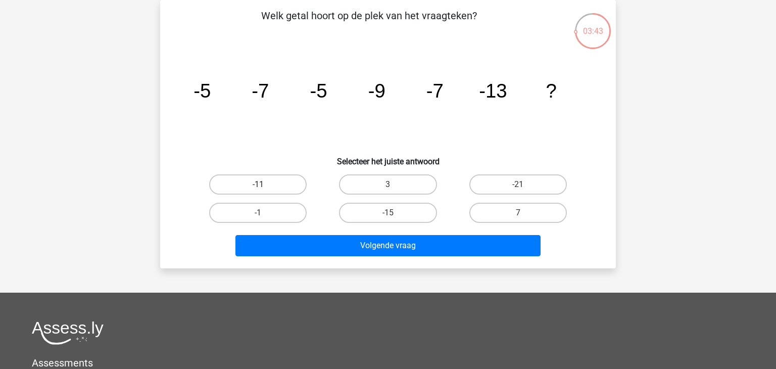
click at [272, 187] on label "-11" at bounding box center [258, 184] width 98 height 20
click at [265, 187] on input "-11" at bounding box center [261, 187] width 7 height 7
radio input "true"
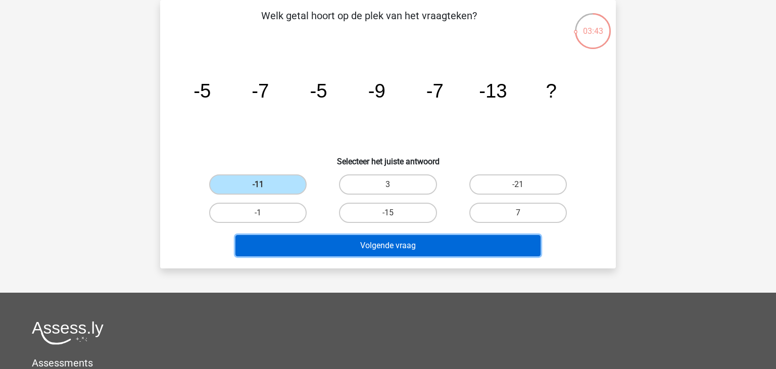
click at [394, 251] on button "Volgende vraag" at bounding box center [389, 245] width 306 height 21
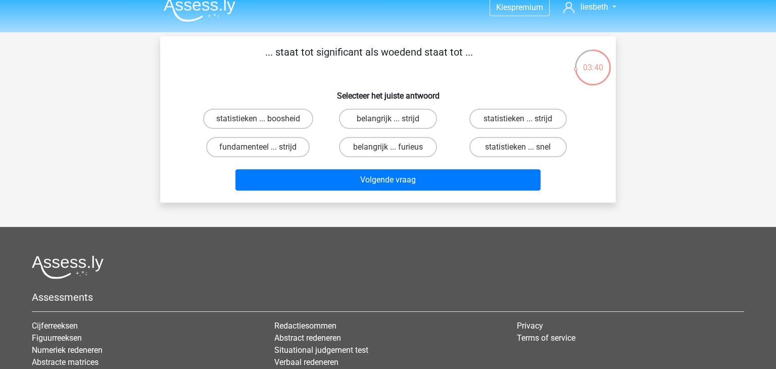
scroll to position [0, 0]
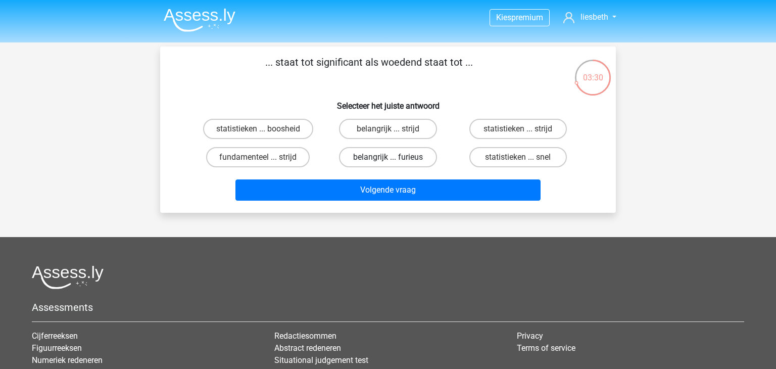
click at [401, 156] on label "belangrijk ... furieus" at bounding box center [388, 157] width 98 height 20
click at [395, 157] on input "belangrijk ... furieus" at bounding box center [391, 160] width 7 height 7
radio input "true"
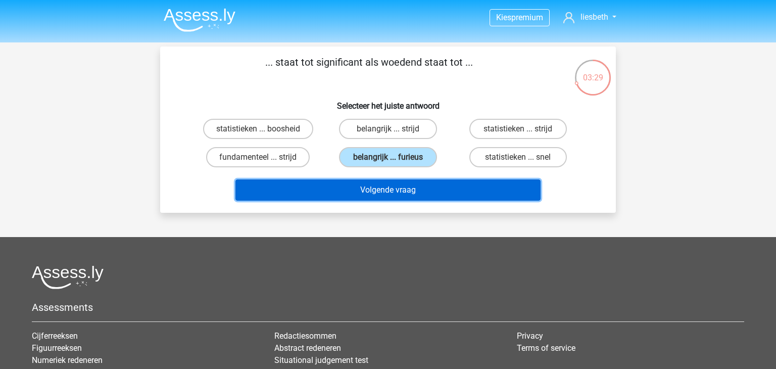
click at [404, 194] on button "Volgende vraag" at bounding box center [389, 189] width 306 height 21
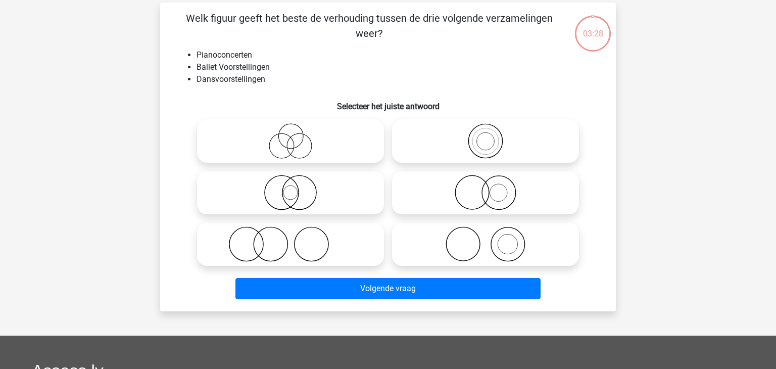
scroll to position [46, 0]
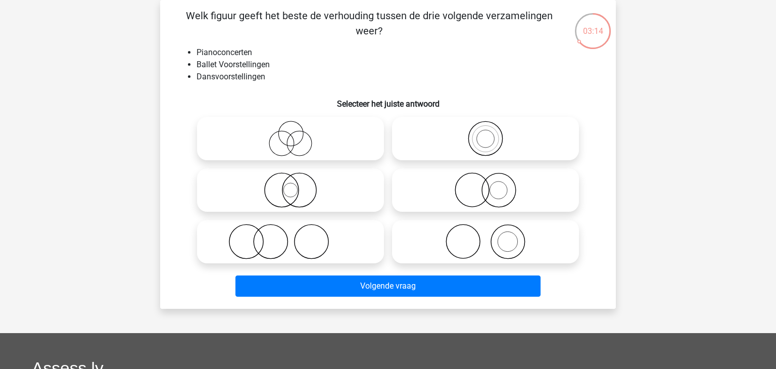
click at [488, 238] on icon at bounding box center [485, 241] width 179 height 35
click at [488, 237] on input "radio" at bounding box center [489, 233] width 7 height 7
radio input "true"
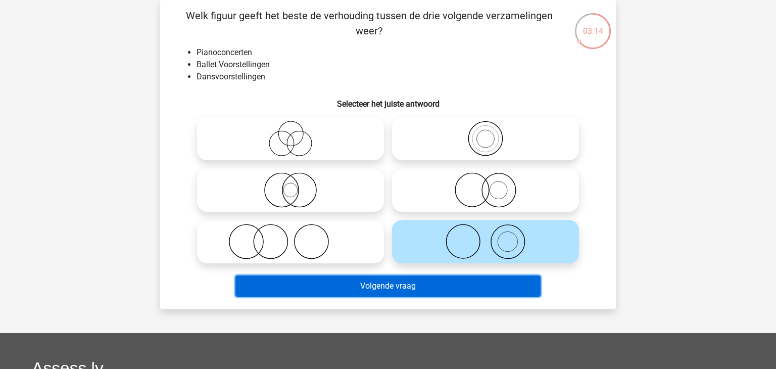
click at [436, 288] on button "Volgende vraag" at bounding box center [389, 285] width 306 height 21
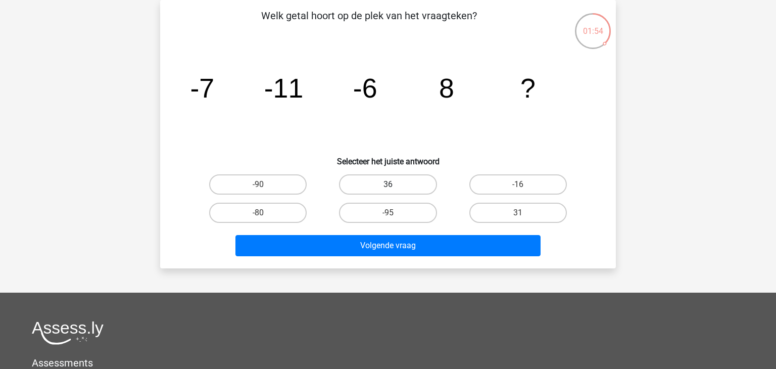
click at [397, 185] on label "36" at bounding box center [388, 184] width 98 height 20
click at [395, 185] on input "36" at bounding box center [391, 187] width 7 height 7
radio input "true"
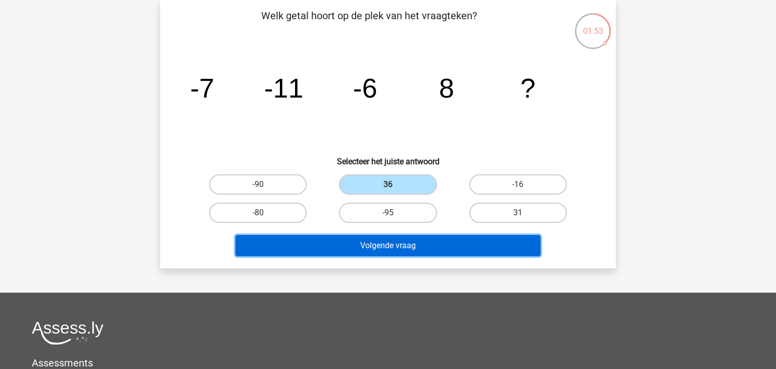
click at [433, 246] on button "Volgende vraag" at bounding box center [389, 245] width 306 height 21
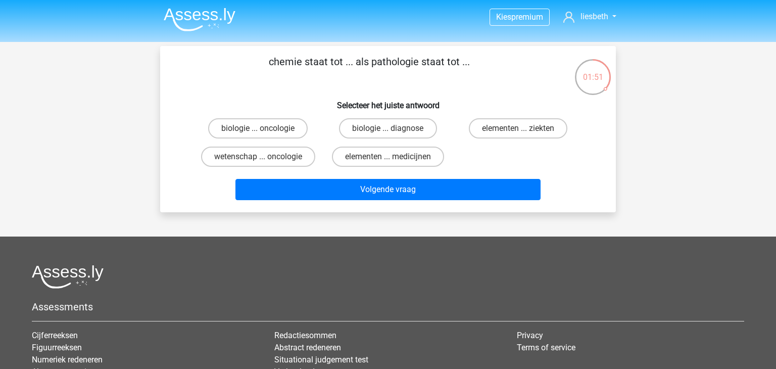
scroll to position [0, 0]
click at [540, 132] on label "elementen ... ziekten" at bounding box center [518, 129] width 99 height 20
click at [525, 132] on input "elementen ... ziekten" at bounding box center [521, 132] width 7 height 7
radio input "true"
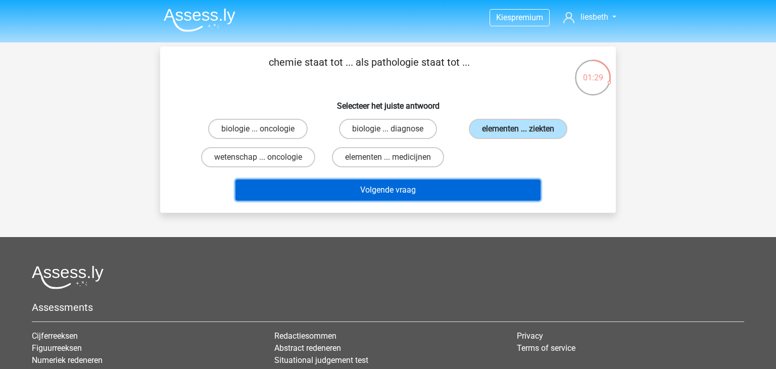
click at [376, 185] on button "Volgende vraag" at bounding box center [389, 189] width 306 height 21
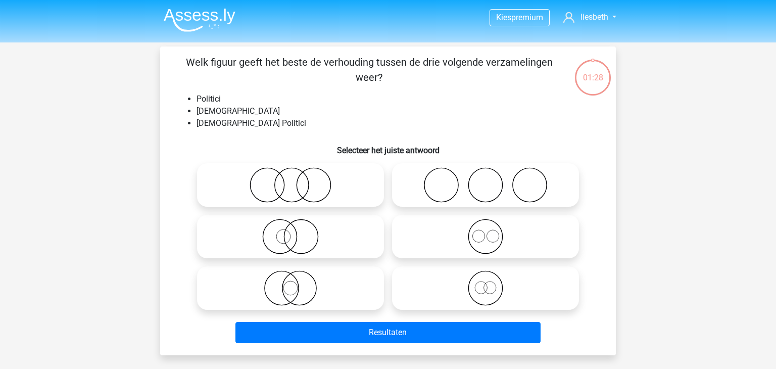
scroll to position [46, 0]
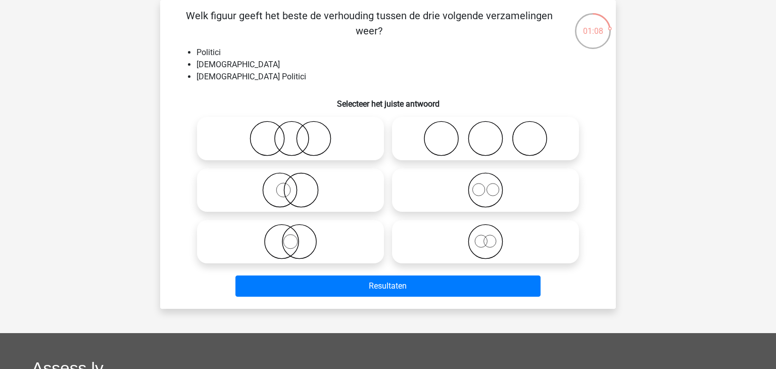
click at [293, 242] on icon at bounding box center [290, 241] width 179 height 35
click at [293, 237] on input "radio" at bounding box center [294, 233] width 7 height 7
radio input "true"
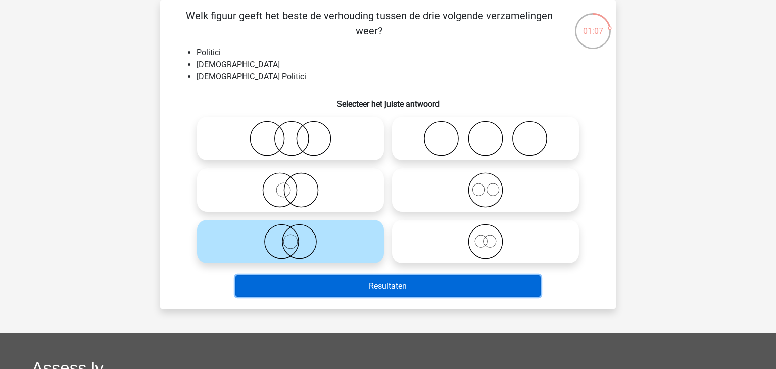
click at [343, 287] on button "Resultaten" at bounding box center [389, 285] width 306 height 21
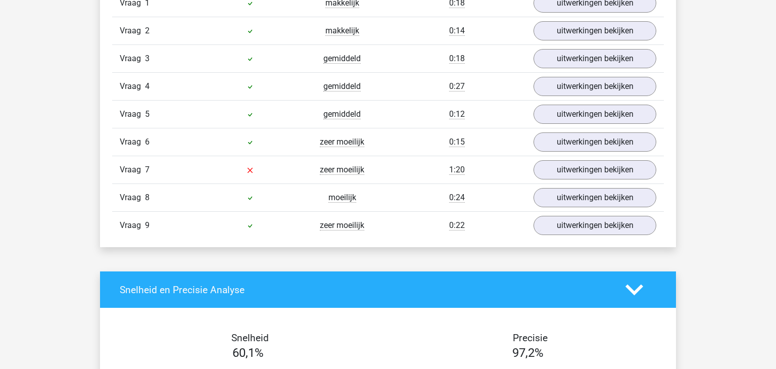
scroll to position [1092, 0]
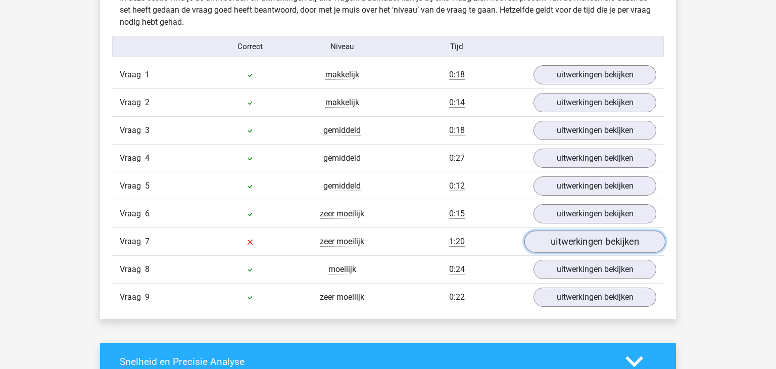
click at [614, 242] on link "uitwerkingen bekijken" at bounding box center [595, 241] width 141 height 22
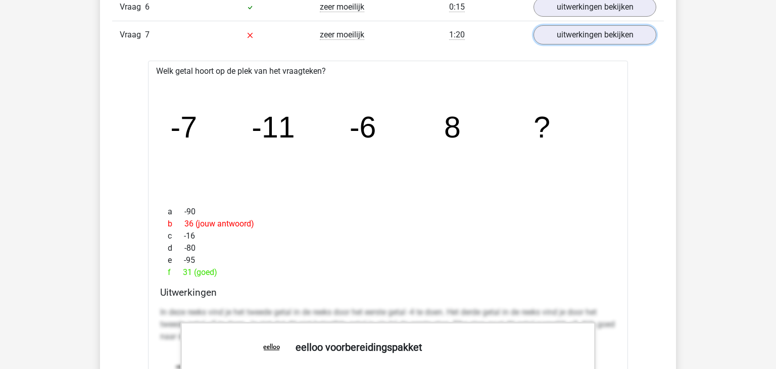
scroll to position [1299, 0]
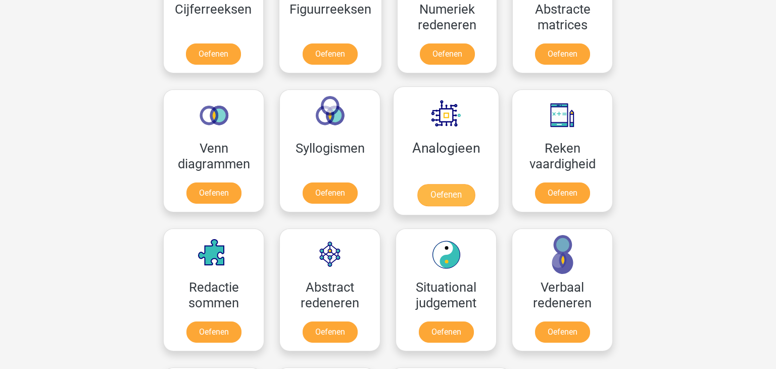
scroll to position [528, 0]
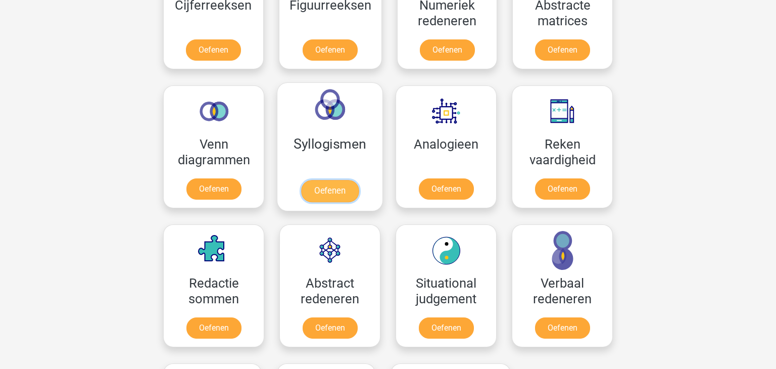
click at [325, 180] on link "Oefenen" at bounding box center [330, 191] width 58 height 22
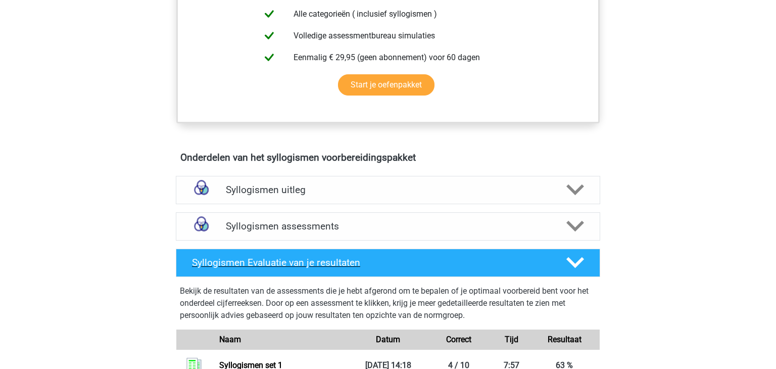
scroll to position [489, 0]
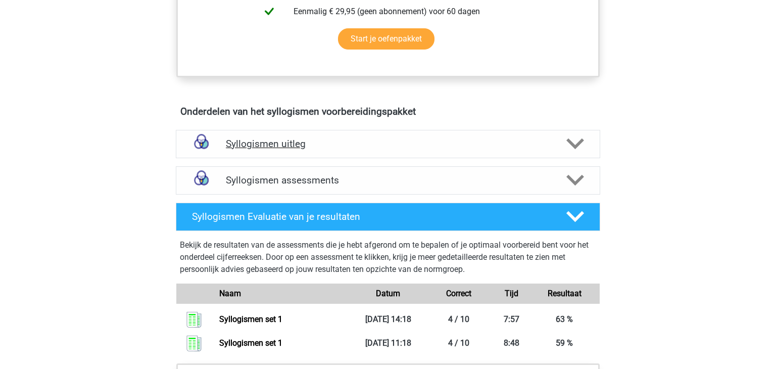
click at [305, 140] on h4 "Syllogismen uitleg" at bounding box center [388, 144] width 324 height 12
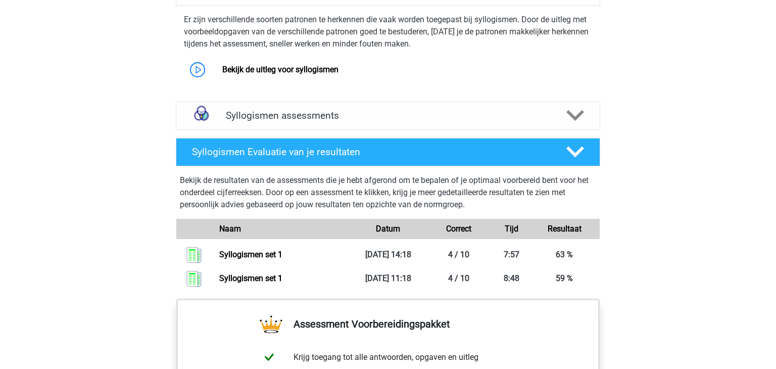
scroll to position [641, 0]
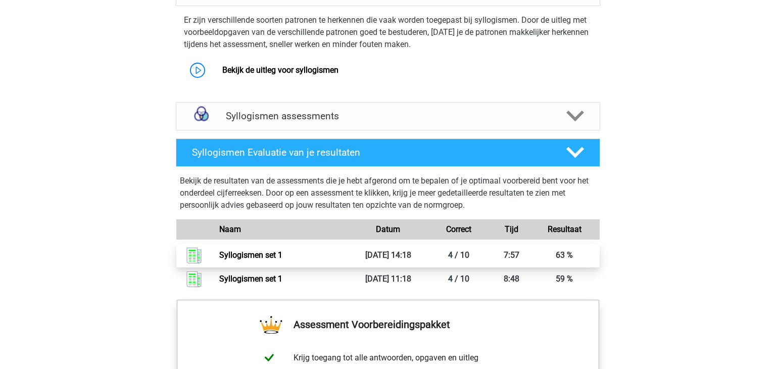
click at [267, 254] on link "Syllogismen set 1" at bounding box center [250, 255] width 63 height 10
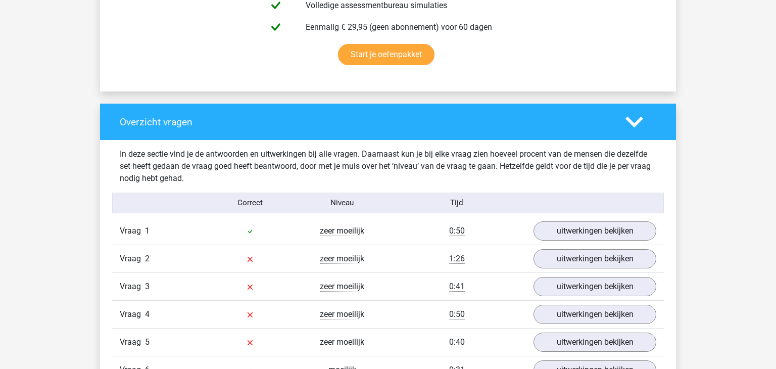
scroll to position [706, 0]
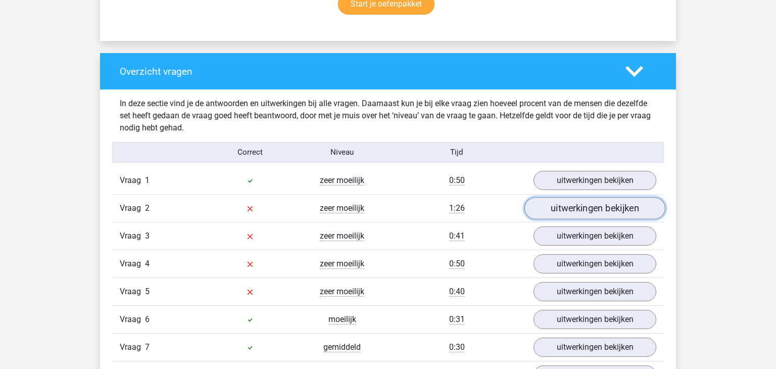
click at [592, 211] on link "uitwerkingen bekijken" at bounding box center [595, 208] width 141 height 22
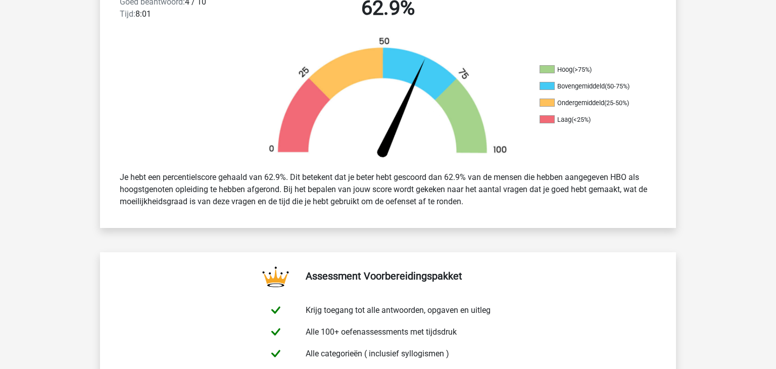
scroll to position [285, 0]
